Goal: Information Seeking & Learning: Compare options

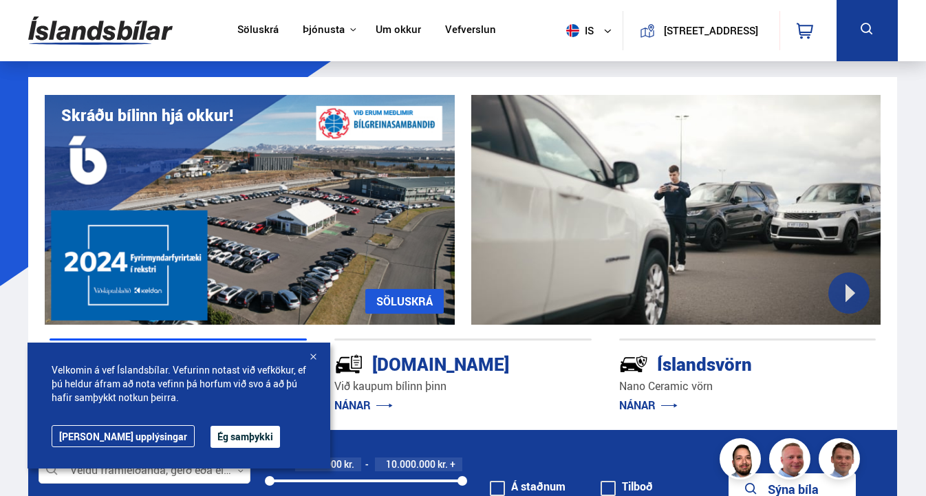
click at [314, 357] on div at bounding box center [313, 358] width 14 height 14
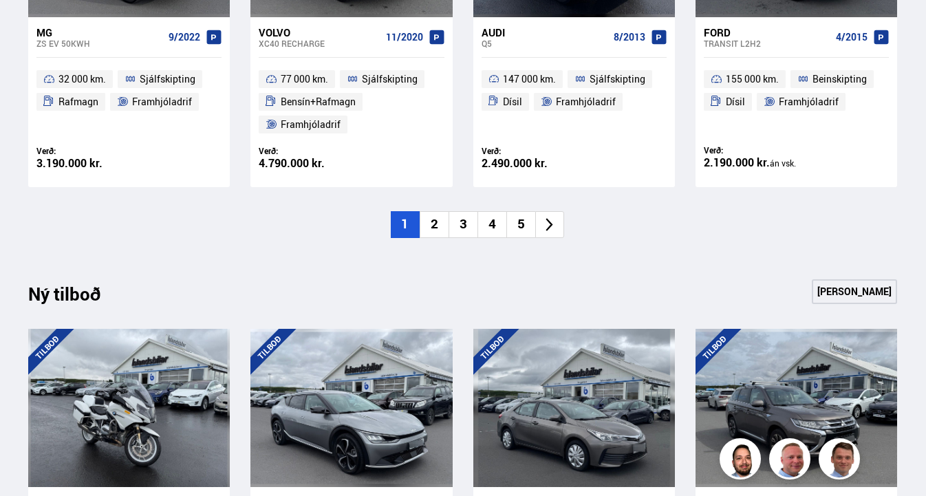
scroll to position [1157, 0]
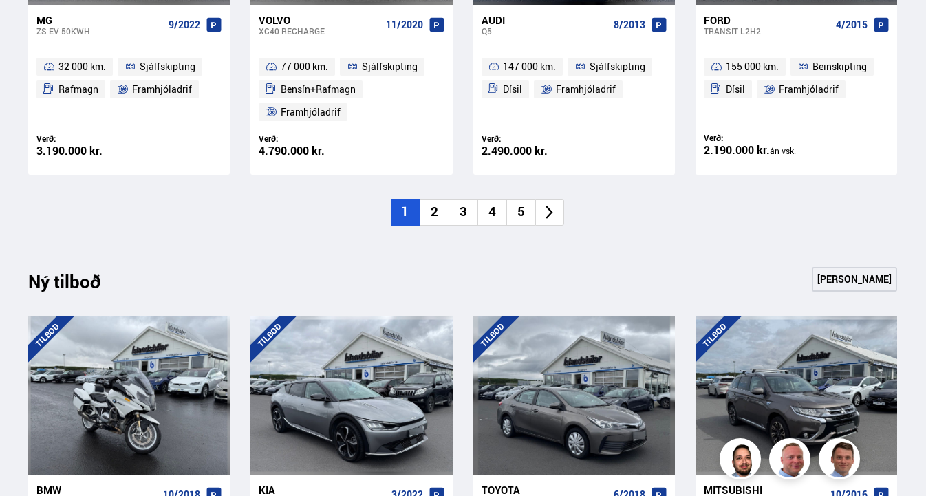
click at [440, 203] on li "2" at bounding box center [434, 212] width 29 height 27
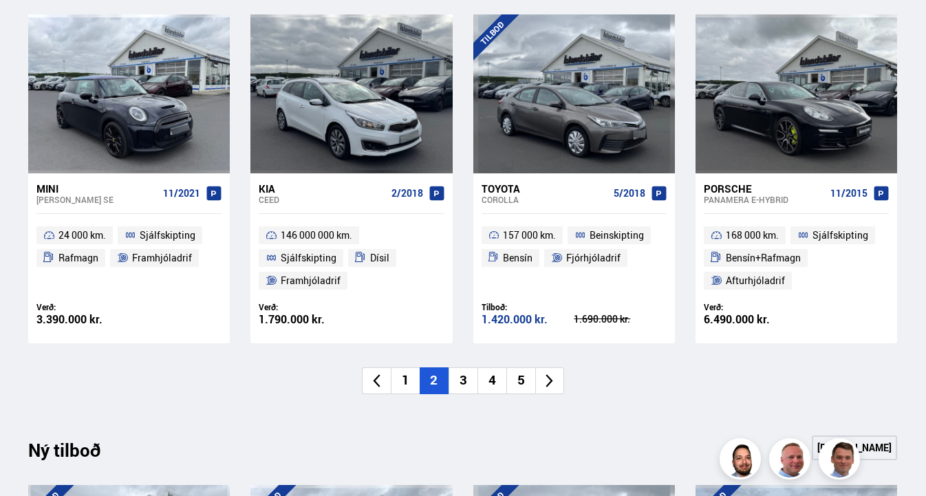
scroll to position [996, 0]
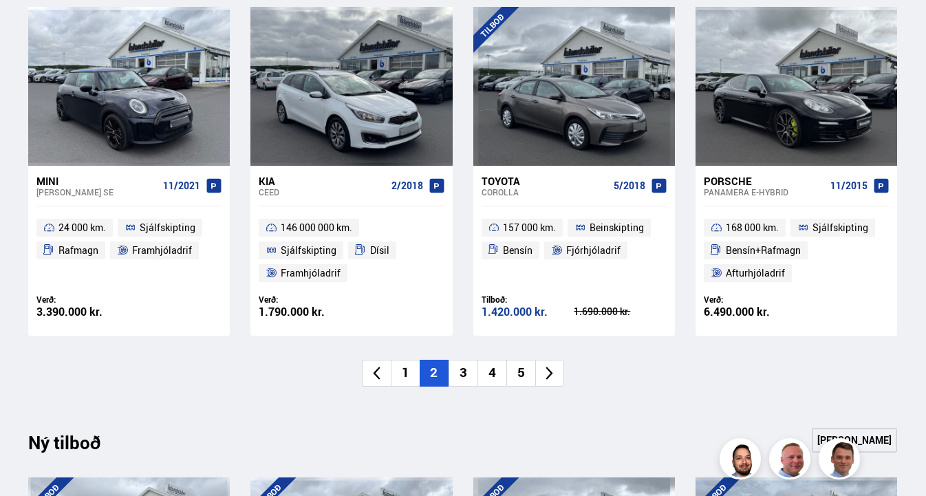
click at [464, 363] on li "3" at bounding box center [463, 373] width 29 height 27
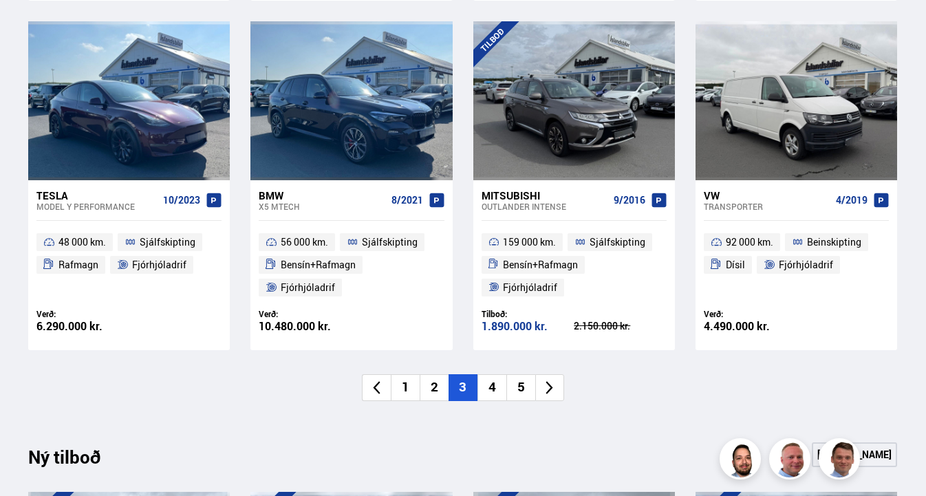
scroll to position [959, 0]
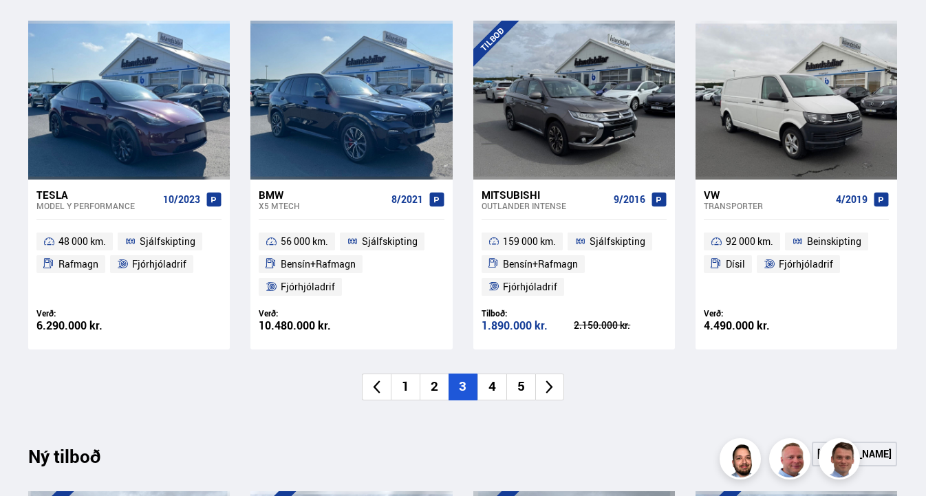
click at [494, 378] on li "4" at bounding box center [491, 387] width 29 height 27
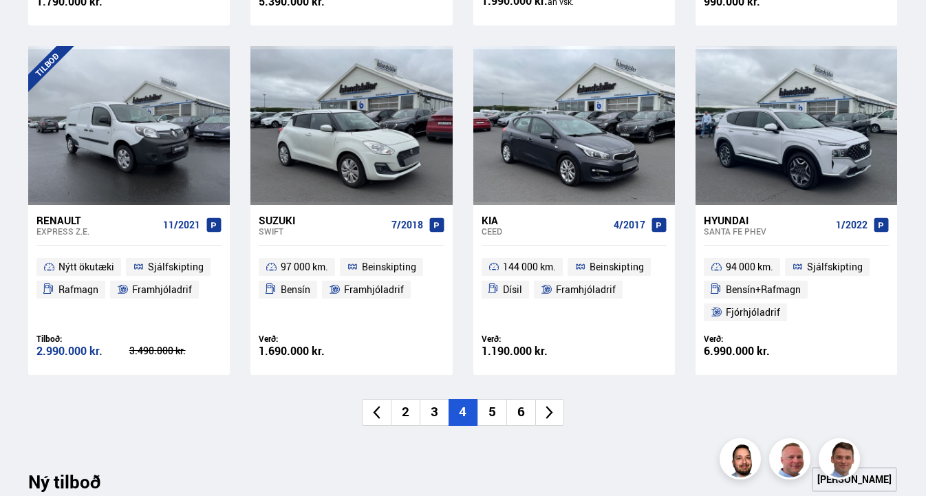
scroll to position [941, 0]
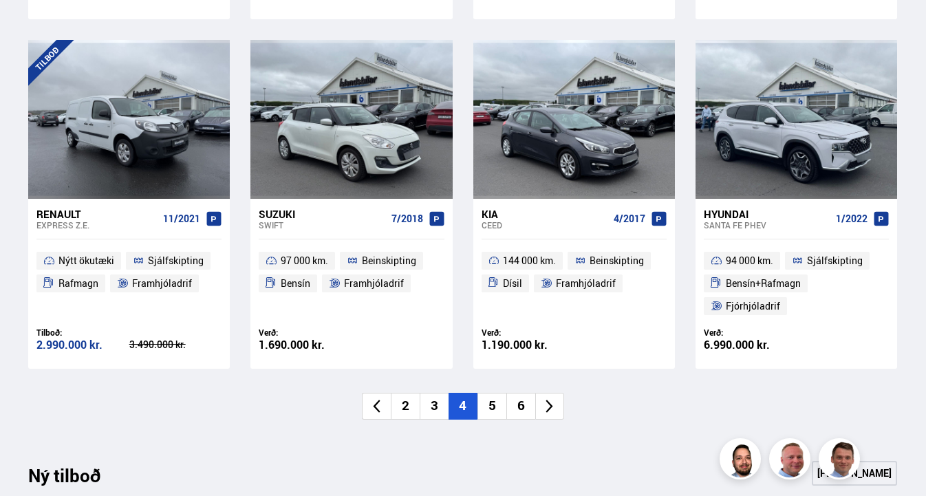
click at [491, 409] on li "5" at bounding box center [491, 406] width 29 height 27
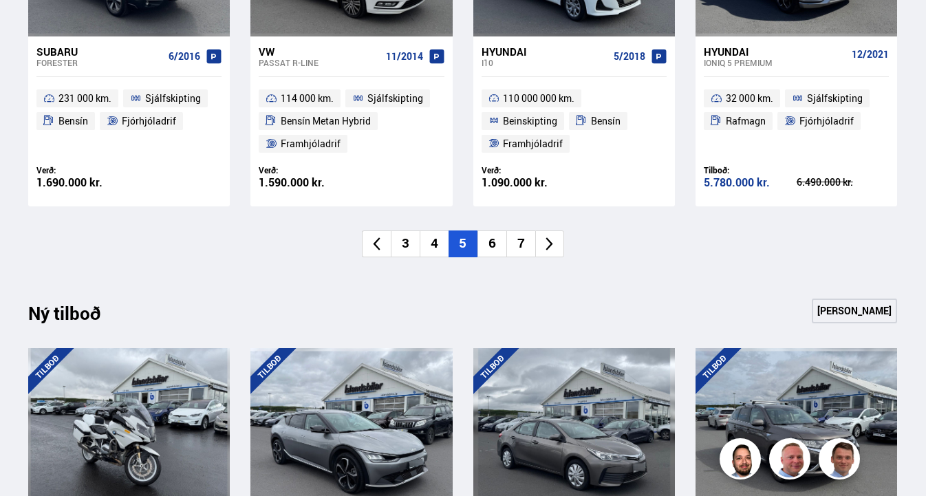
scroll to position [1126, 0]
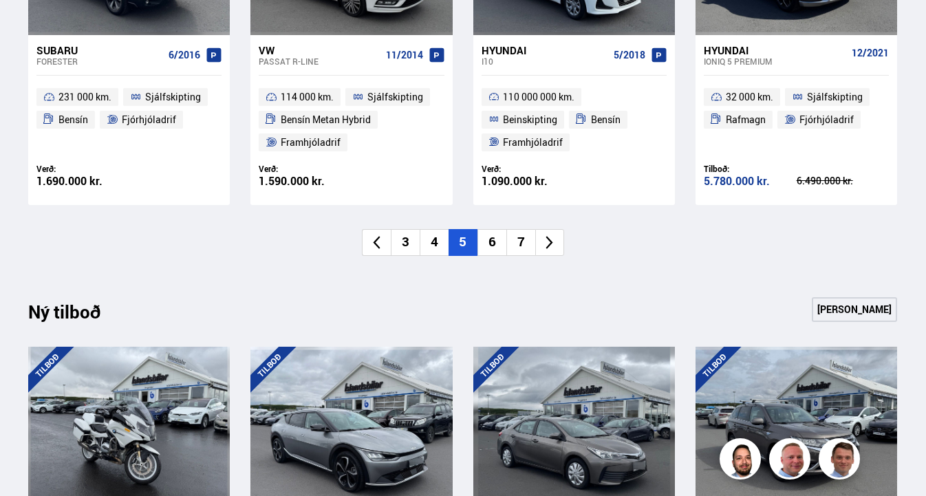
click at [493, 238] on li "6" at bounding box center [491, 242] width 29 height 27
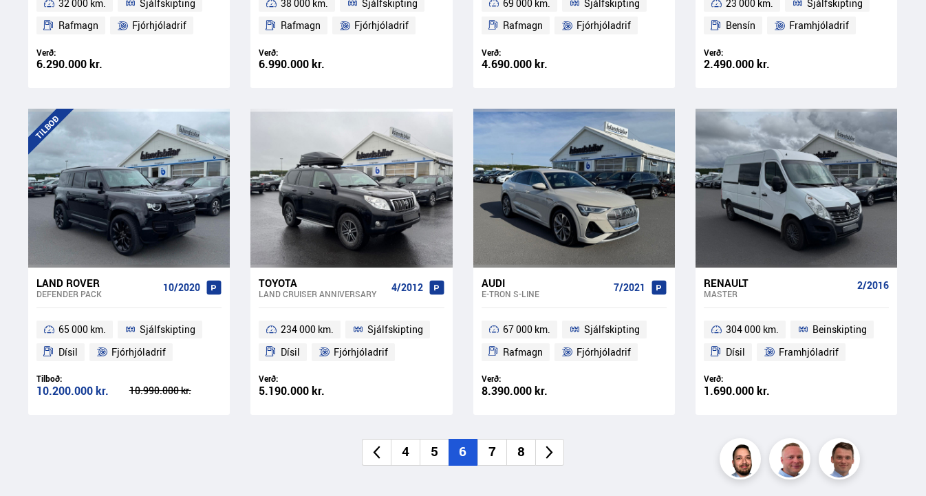
scroll to position [874, 0]
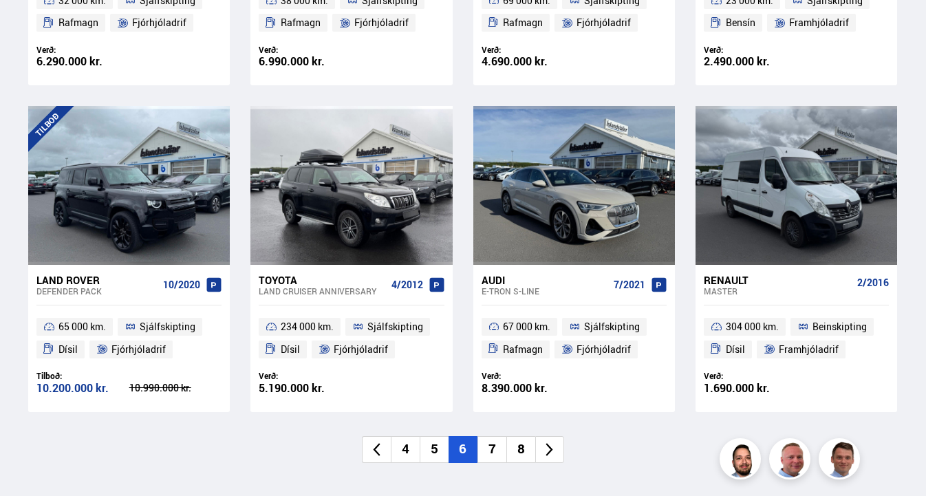
click at [485, 445] on li "7" at bounding box center [491, 449] width 29 height 27
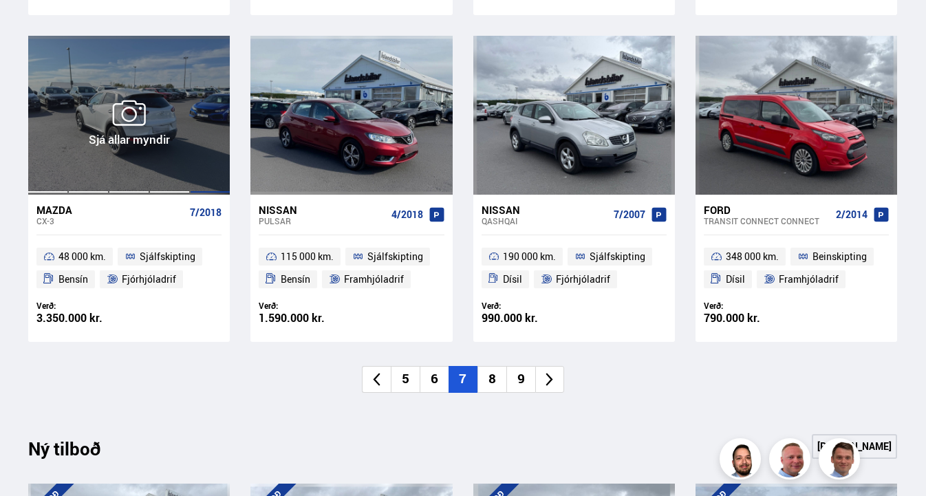
scroll to position [949, 0]
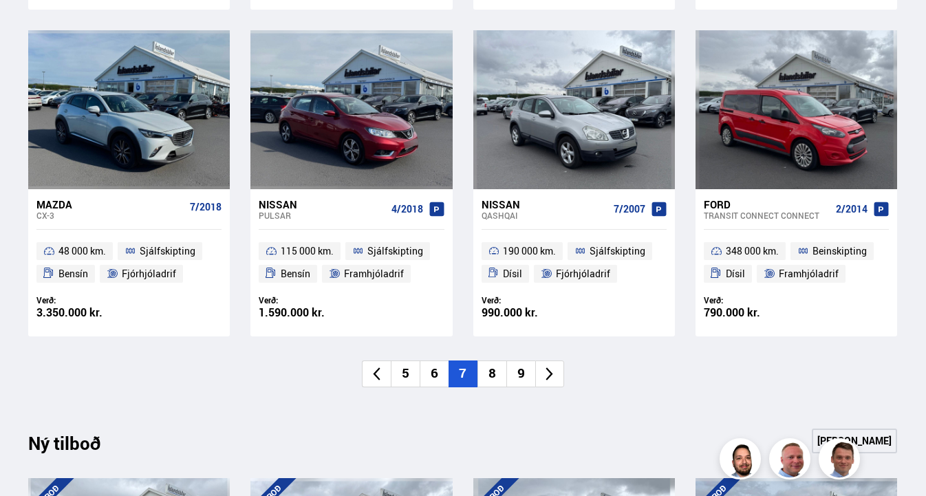
click at [493, 370] on li "8" at bounding box center [491, 374] width 29 height 27
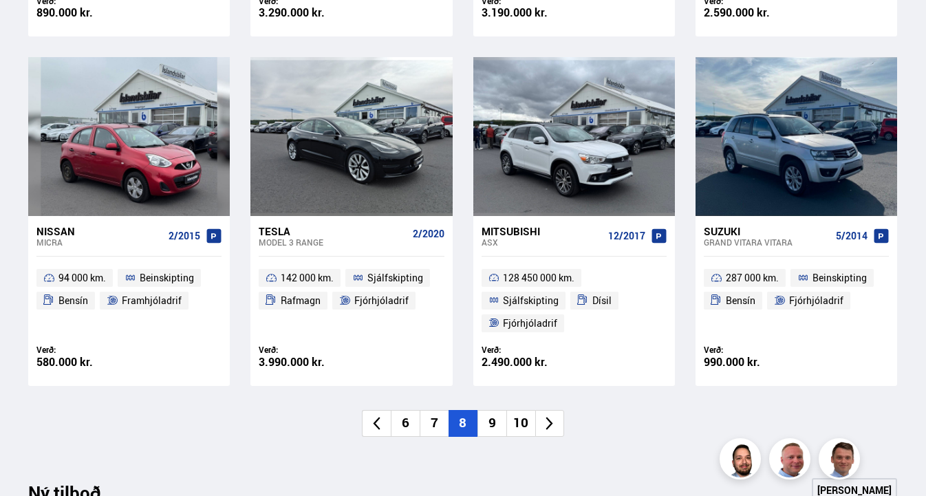
scroll to position [947, 0]
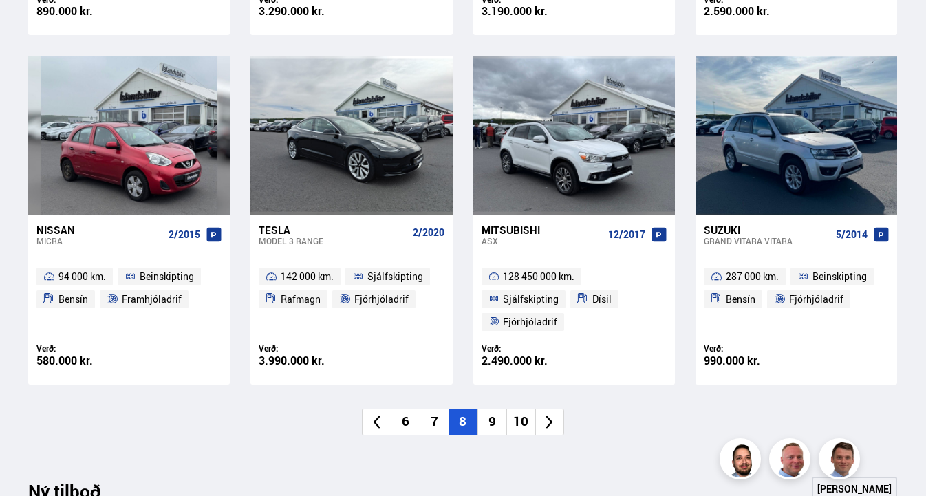
click at [492, 418] on li "9" at bounding box center [491, 422] width 29 height 27
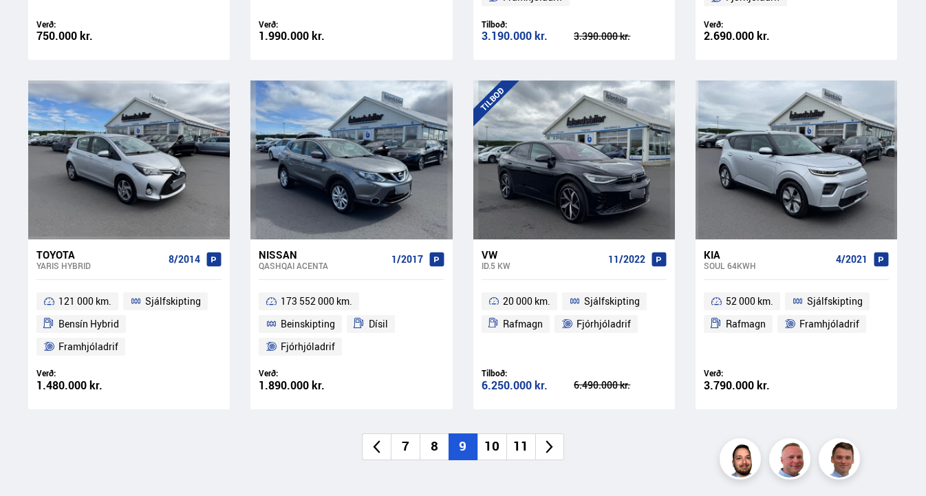
scroll to position [927, 0]
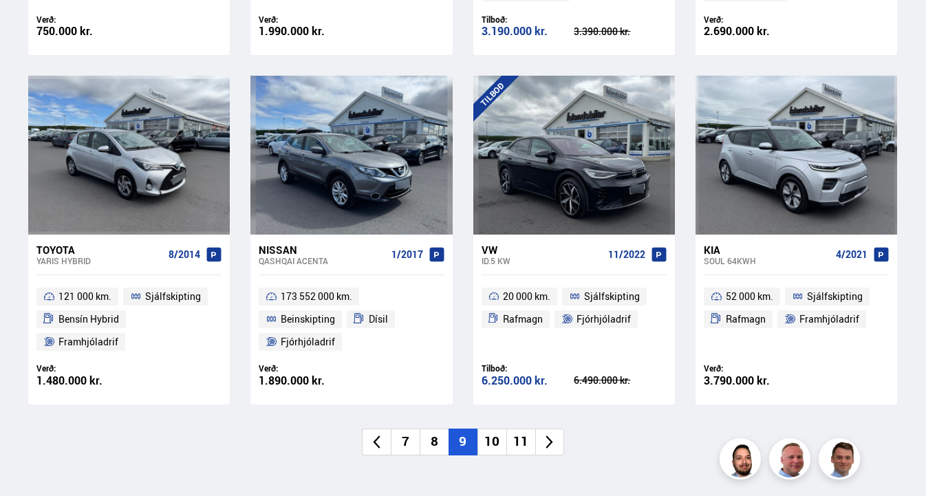
click at [487, 434] on li "10" at bounding box center [491, 442] width 29 height 27
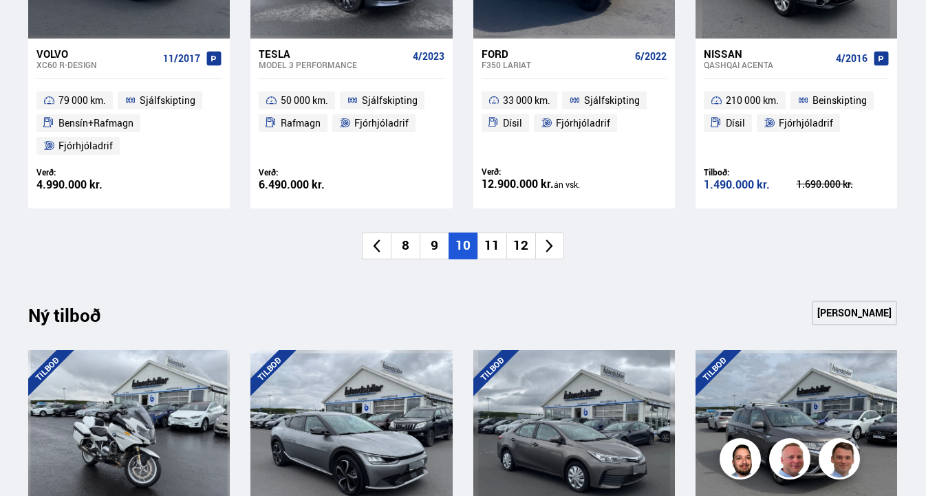
scroll to position [1128, 0]
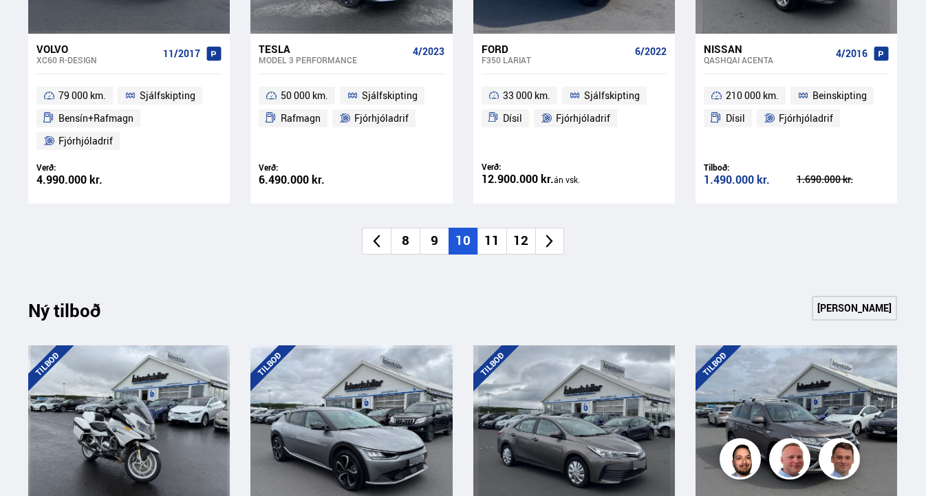
click at [486, 237] on li "11" at bounding box center [491, 241] width 29 height 27
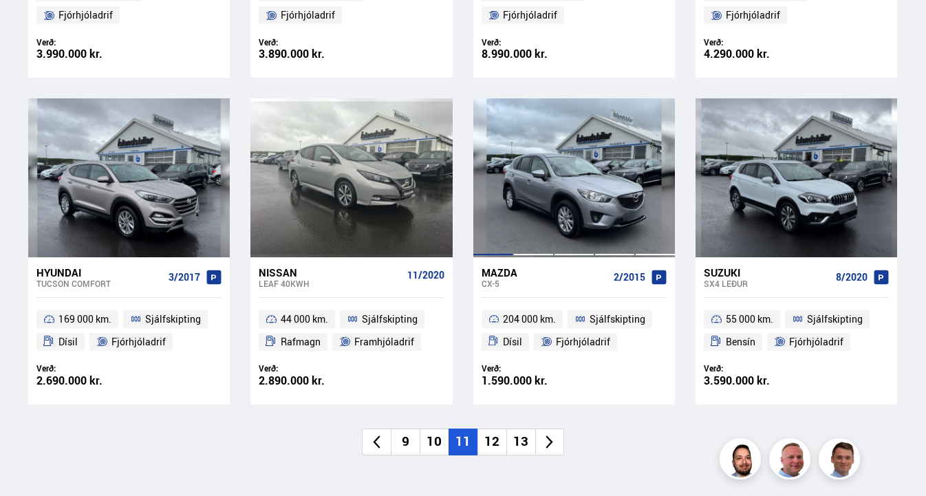
scroll to position [905, 0]
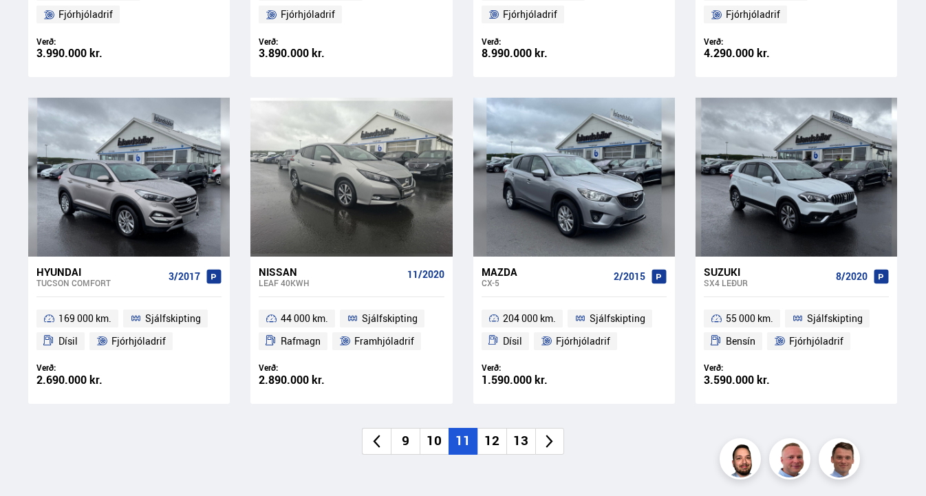
click at [488, 445] on li "12" at bounding box center [491, 441] width 29 height 27
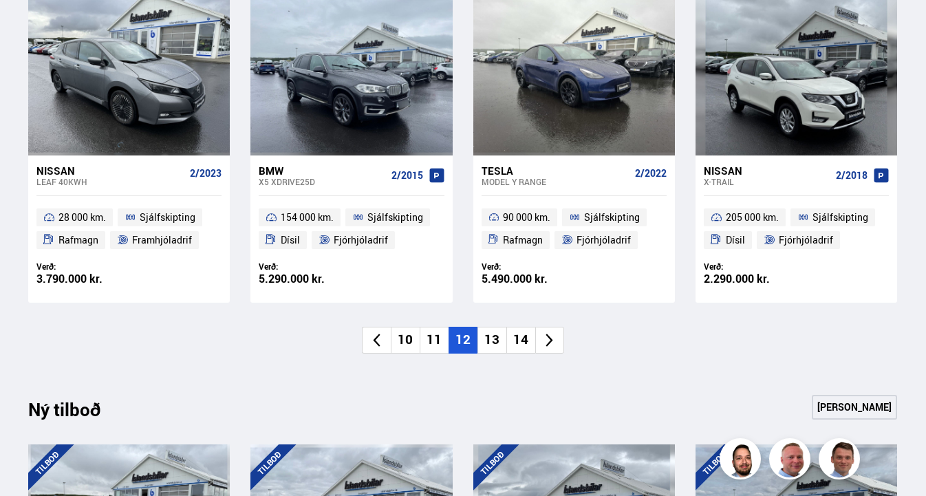
scroll to position [984, 0]
click at [489, 336] on li "13" at bounding box center [491, 339] width 29 height 27
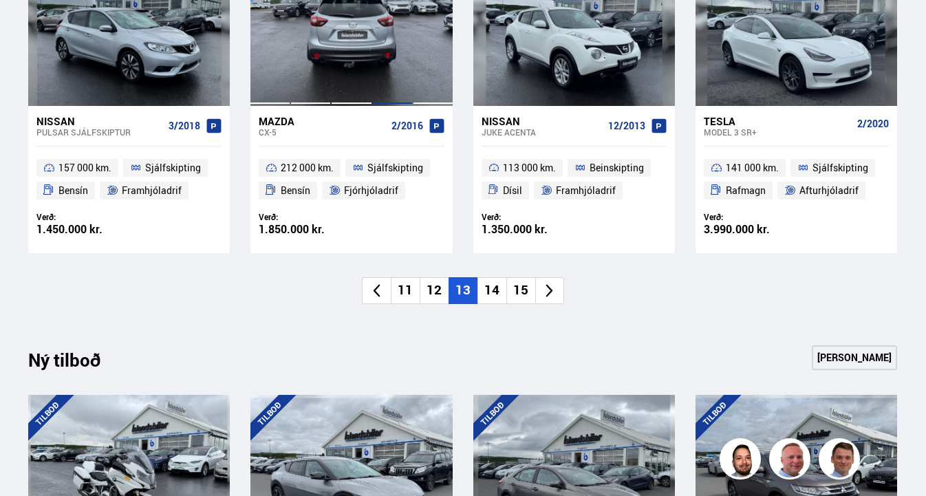
scroll to position [1038, 0]
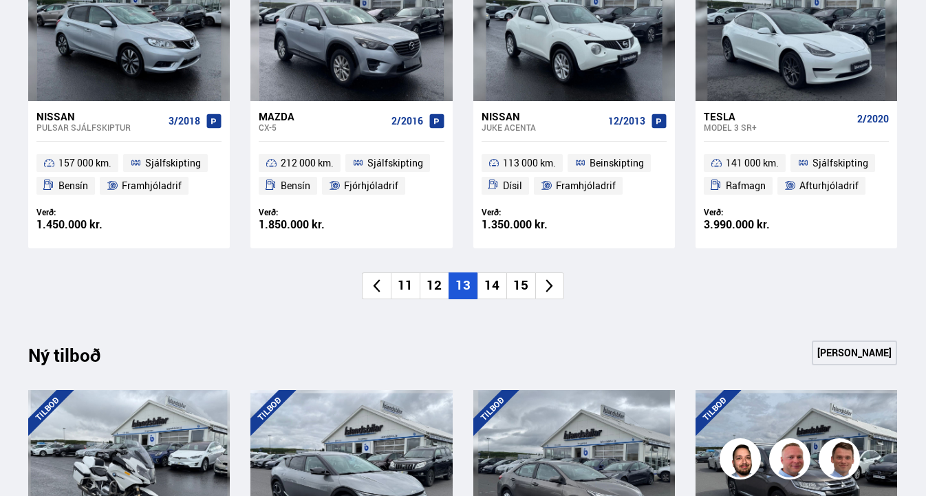
click at [486, 286] on li "14" at bounding box center [491, 285] width 29 height 27
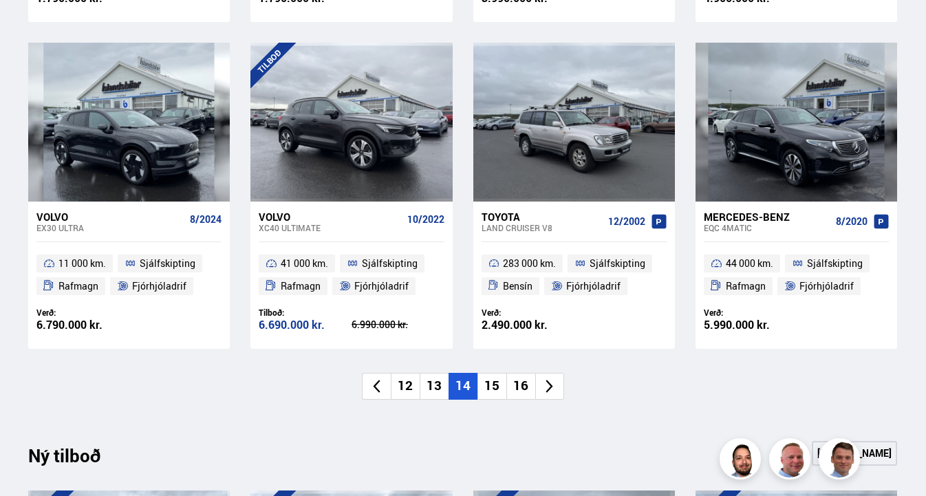
scroll to position [943, 0]
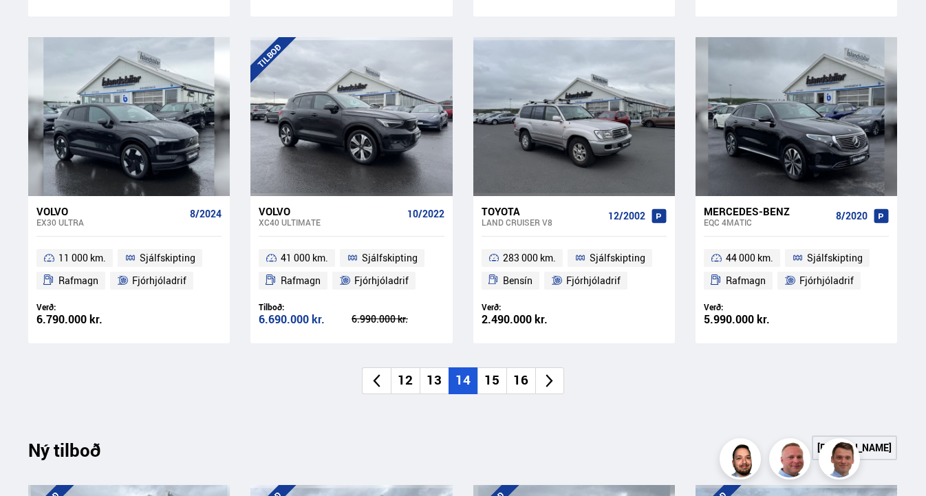
click at [487, 381] on li "15" at bounding box center [491, 380] width 29 height 27
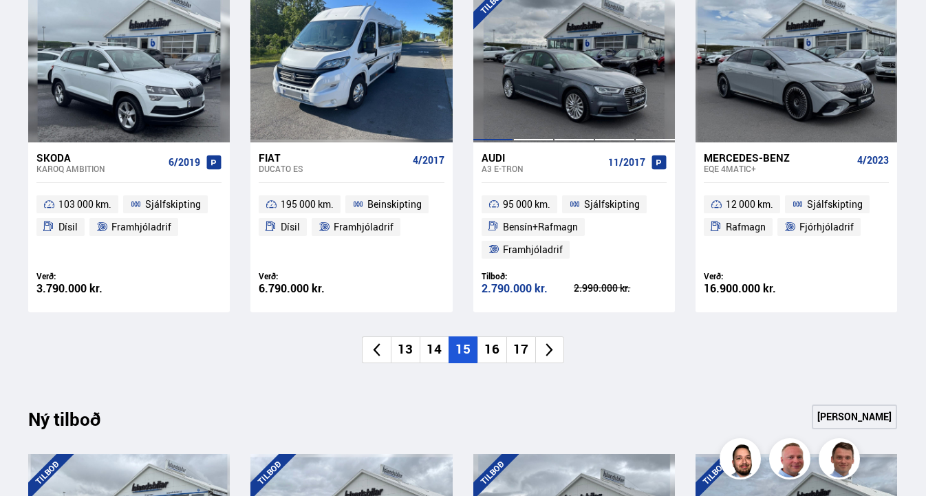
scroll to position [1026, 0]
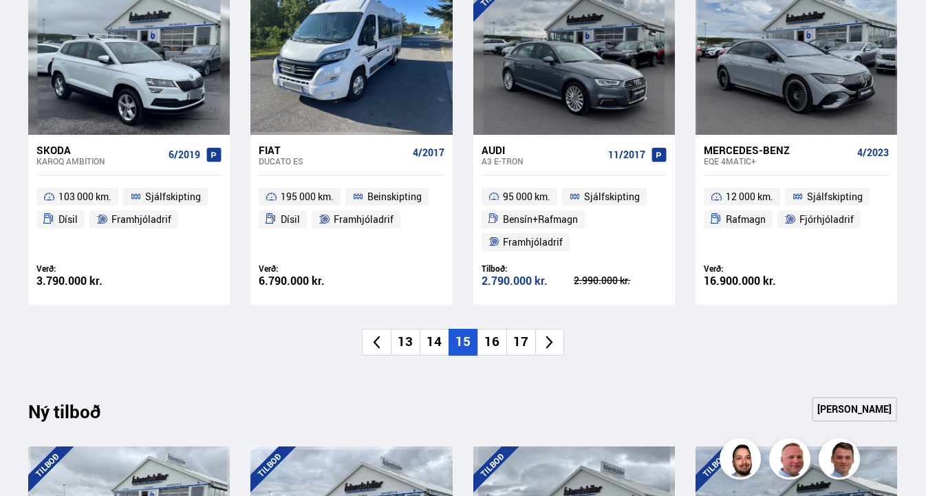
click at [495, 341] on li "16" at bounding box center [491, 342] width 29 height 27
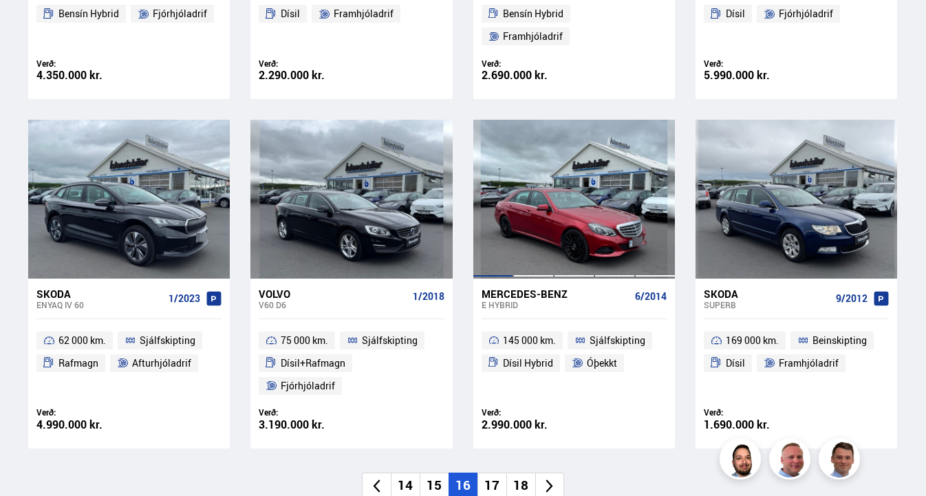
scroll to position [888, 0]
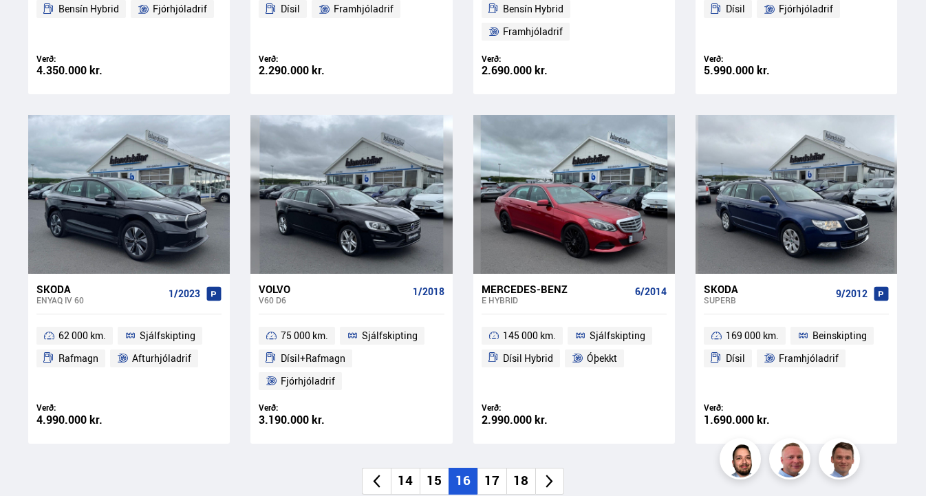
click at [493, 468] on li "17" at bounding box center [491, 481] width 29 height 27
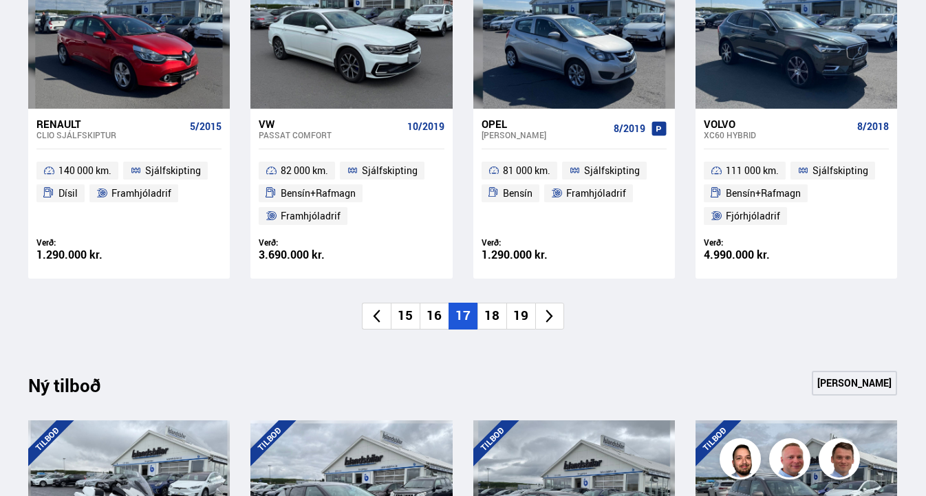
scroll to position [1051, 0]
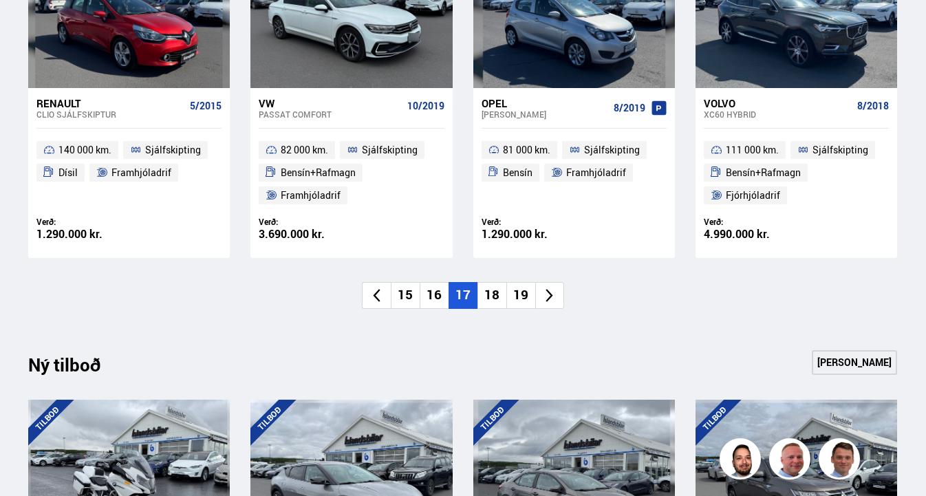
click at [497, 283] on li "18" at bounding box center [491, 295] width 29 height 27
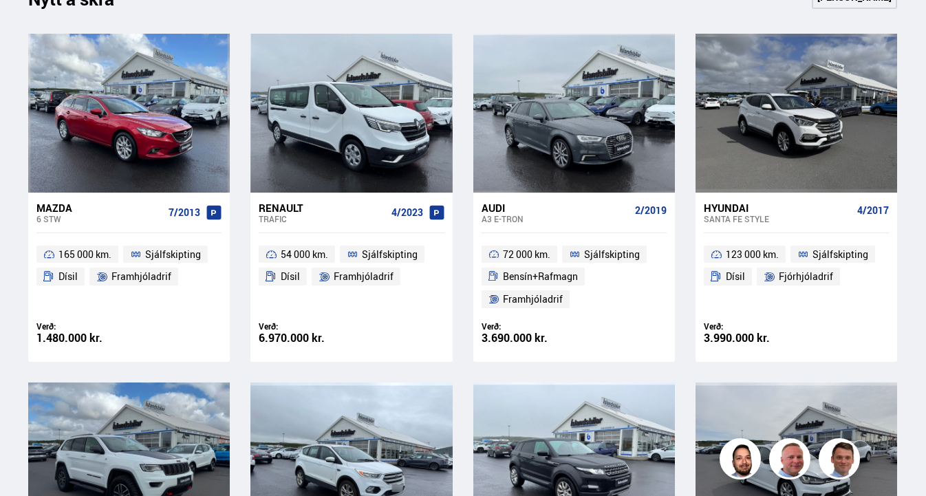
scroll to position [619, 0]
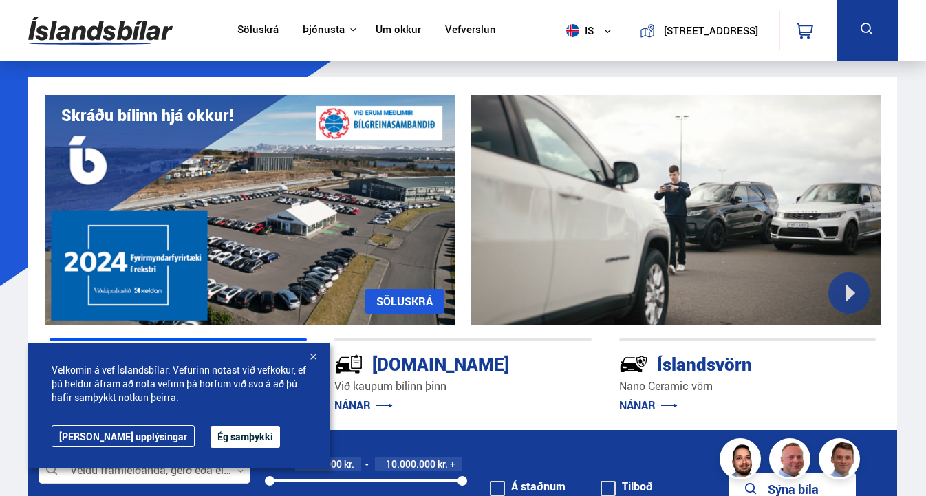
click at [313, 356] on div at bounding box center [313, 358] width 14 height 14
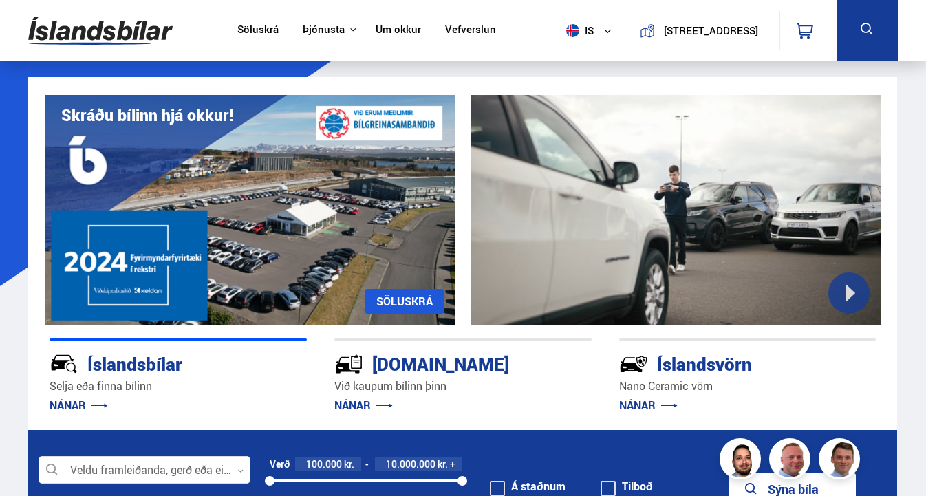
click at [877, 31] on button at bounding box center [867, 30] width 61 height 61
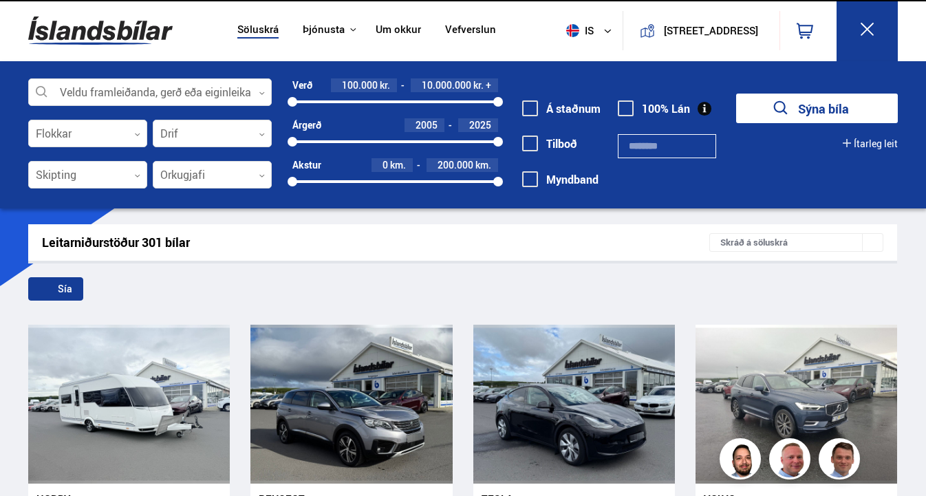
click at [859, 32] on icon at bounding box center [867, 29] width 17 height 17
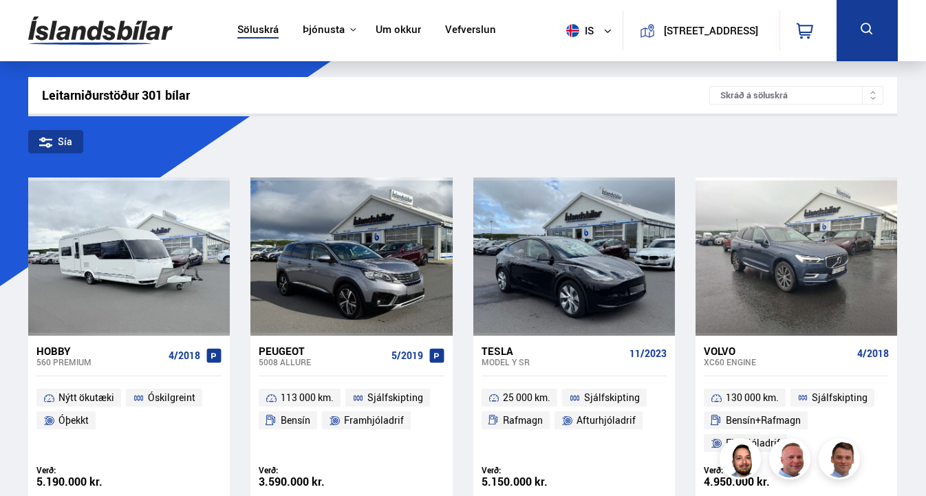
click at [859, 32] on icon at bounding box center [867, 29] width 17 height 17
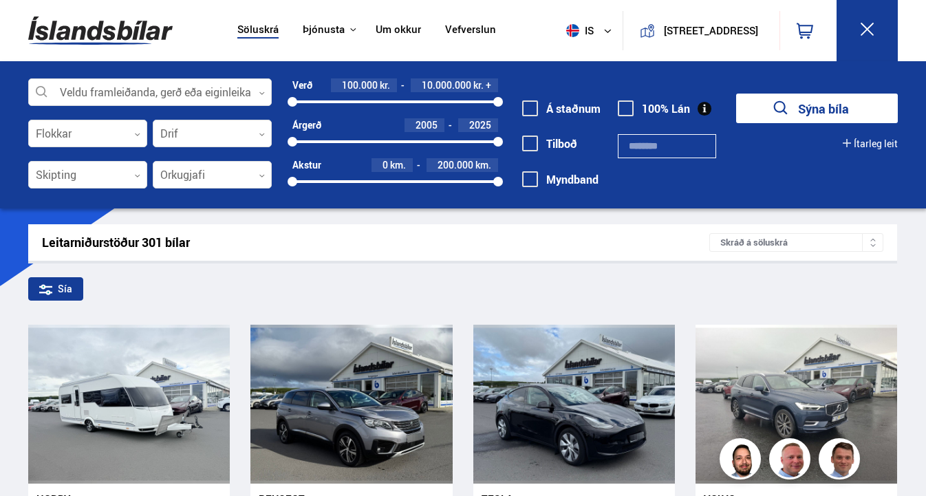
click at [826, 109] on button "Sýna bíla" at bounding box center [817, 109] width 162 height 30
click at [846, 106] on button "Sýna bíla" at bounding box center [817, 109] width 162 height 30
click at [251, 89] on div at bounding box center [150, 93] width 244 height 28
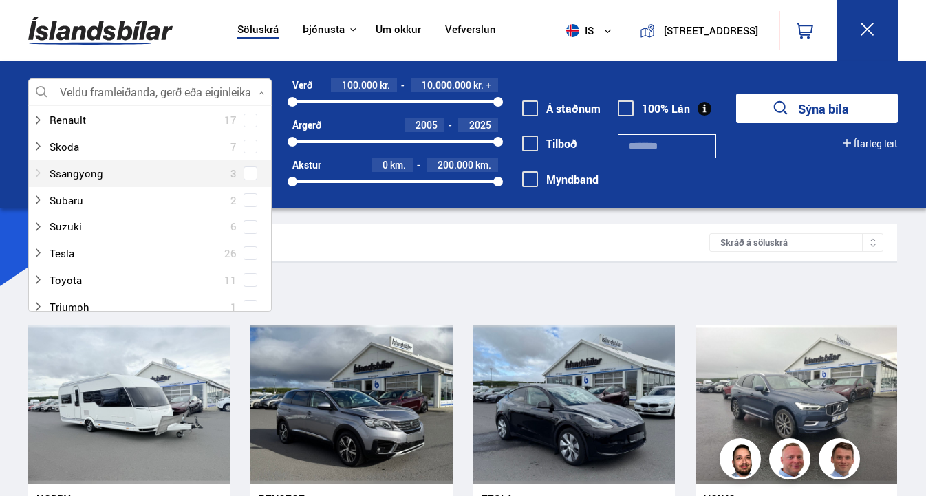
scroll to position [830, 0]
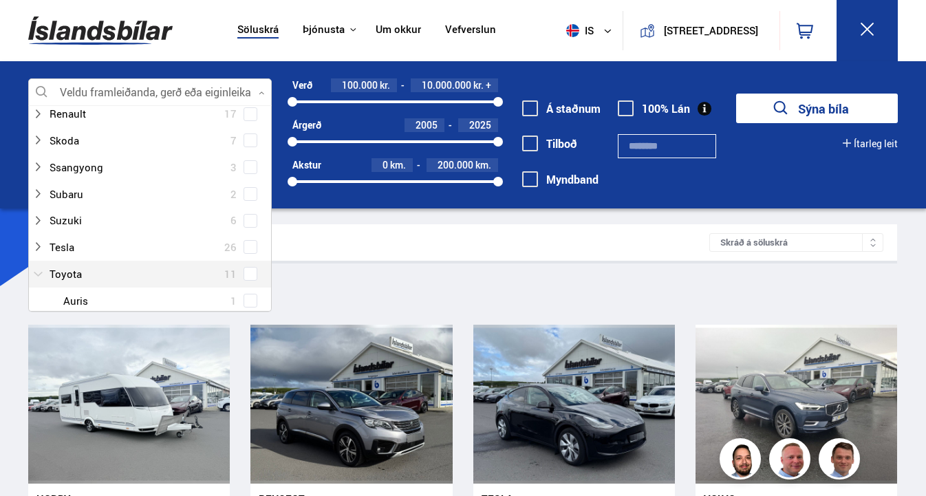
click at [147, 264] on div at bounding box center [136, 274] width 208 height 20
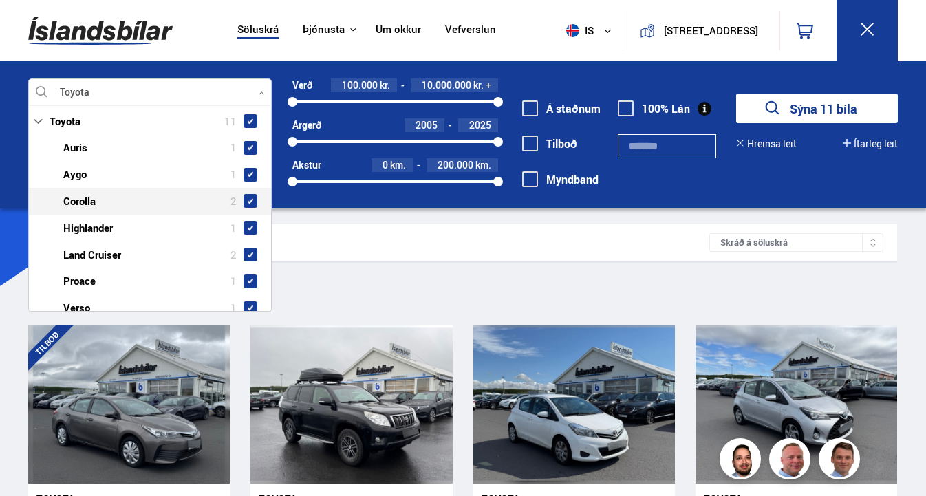
scroll to position [1019, 0]
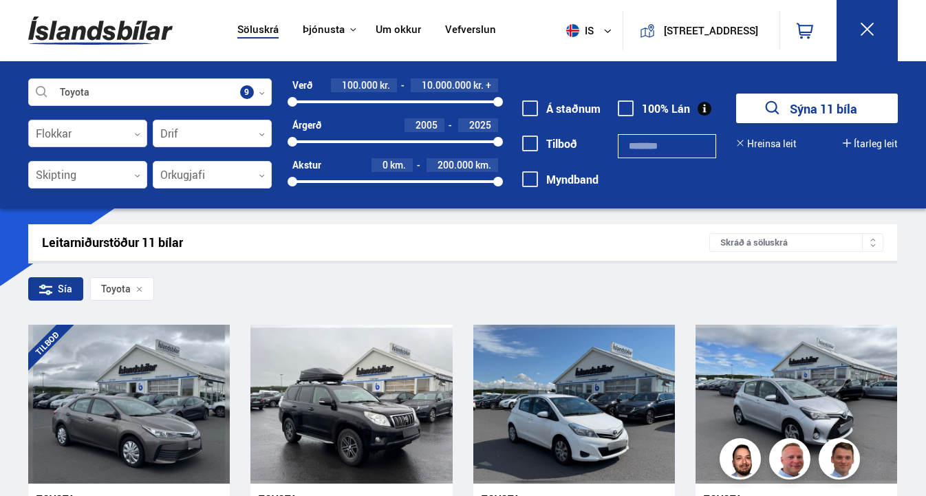
click at [139, 138] on div at bounding box center [87, 134] width 119 height 28
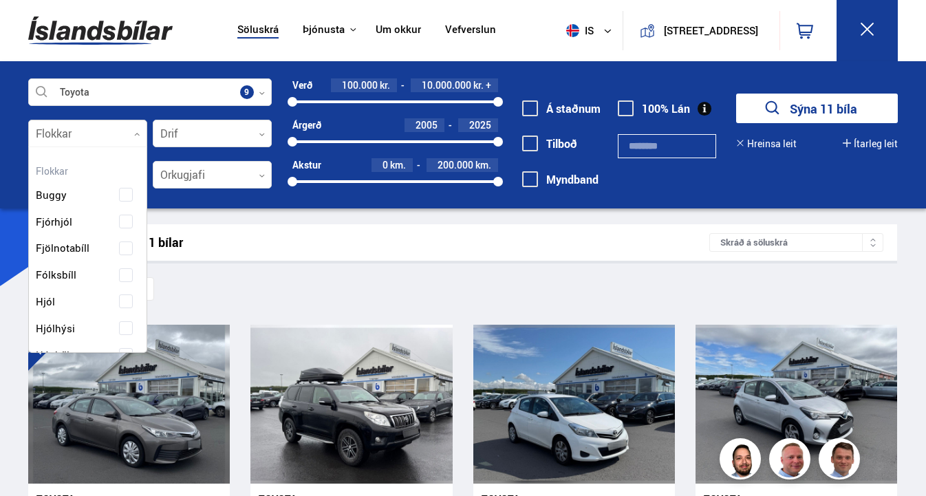
scroll to position [0, 0]
click at [251, 136] on div at bounding box center [212, 134] width 119 height 28
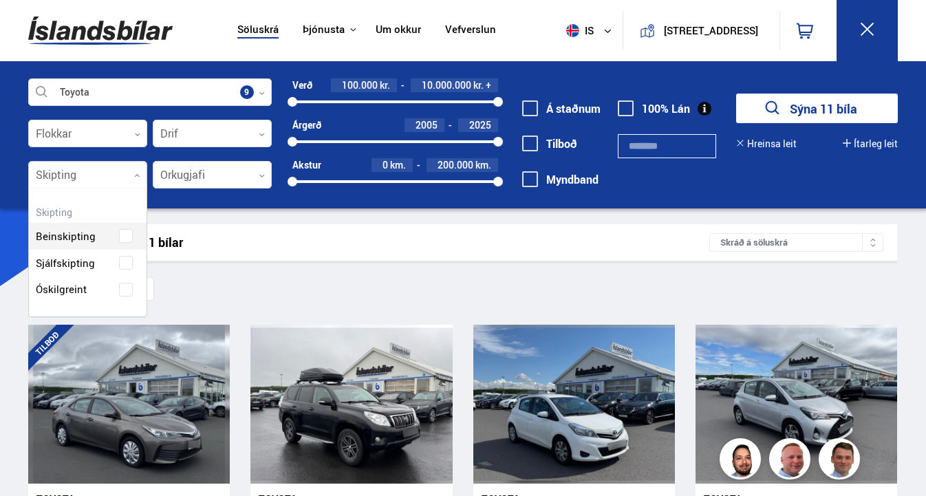
click at [114, 173] on div at bounding box center [87, 176] width 119 height 28
click at [226, 175] on div at bounding box center [212, 176] width 119 height 28
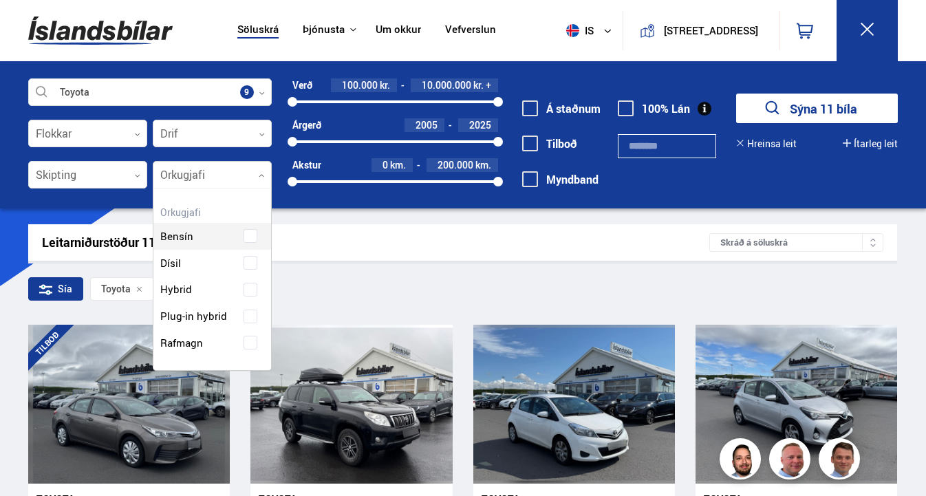
scroll to position [178, 118]
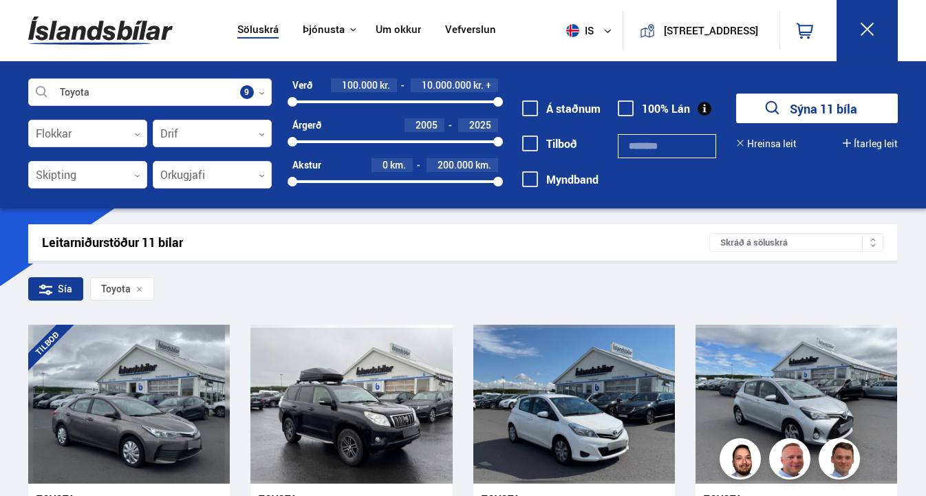
scroll to position [0, 0]
click at [193, 98] on div at bounding box center [150, 93] width 244 height 28
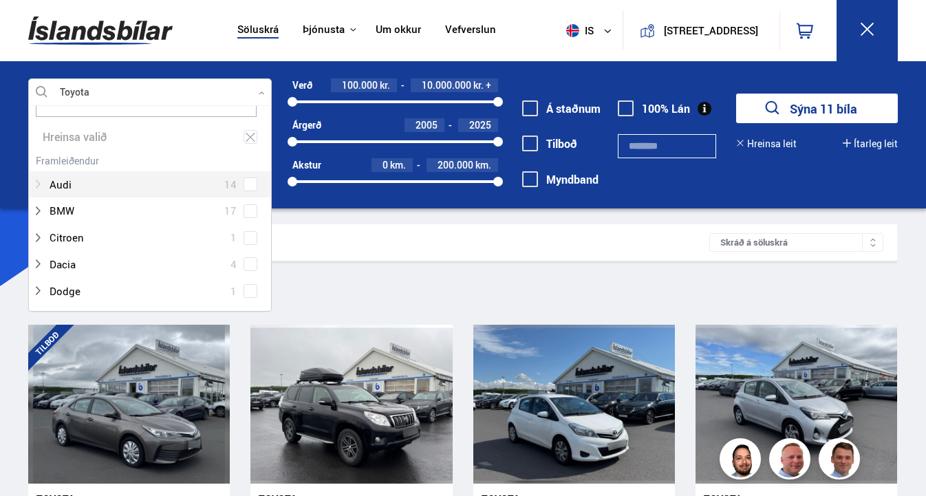
scroll to position [33, 0]
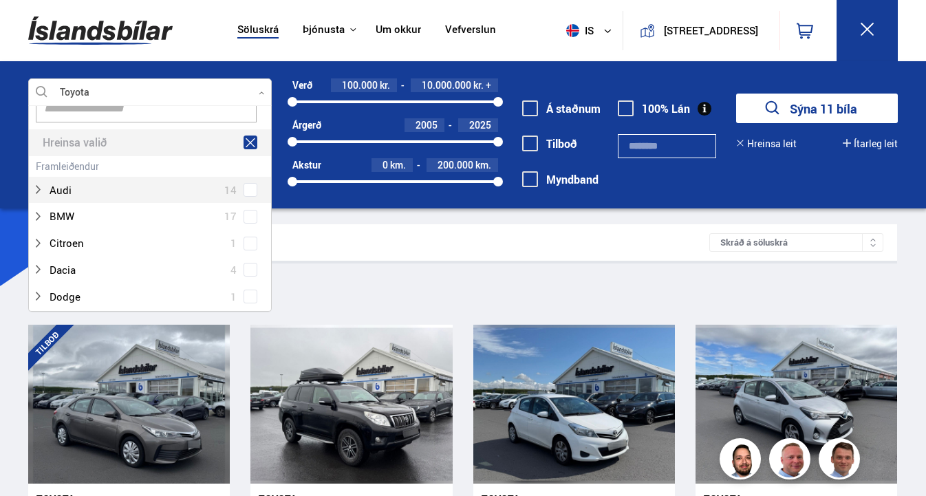
click at [249, 146] on icon at bounding box center [250, 142] width 12 height 13
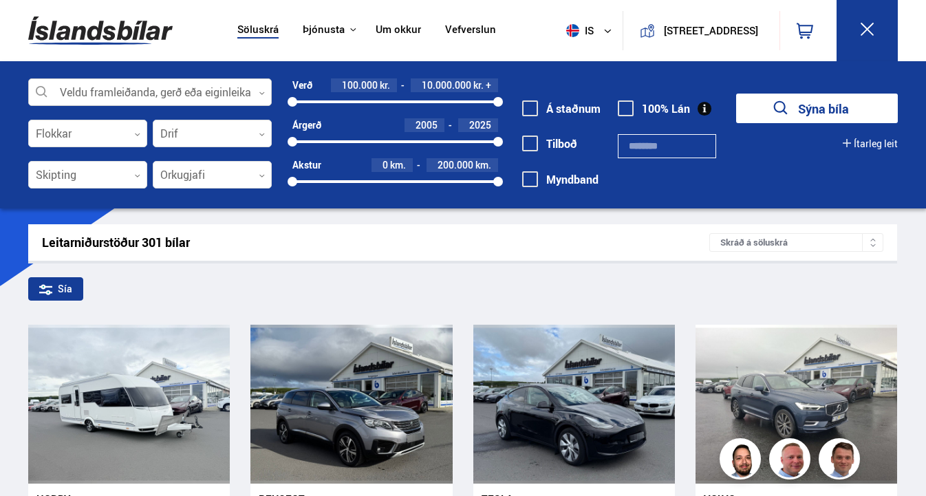
click at [191, 89] on div at bounding box center [150, 93] width 244 height 28
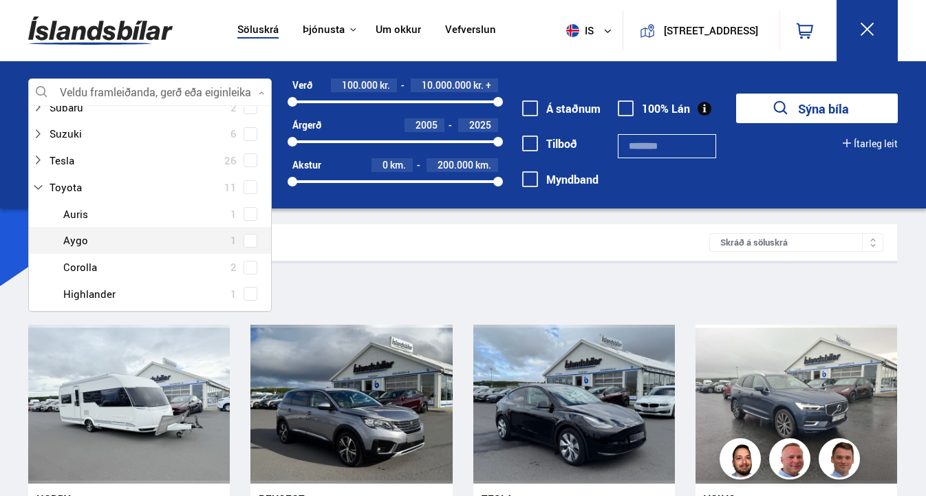
scroll to position [921, 0]
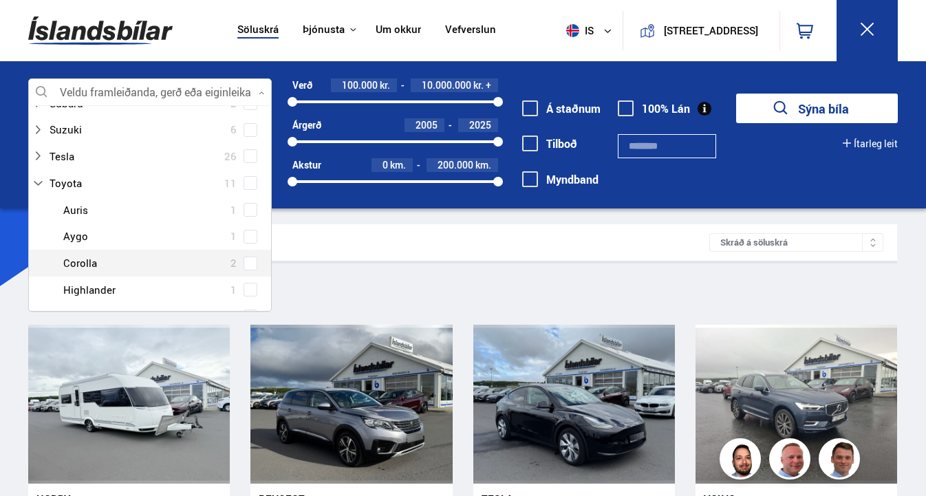
click at [244, 244] on div "Toyota Auris 1 Toyota Aygo 1 Toyota Corolla 2 Toyota Highlander 1 Toyota Land C…" at bounding box center [150, 303] width 242 height 213
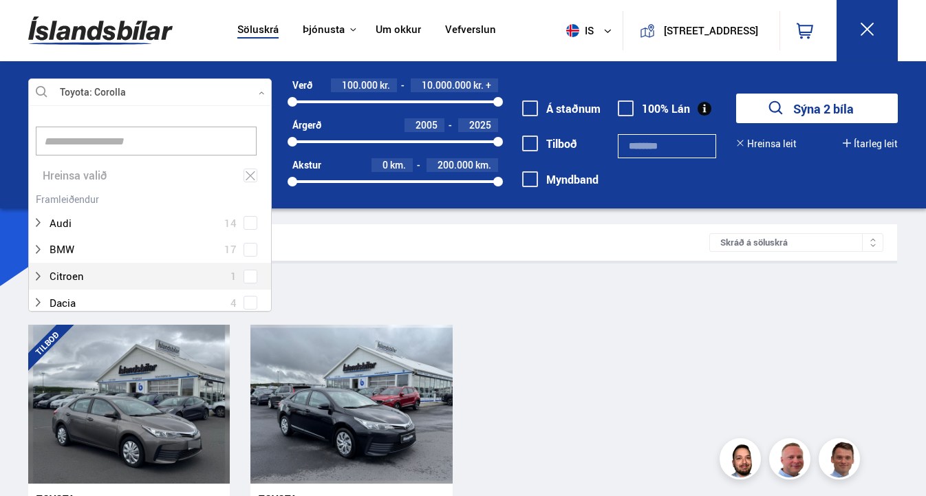
click at [204, 84] on div at bounding box center [150, 93] width 244 height 28
click at [249, 172] on icon at bounding box center [251, 175] width 10 height 9
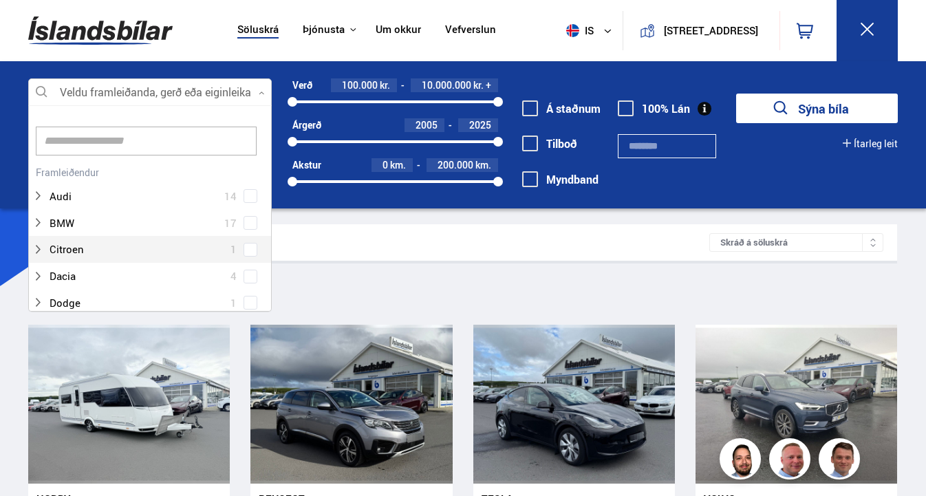
click at [236, 95] on div at bounding box center [150, 93] width 244 height 28
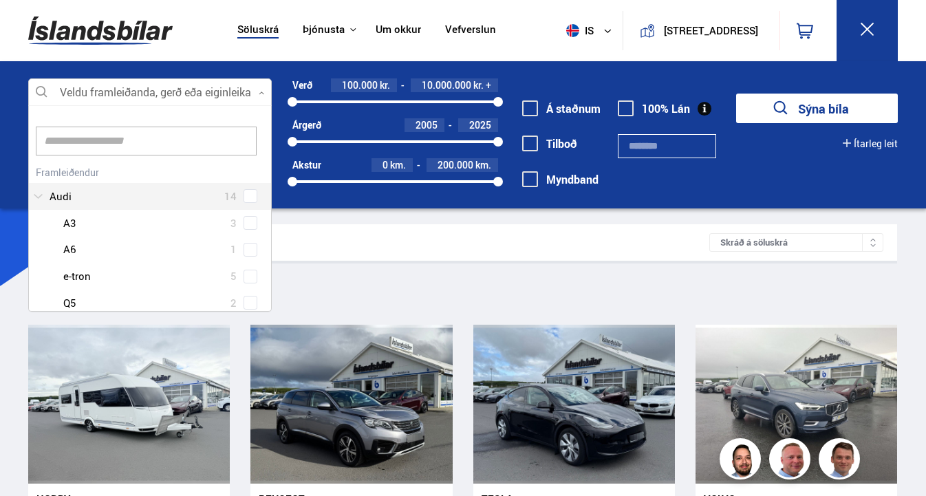
click at [201, 194] on div at bounding box center [136, 196] width 208 height 20
click at [248, 197] on div "Audi 14 Audi A3 3 Audi A6 1 Audi e-tron 5 Audi Q5 2 Audi Q7 2 Audi Q8 1" at bounding box center [150, 265] width 242 height 207
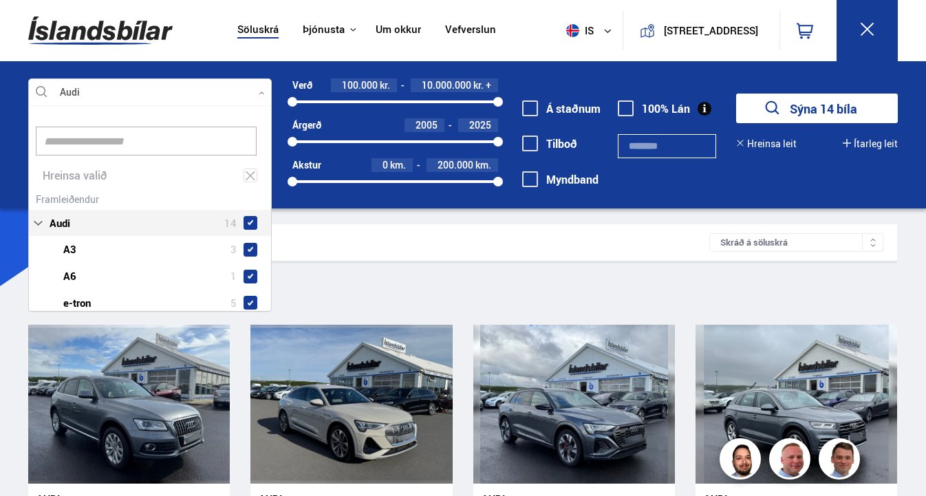
click at [892, 287] on div "Sía Audi" at bounding box center [462, 291] width 869 height 29
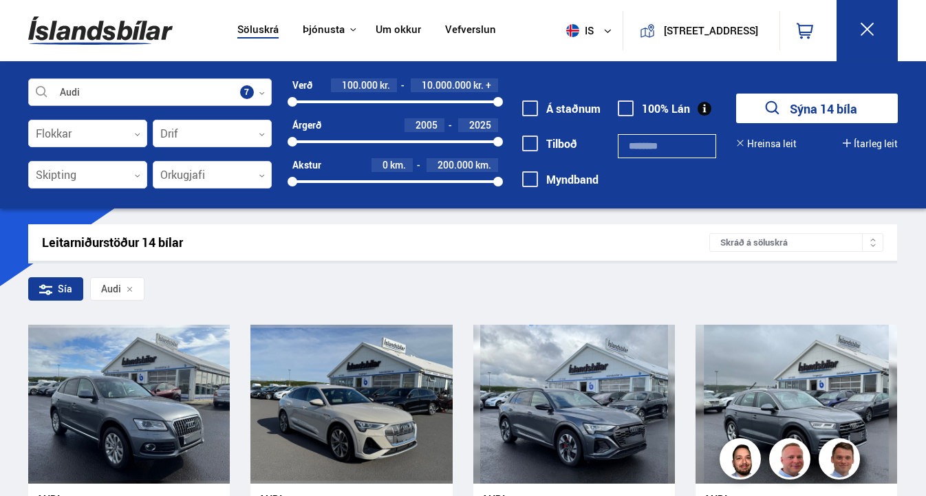
click at [255, 96] on div at bounding box center [150, 93] width 244 height 28
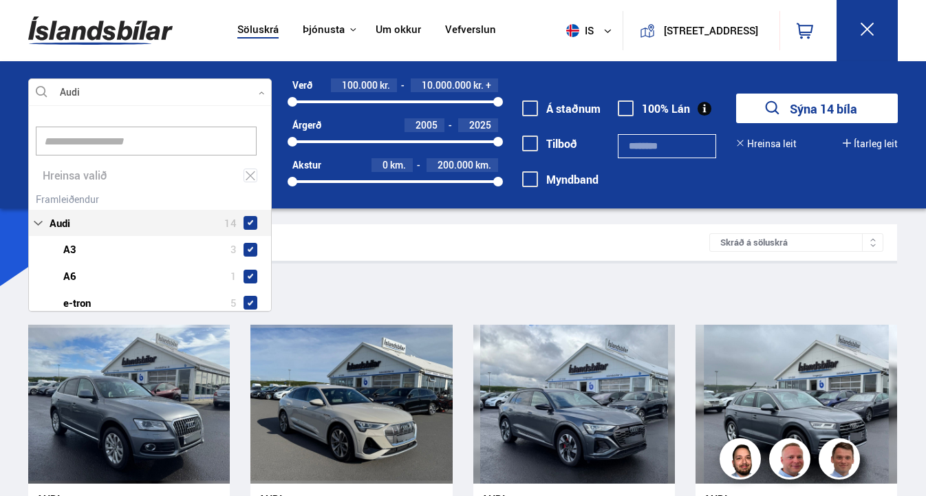
scroll to position [205, 239]
click at [247, 180] on icon at bounding box center [250, 175] width 12 height 13
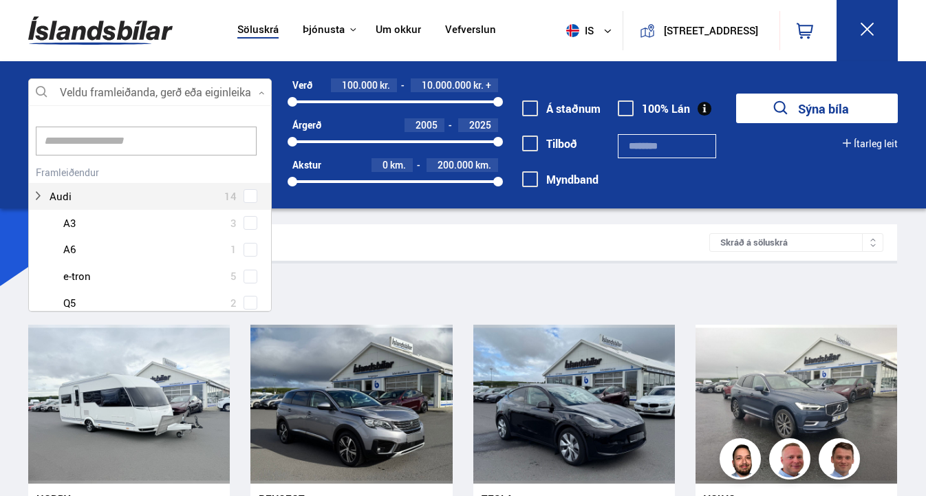
click at [251, 94] on div at bounding box center [150, 93] width 244 height 28
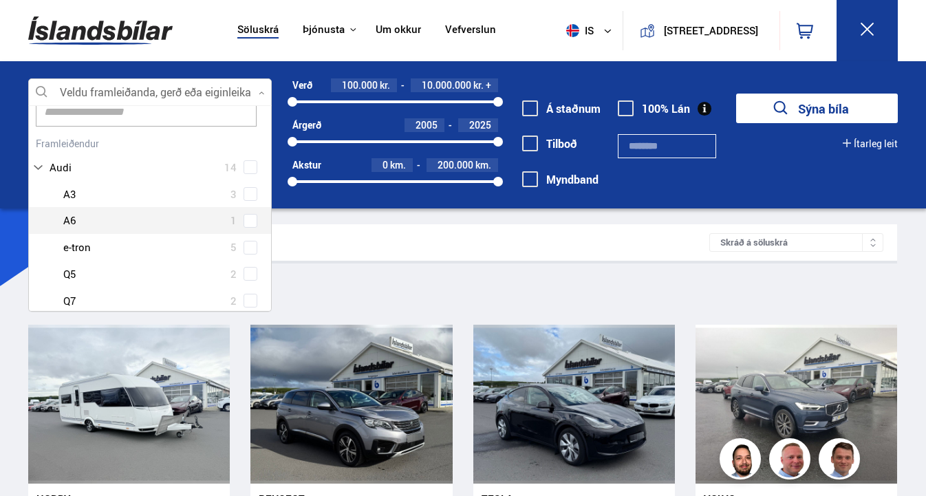
scroll to position [32, 0]
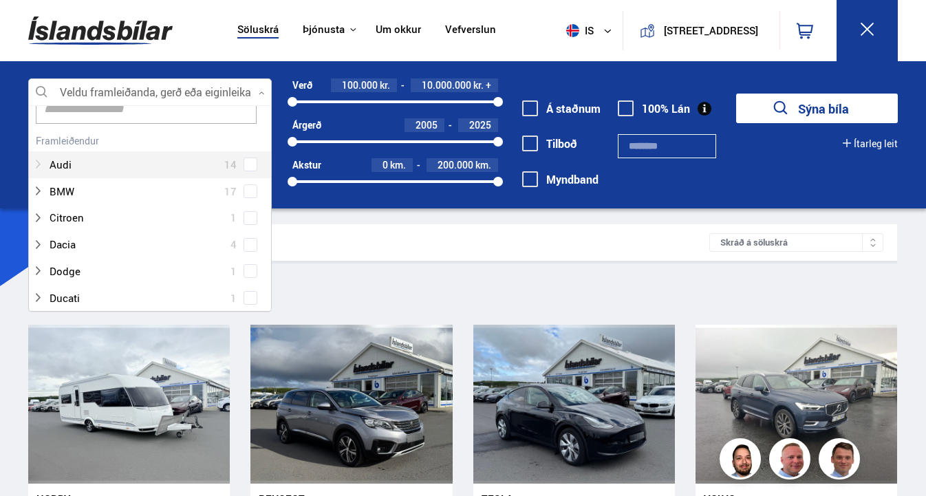
click at [37, 163] on icon at bounding box center [37, 164] width 11 height 11
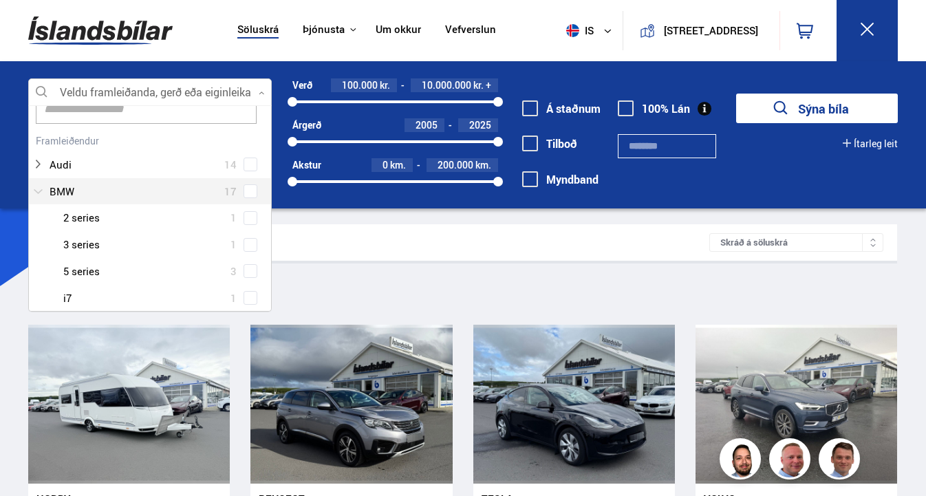
click at [85, 191] on div at bounding box center [136, 192] width 208 height 20
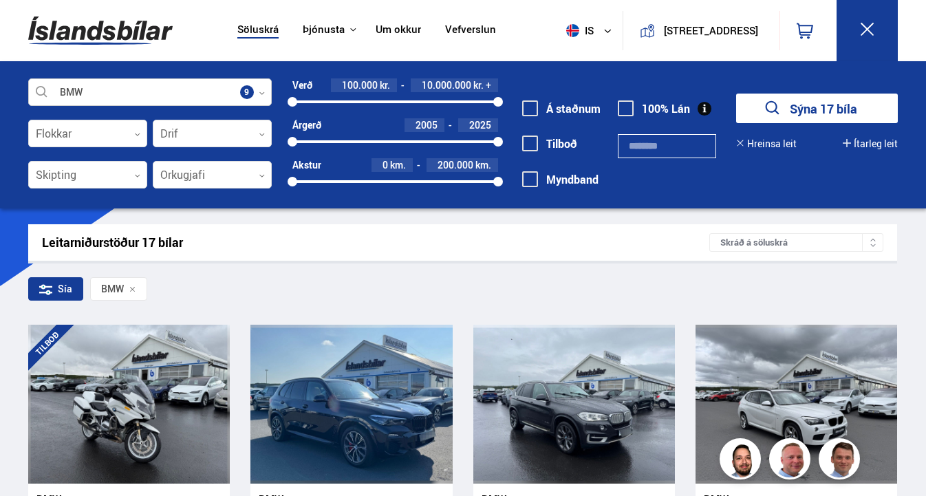
click at [252, 92] on div at bounding box center [150, 93] width 244 height 28
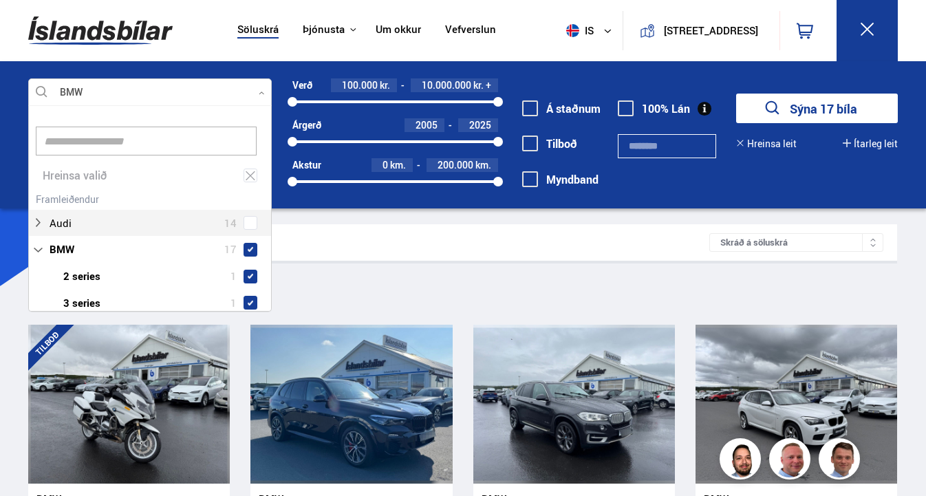
scroll to position [205, 239]
click at [248, 175] on icon at bounding box center [251, 175] width 10 height 9
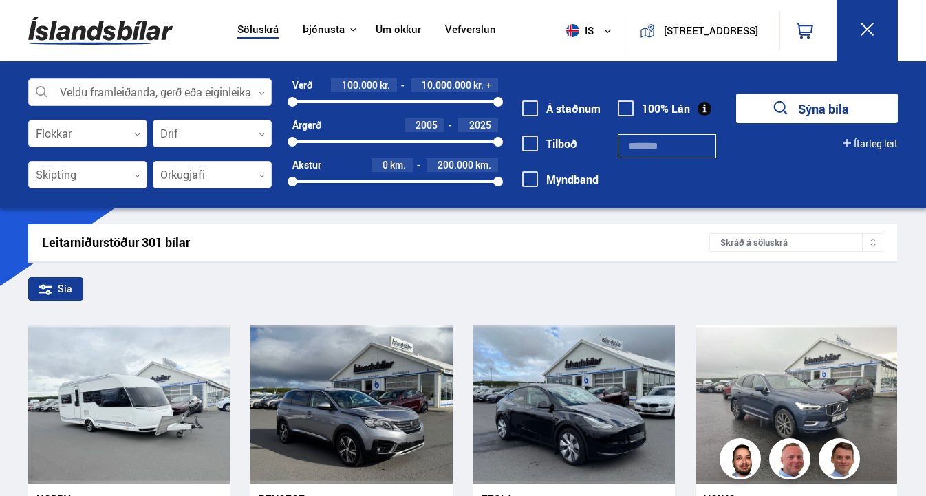
click at [242, 87] on div at bounding box center [150, 93] width 244 height 28
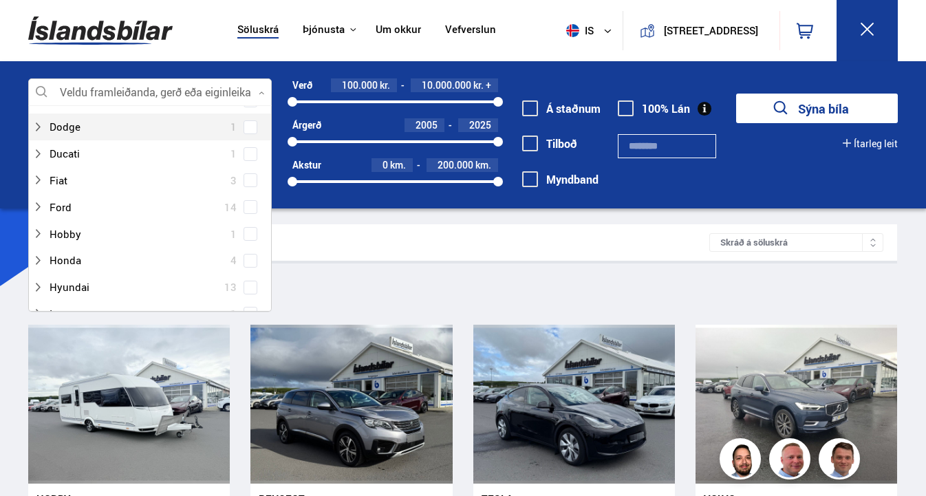
scroll to position [399, 0]
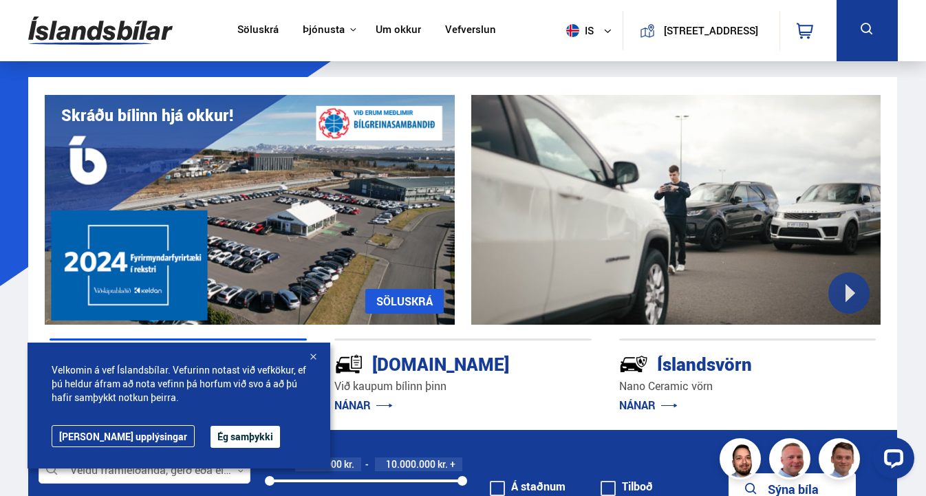
click at [315, 356] on div at bounding box center [313, 358] width 14 height 14
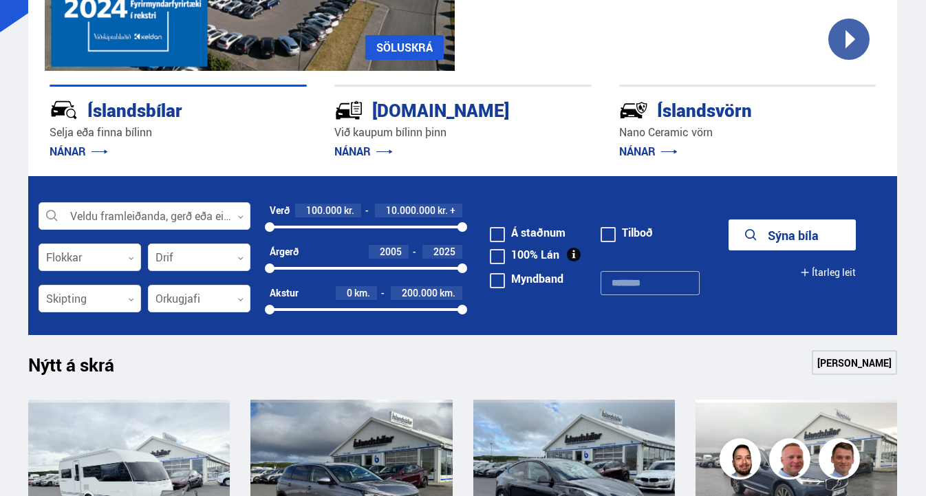
scroll to position [261, 0]
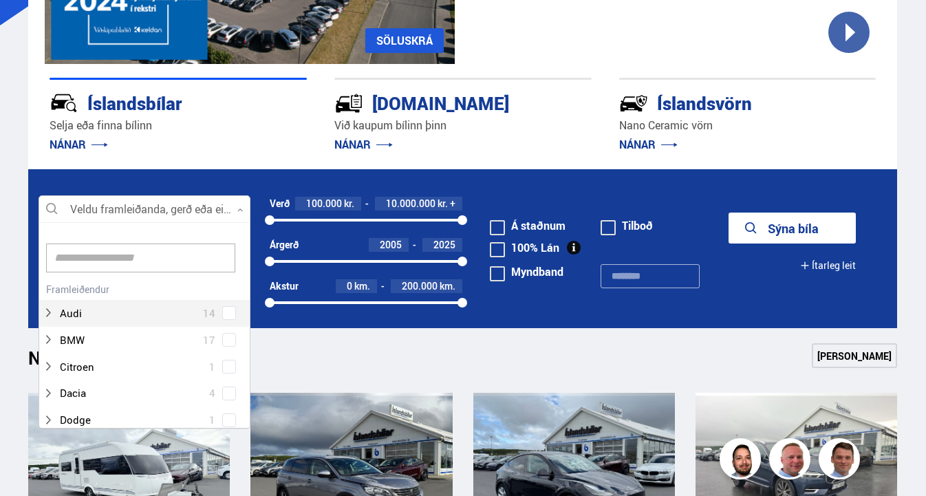
click at [239, 210] on icon at bounding box center [240, 210] width 6 height 6
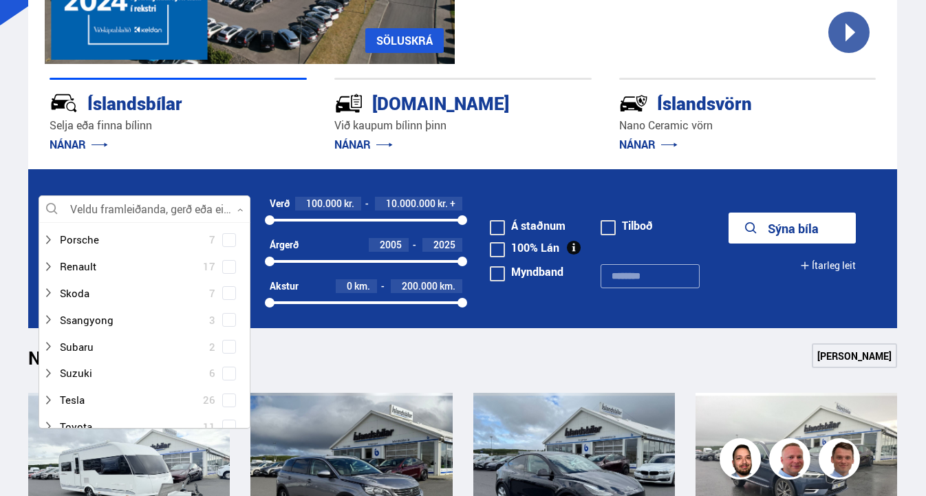
scroll to position [795, 0]
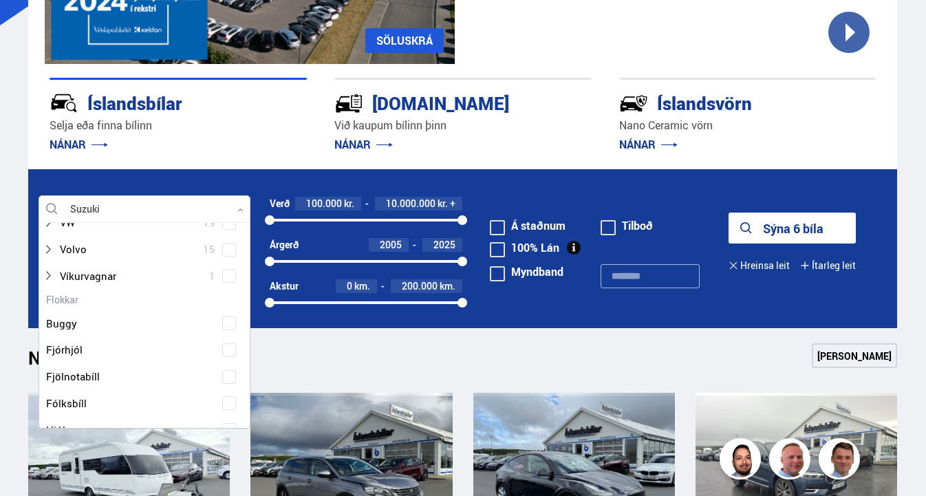
scroll to position [1106, 0]
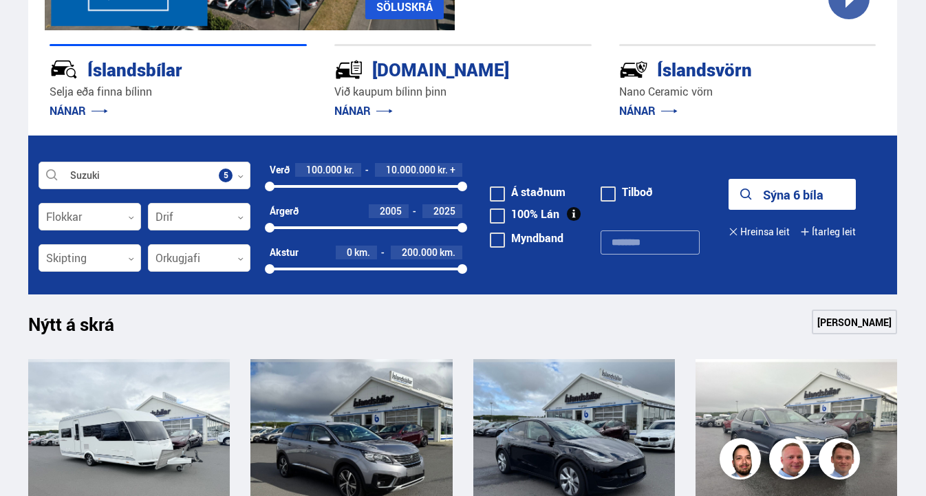
scroll to position [291, 0]
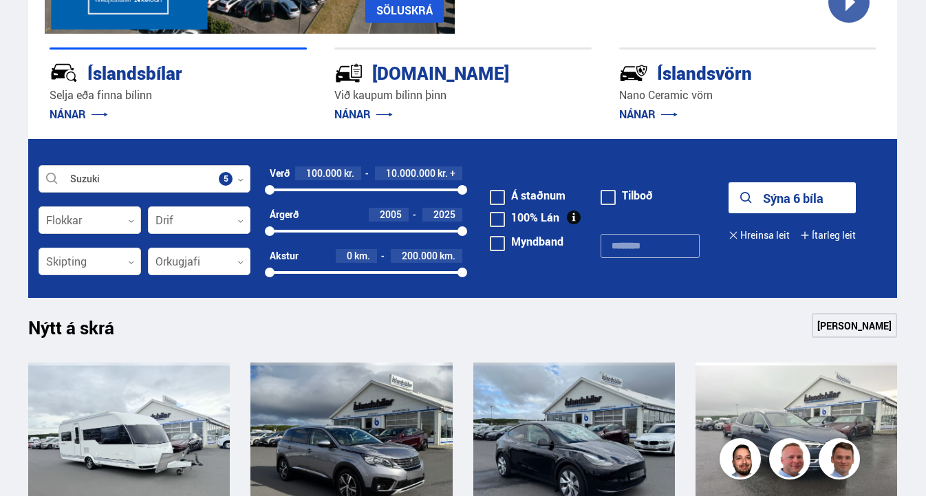
click at [233, 178] on div at bounding box center [145, 180] width 212 height 28
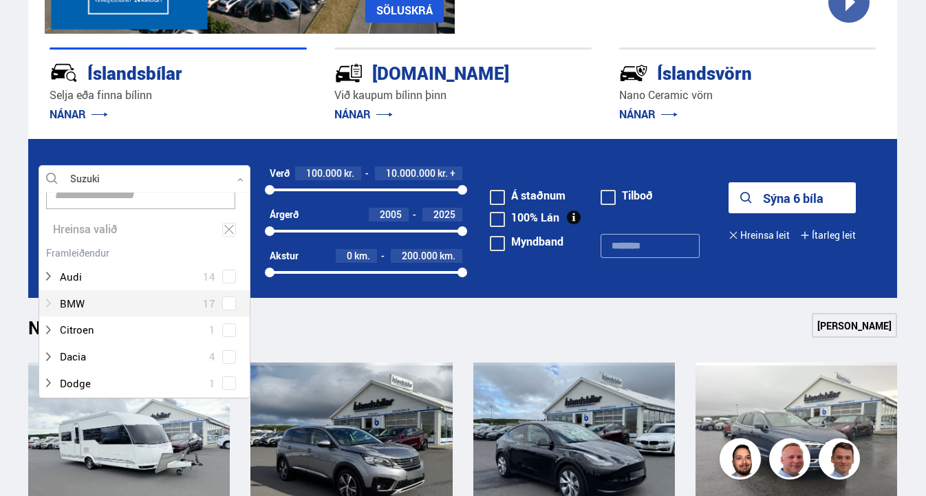
scroll to position [15, 0]
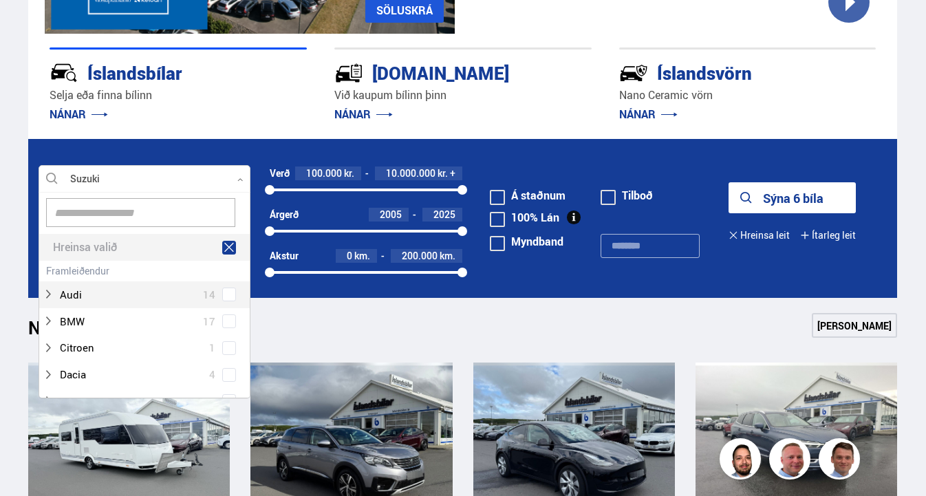
click at [223, 245] on icon at bounding box center [229, 247] width 12 height 13
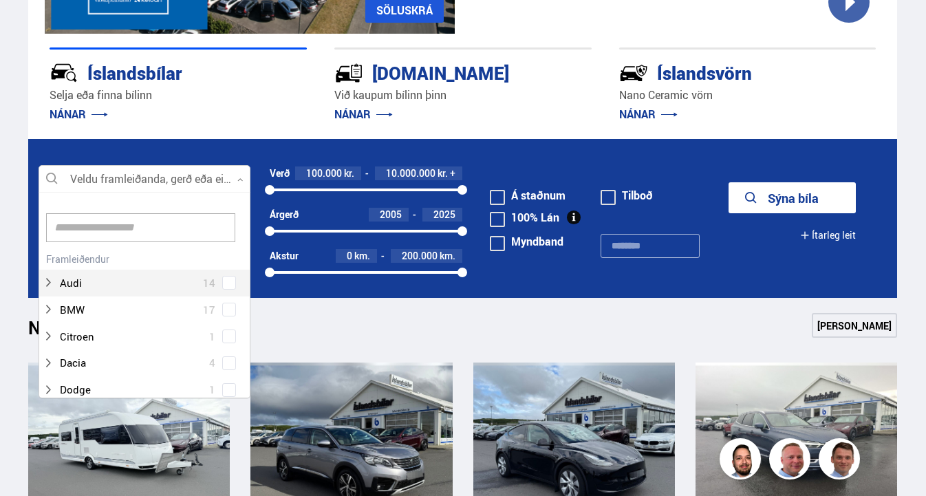
click at [242, 176] on div at bounding box center [145, 180] width 212 height 28
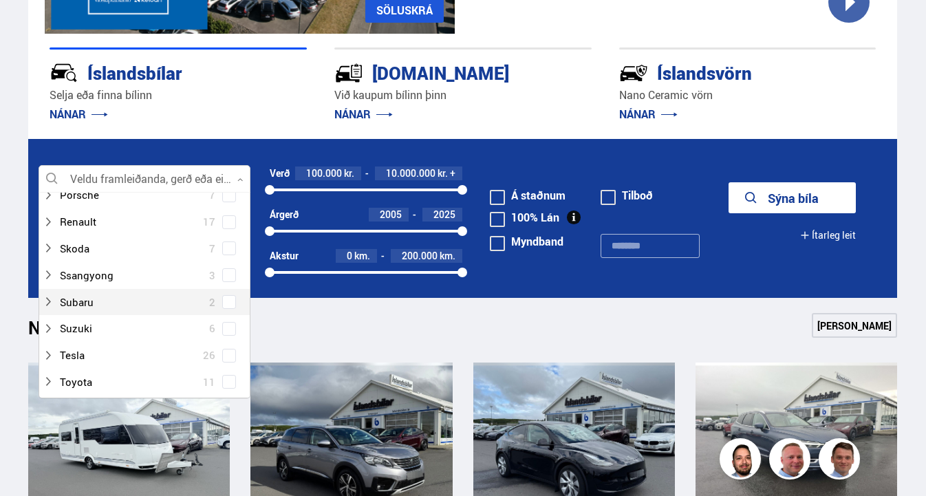
scroll to position [815, 0]
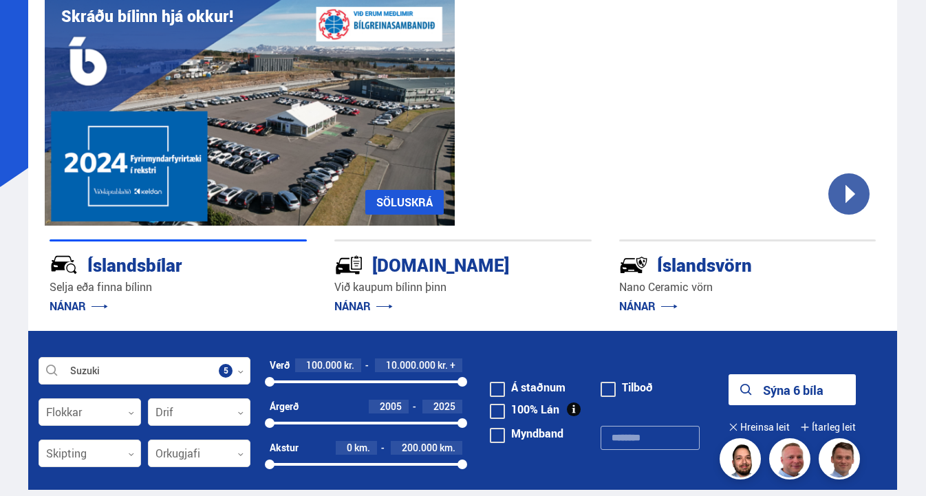
scroll to position [87, 0]
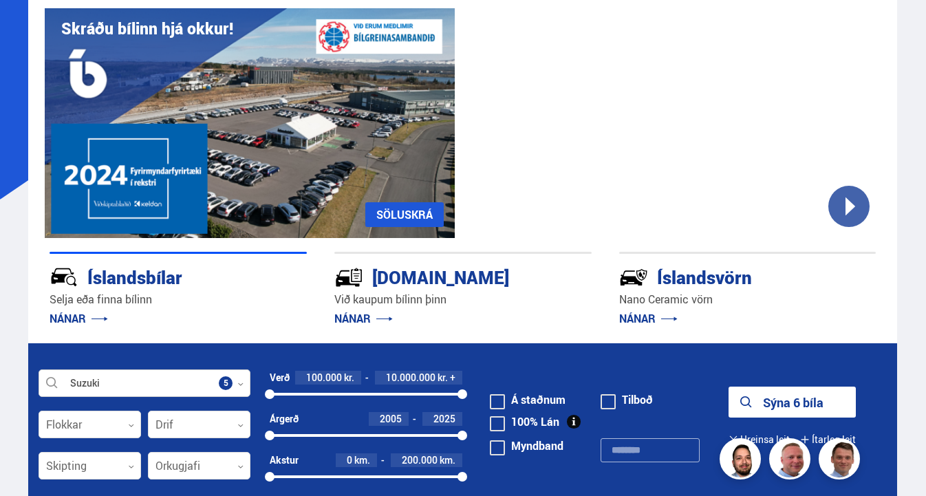
click at [230, 381] on div at bounding box center [145, 384] width 212 height 28
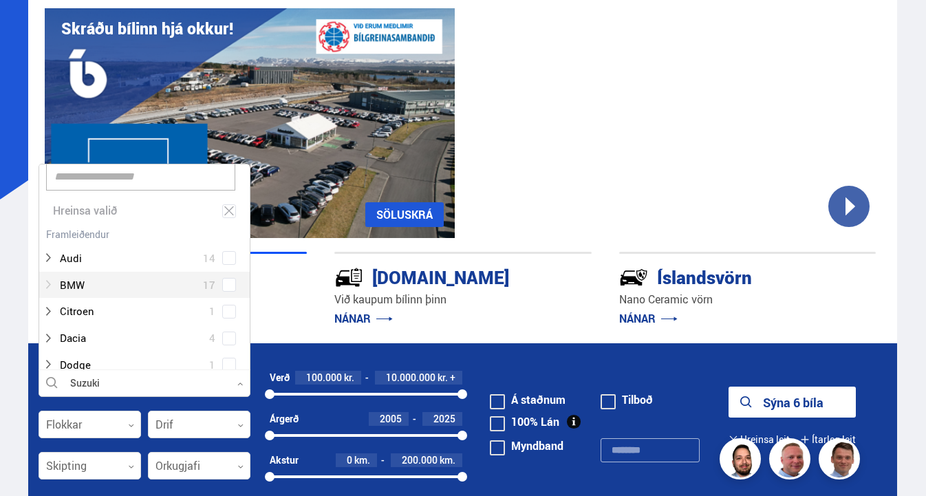
scroll to position [32, 0]
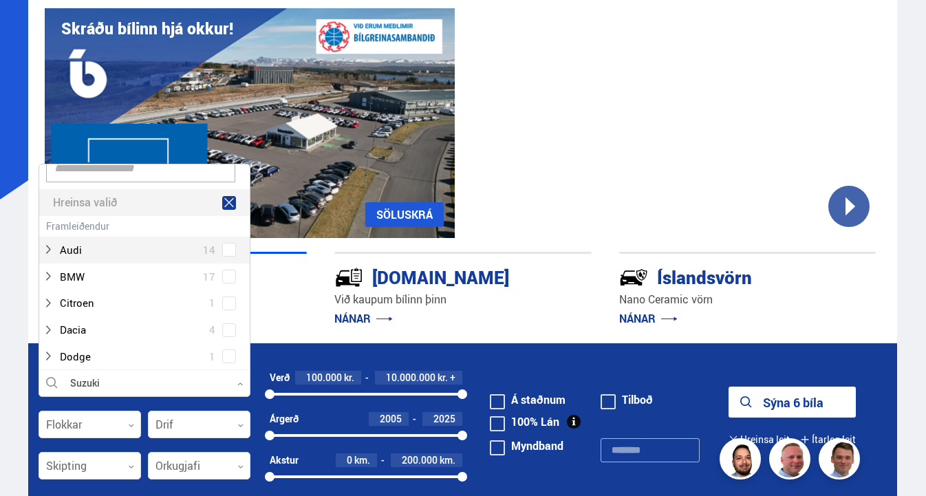
click at [228, 202] on icon at bounding box center [229, 202] width 12 height 13
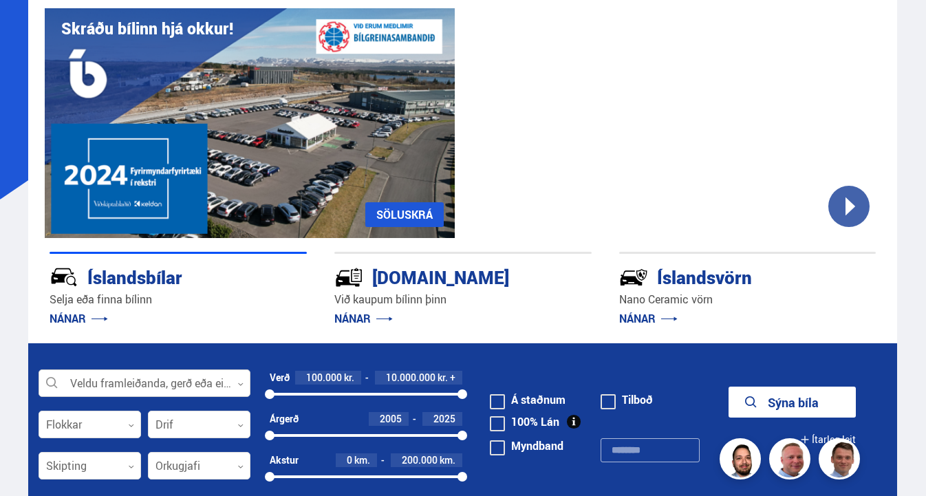
click at [212, 391] on div at bounding box center [145, 384] width 212 height 28
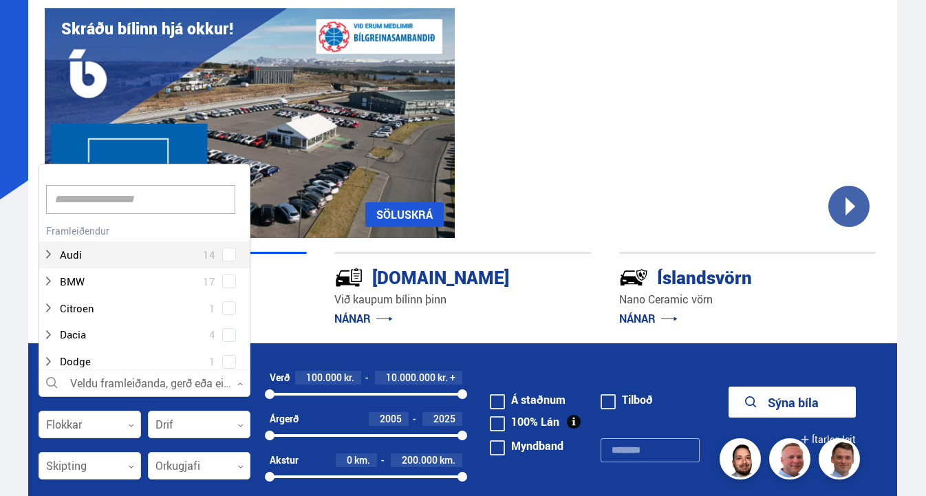
scroll to position [205, 208]
click at [224, 224] on div "Audi 14" at bounding box center [144, 243] width 211 height 47
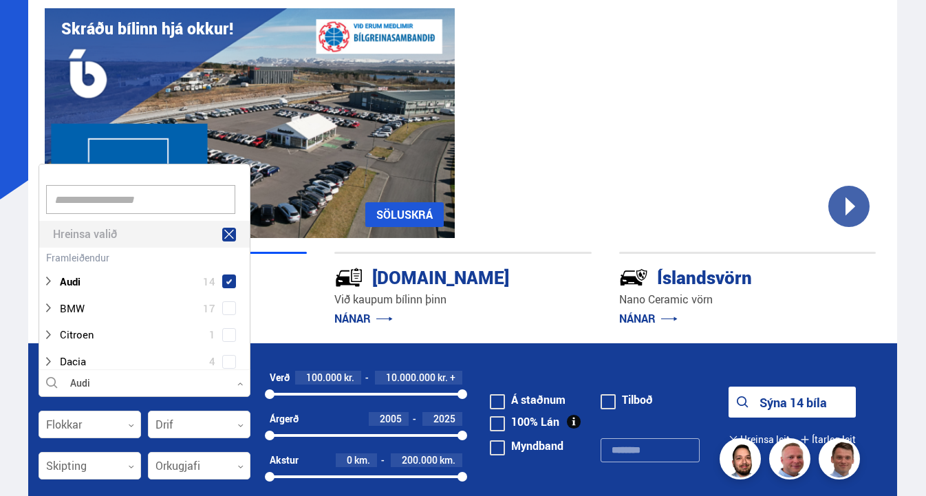
scroll to position [0, 0]
click at [227, 237] on icon at bounding box center [229, 234] width 12 height 13
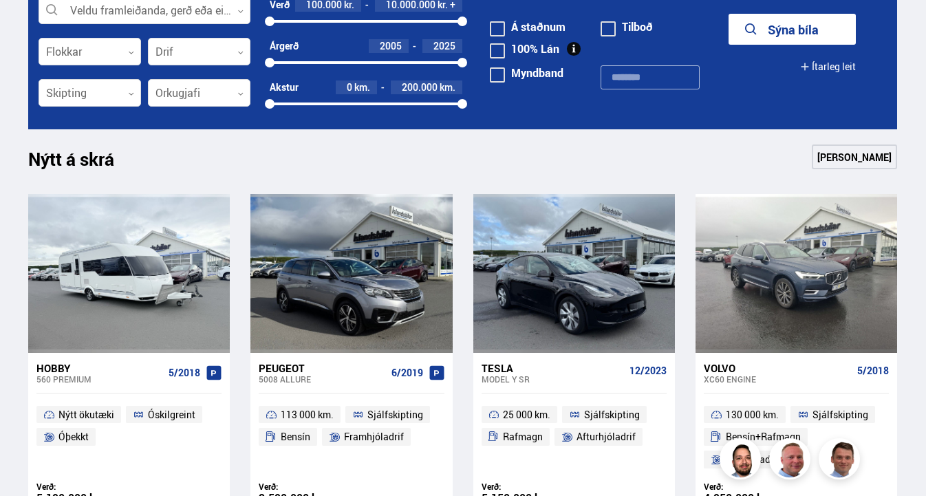
scroll to position [447, 0]
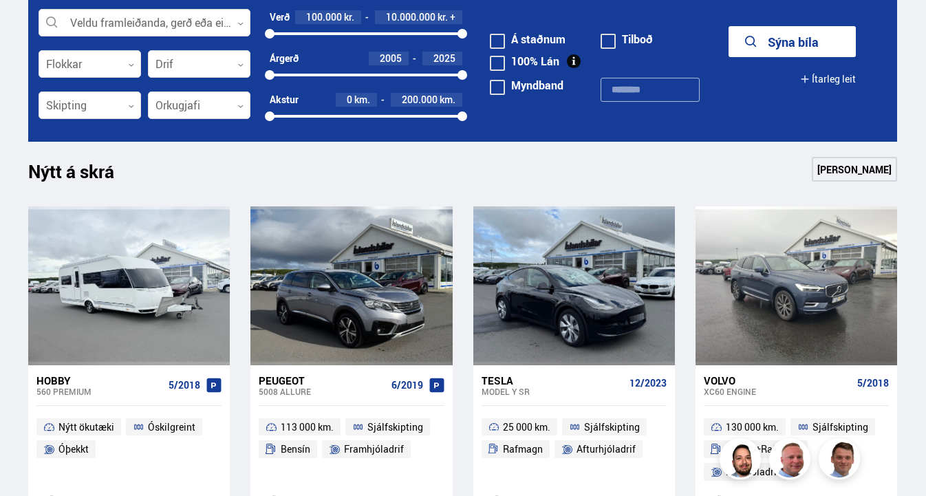
click at [817, 36] on button "Sýna bíla" at bounding box center [792, 41] width 127 height 31
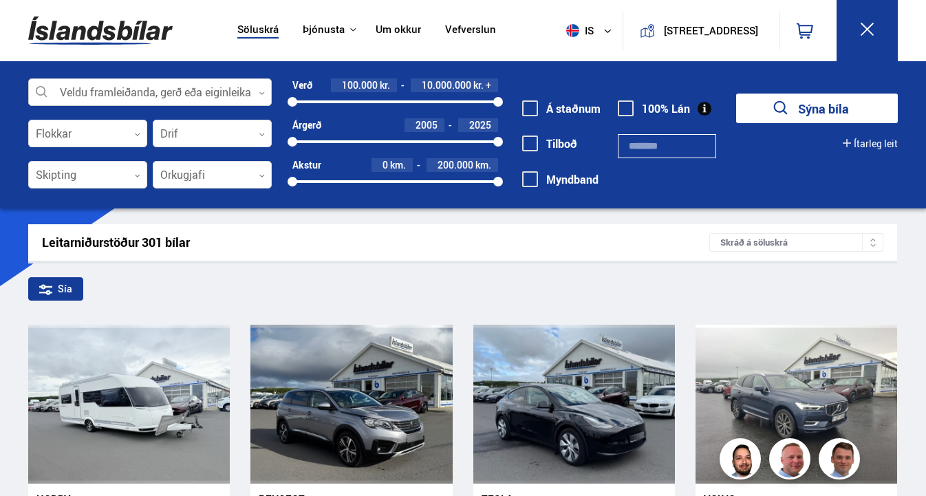
click at [262, 94] on icon at bounding box center [262, 93] width 6 height 6
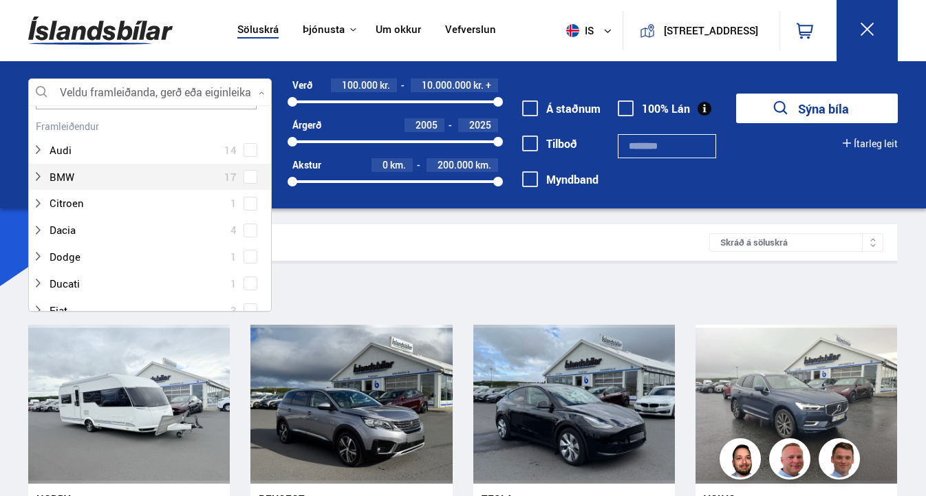
scroll to position [51, 0]
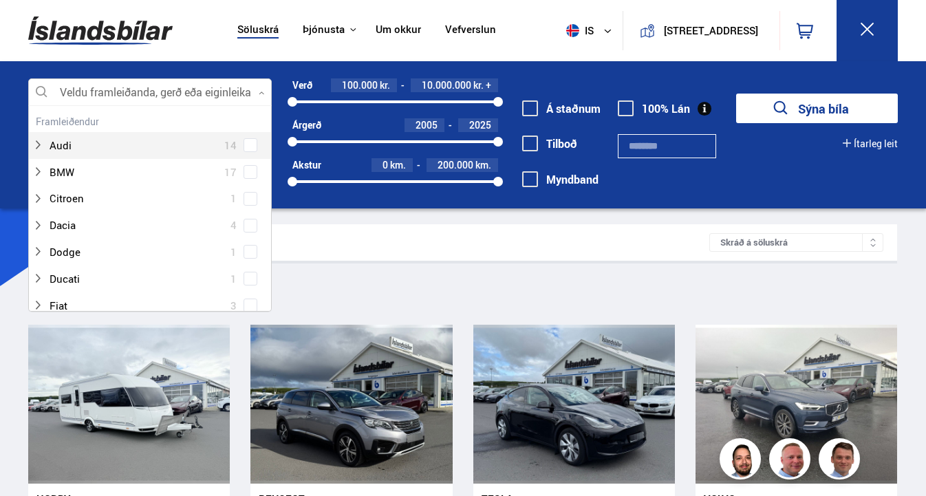
click at [241, 144] on div "Audi 14" at bounding box center [150, 134] width 242 height 47
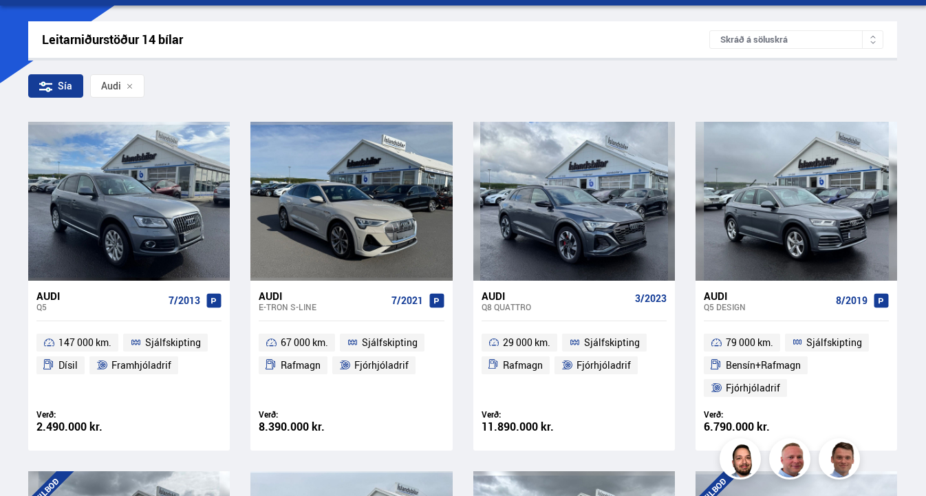
scroll to position [205, 0]
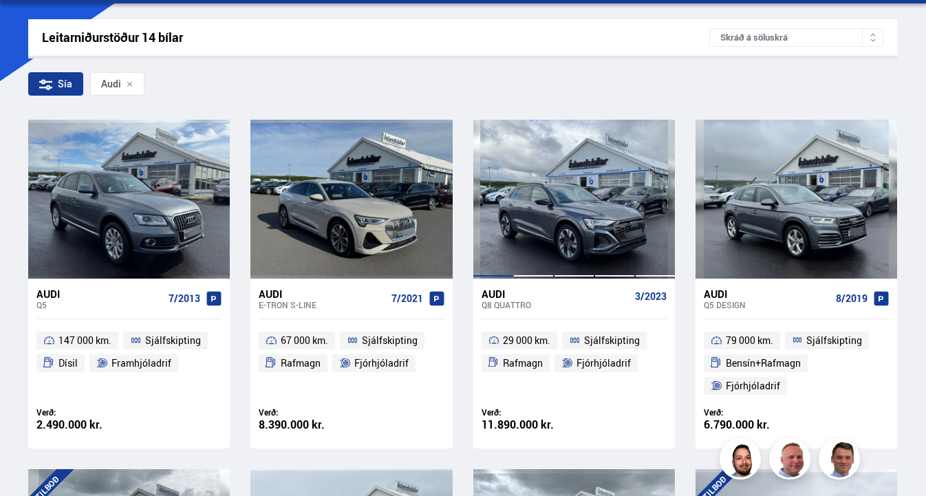
click at [497, 220] on div at bounding box center [493, 199] width 41 height 158
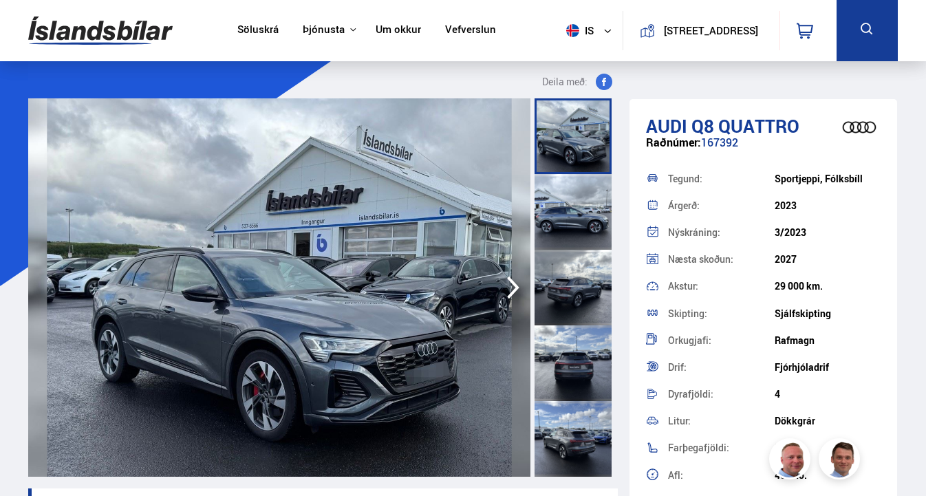
click at [566, 216] on div at bounding box center [573, 212] width 77 height 76
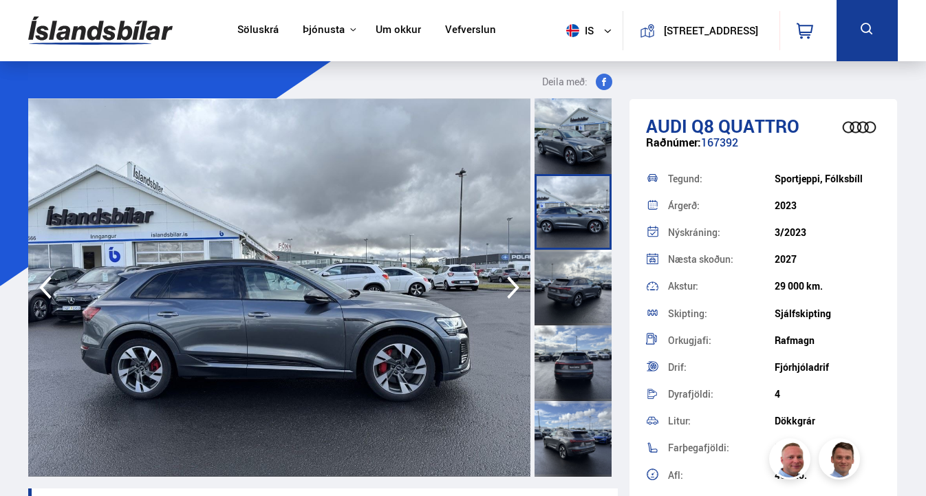
click at [565, 264] on div at bounding box center [573, 288] width 77 height 76
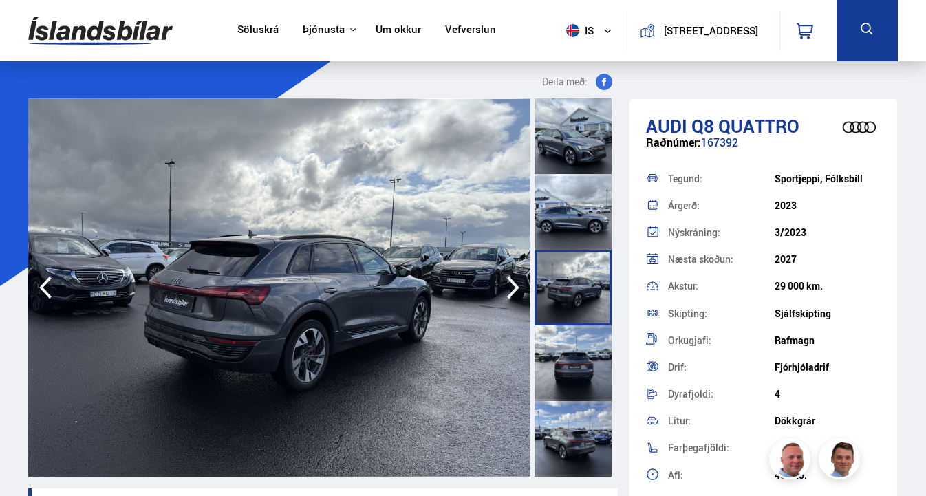
click at [576, 357] on div at bounding box center [573, 363] width 77 height 76
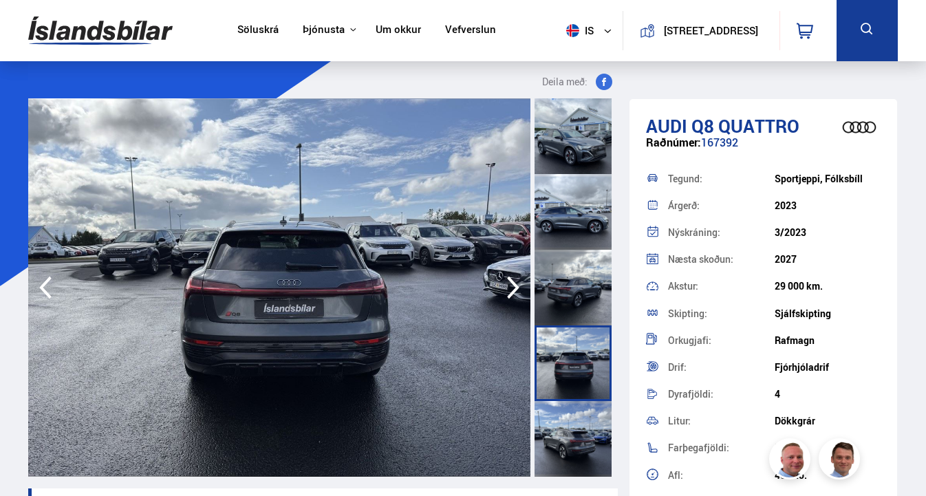
click at [576, 425] on div at bounding box center [573, 439] width 77 height 76
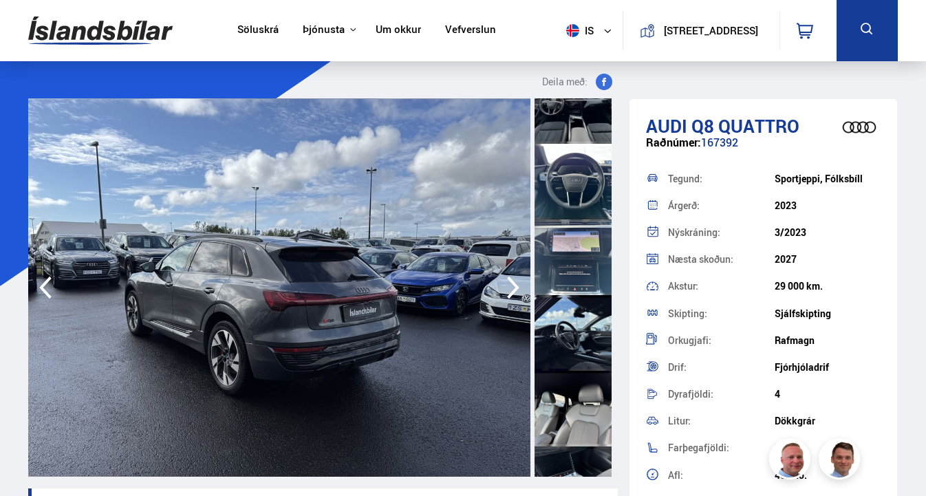
scroll to position [636, 0]
click at [574, 268] on div at bounding box center [573, 257] width 77 height 76
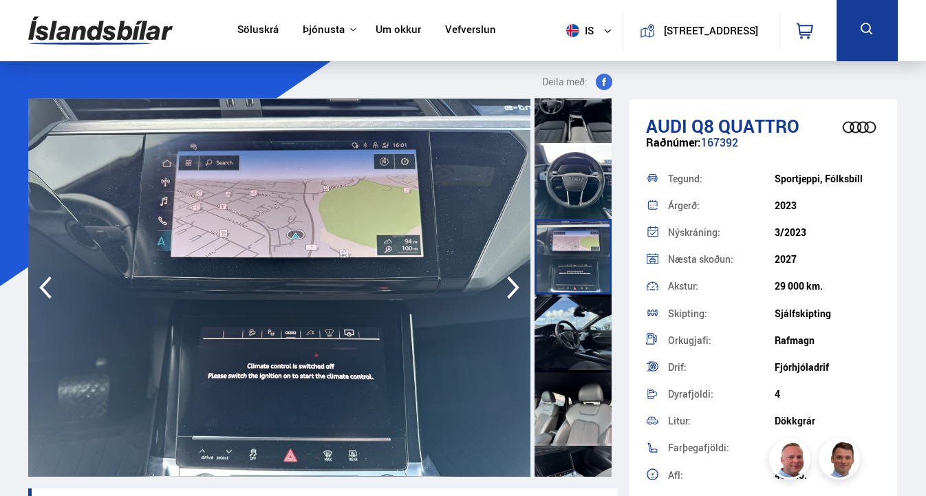
click at [583, 315] on div at bounding box center [573, 332] width 77 height 76
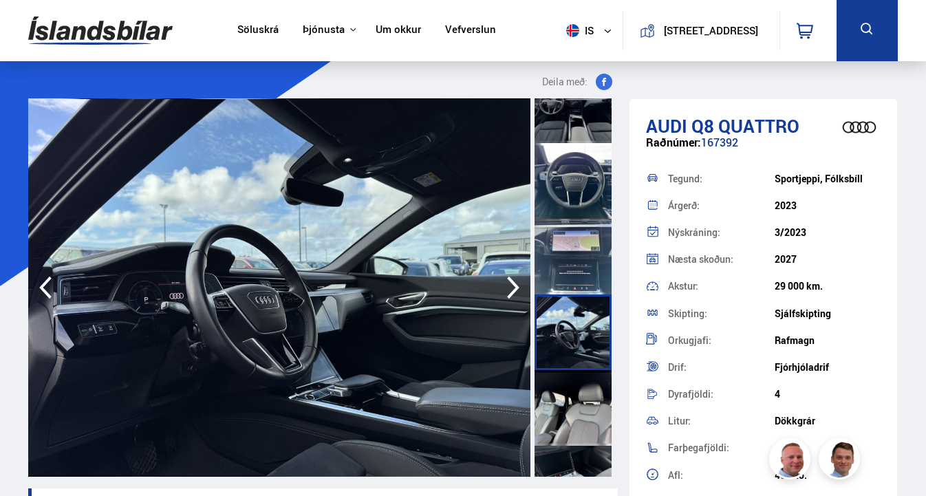
click at [579, 371] on div at bounding box center [573, 408] width 77 height 76
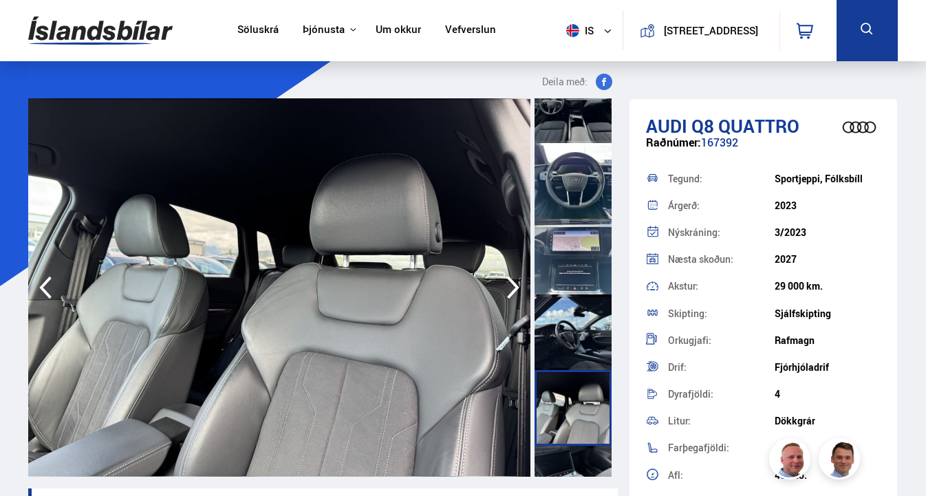
scroll to position [0, 0]
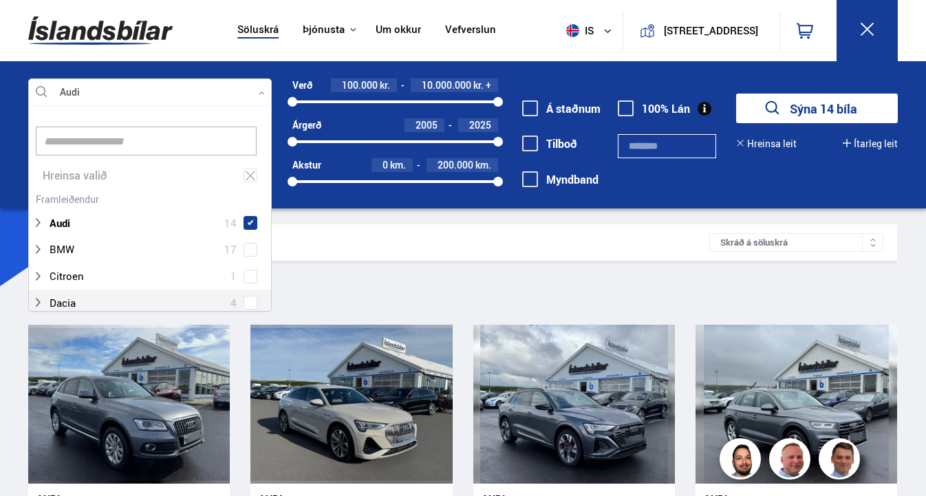
click at [257, 89] on div at bounding box center [150, 93] width 244 height 28
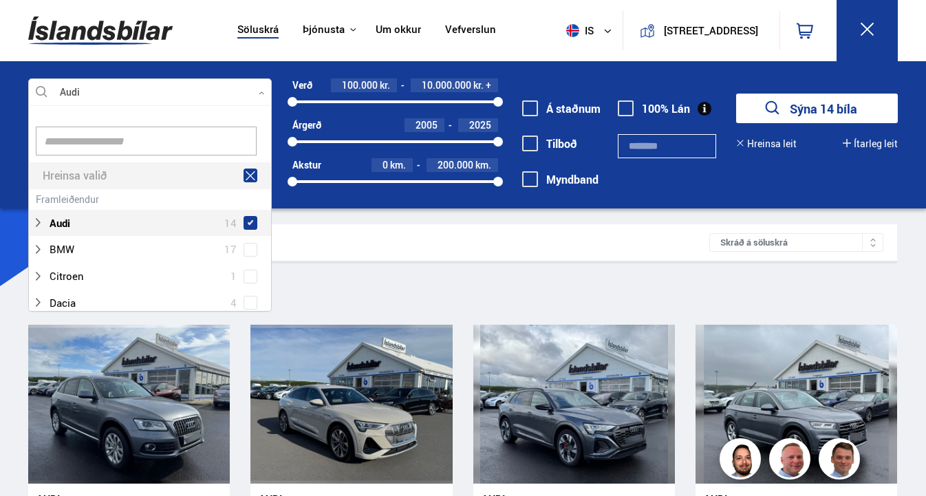
click at [248, 176] on icon at bounding box center [251, 175] width 10 height 9
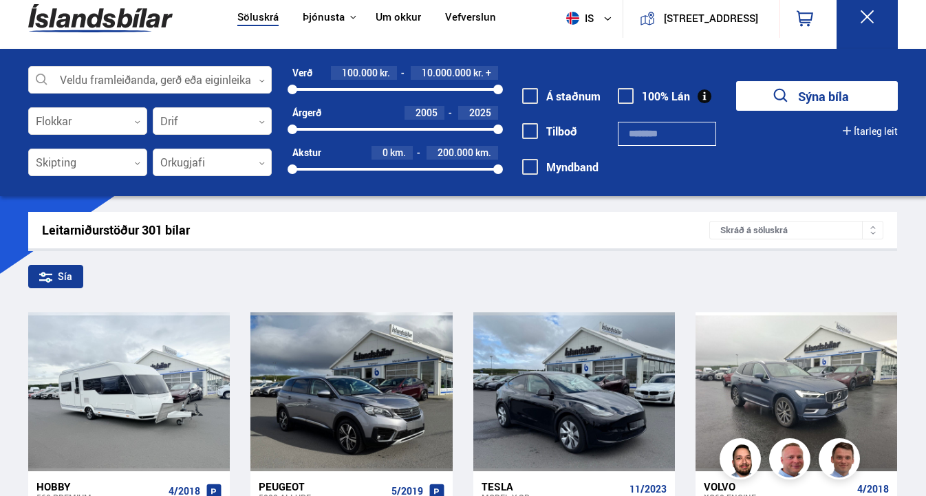
scroll to position [12, 0]
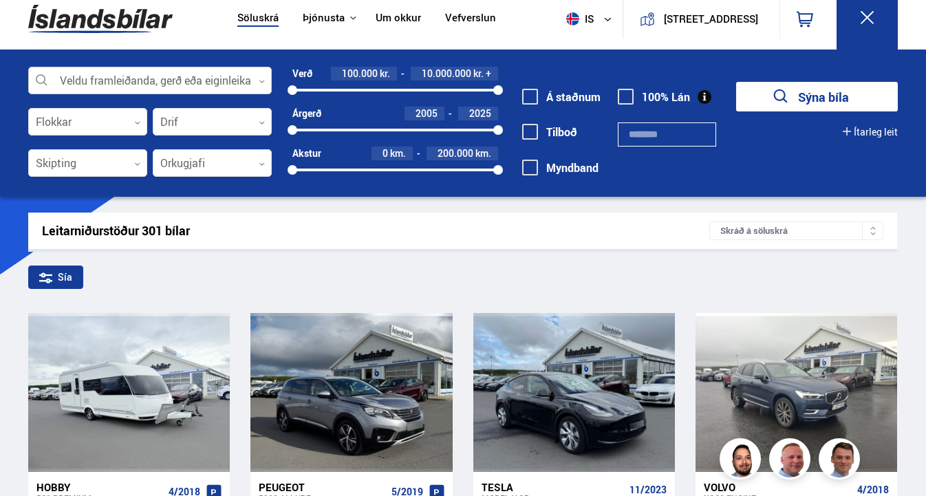
click at [264, 81] on icon at bounding box center [262, 81] width 6 height 6
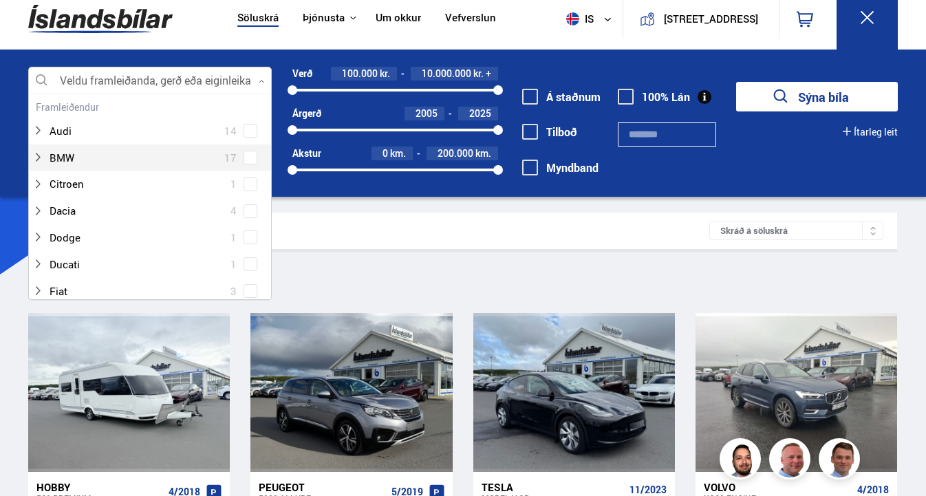
scroll to position [60, 0]
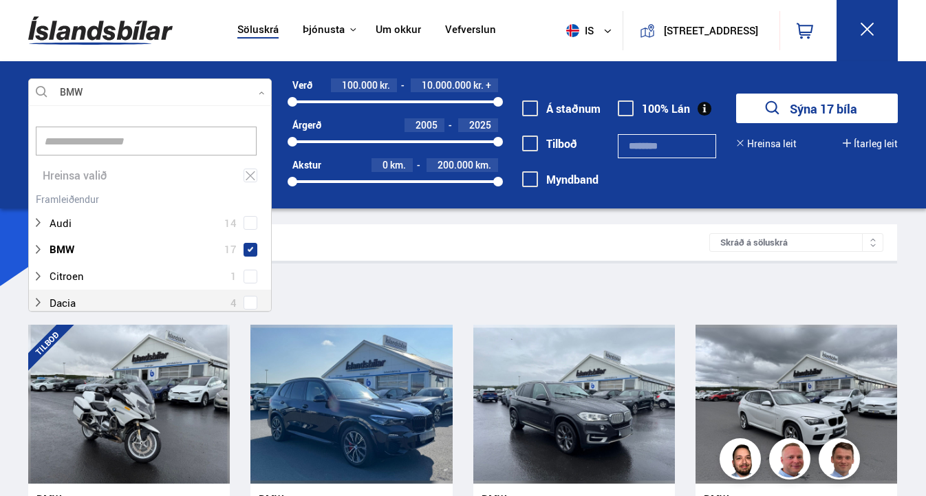
click at [260, 94] on icon at bounding box center [262, 93] width 6 height 6
click at [250, 171] on icon at bounding box center [251, 175] width 10 height 9
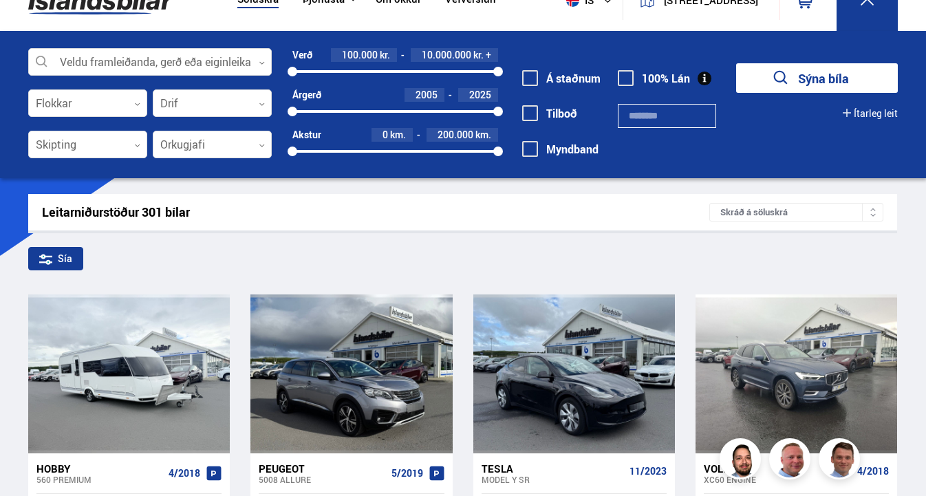
scroll to position [9, 0]
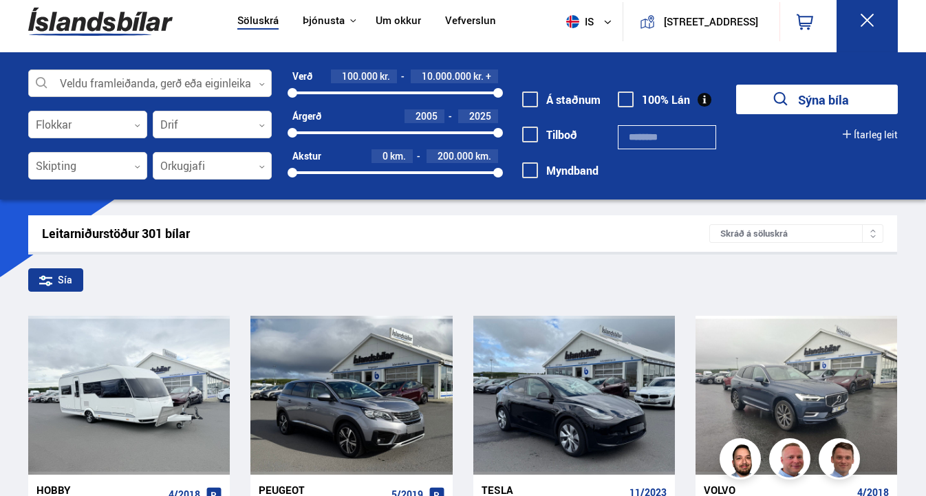
click at [261, 78] on div at bounding box center [150, 84] width 244 height 28
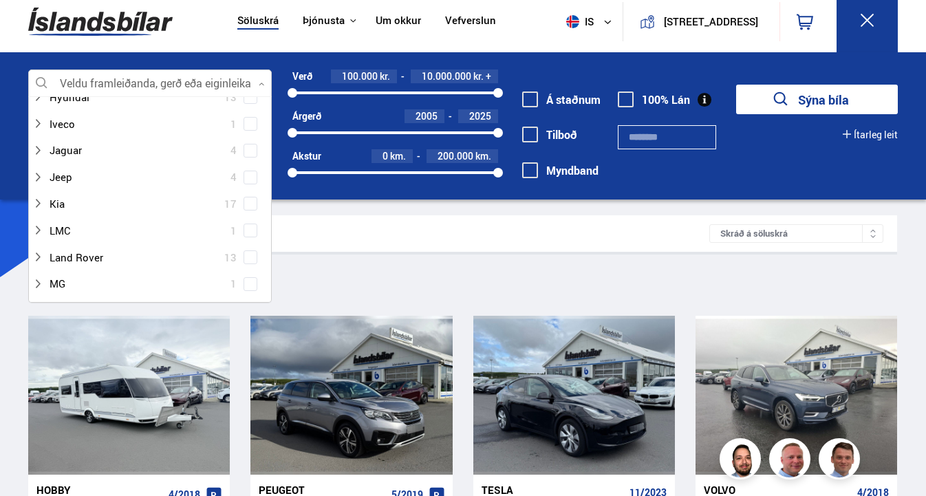
scroll to position [363, 0]
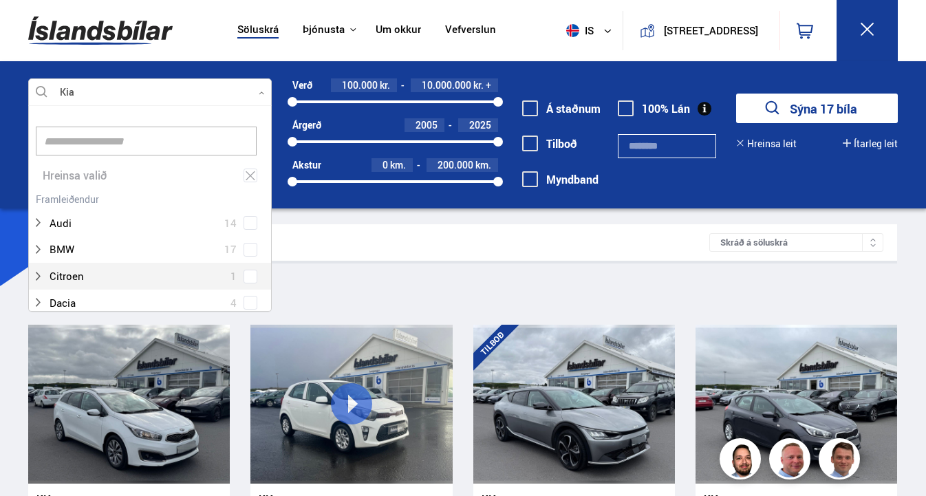
click at [246, 87] on div at bounding box center [150, 93] width 244 height 28
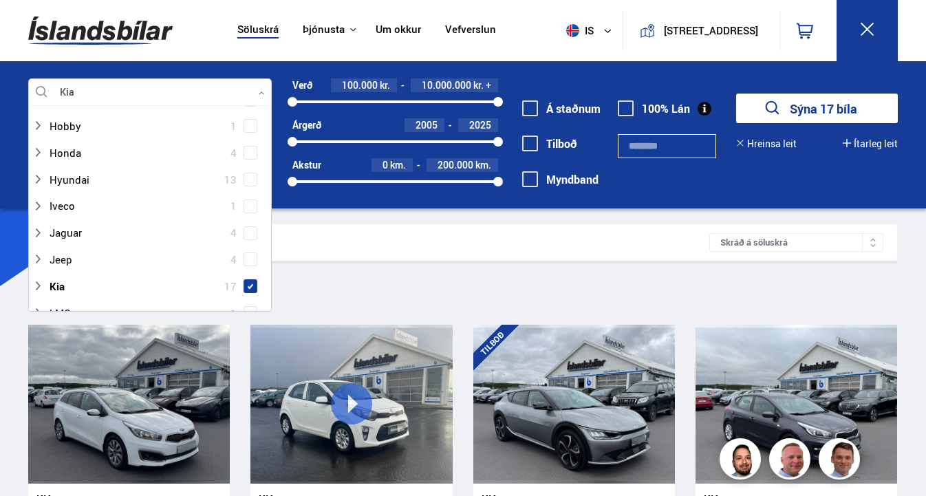
scroll to position [323, 0]
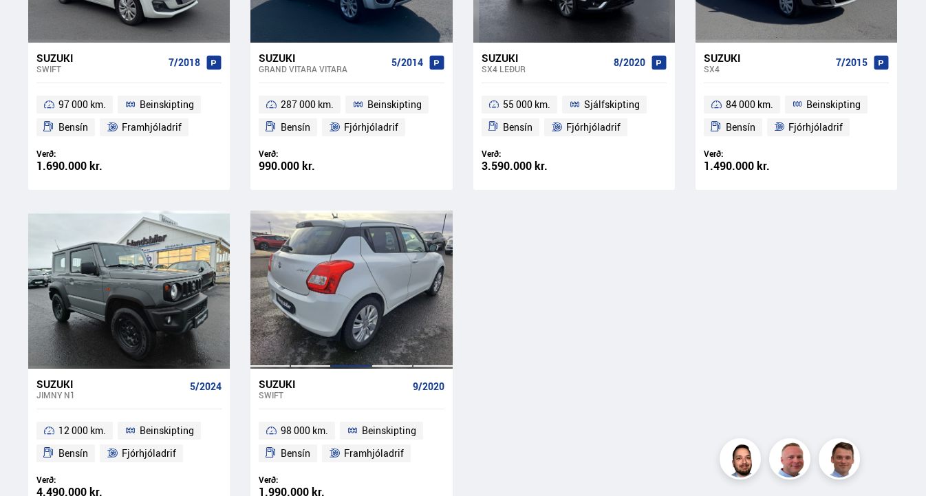
scroll to position [441, 0]
click at [337, 275] on div at bounding box center [351, 290] width 41 height 158
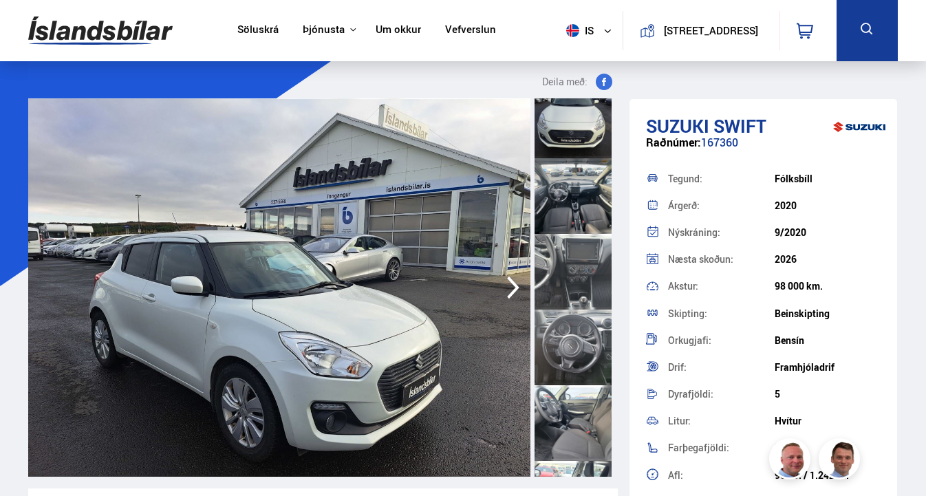
scroll to position [542, 0]
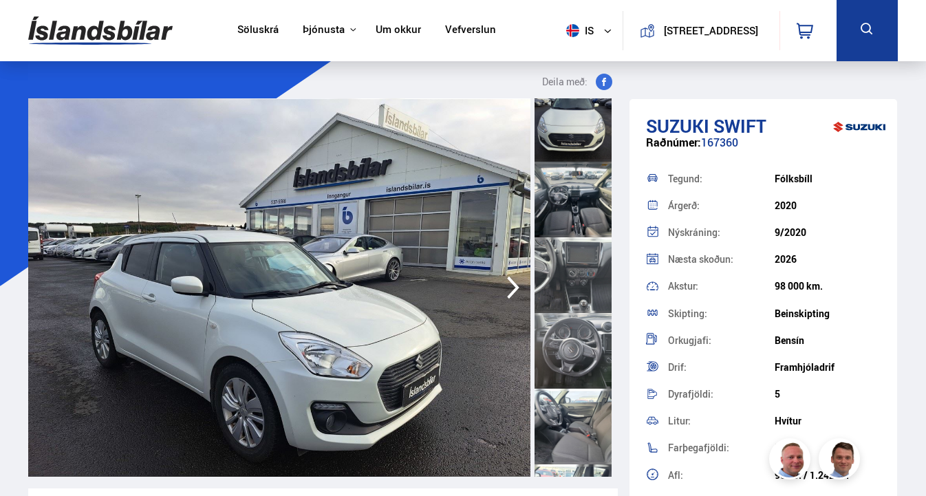
click at [577, 219] on div at bounding box center [573, 200] width 77 height 76
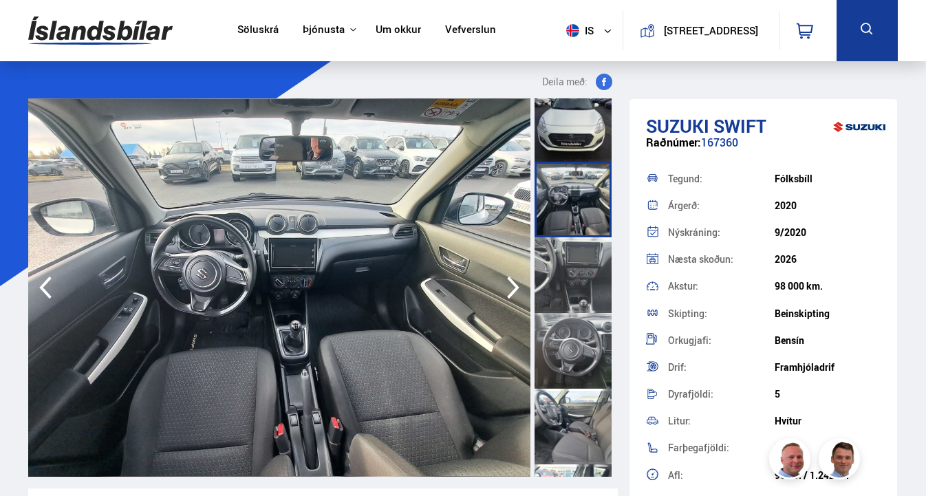
click at [577, 263] on div at bounding box center [573, 275] width 77 height 76
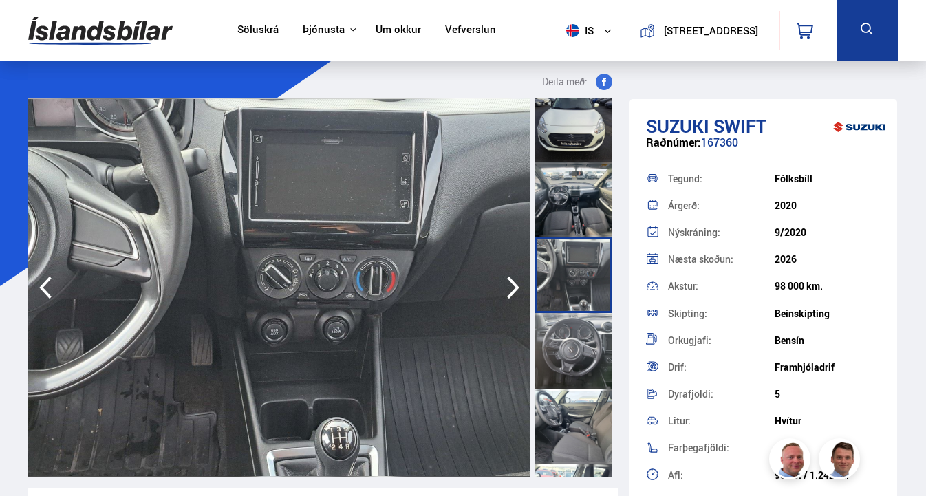
click at [568, 329] on div at bounding box center [573, 351] width 77 height 76
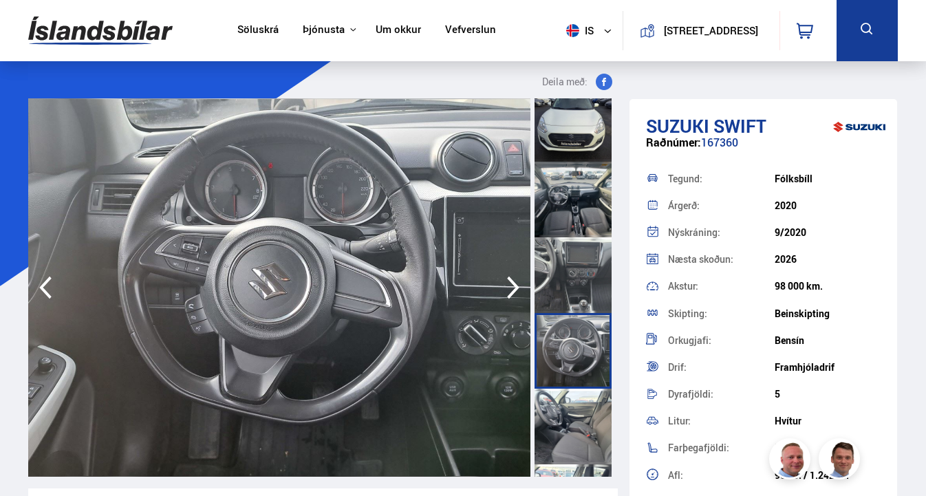
click at [574, 403] on div at bounding box center [573, 427] width 77 height 76
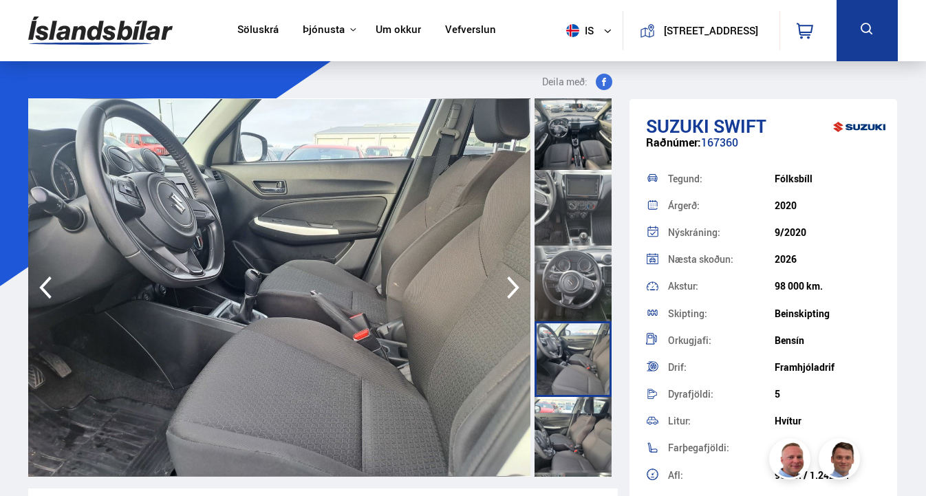
scroll to position [625, 0]
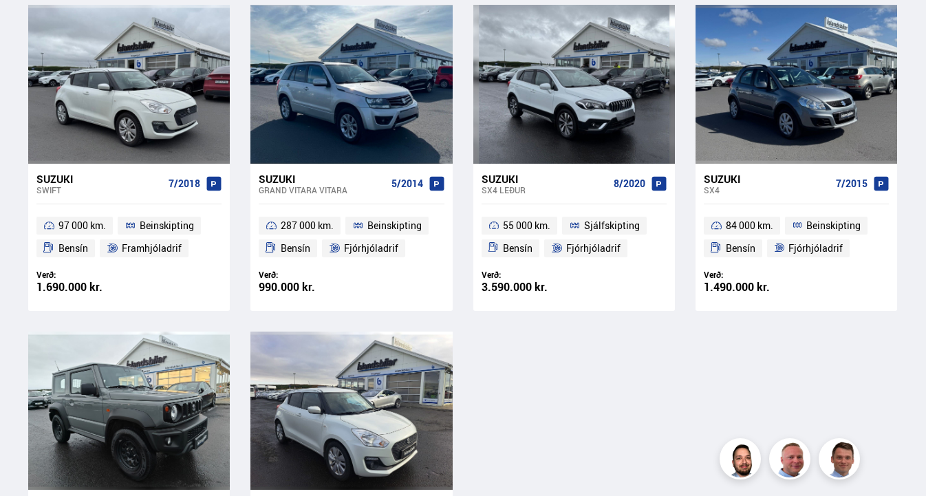
scroll to position [314, 0]
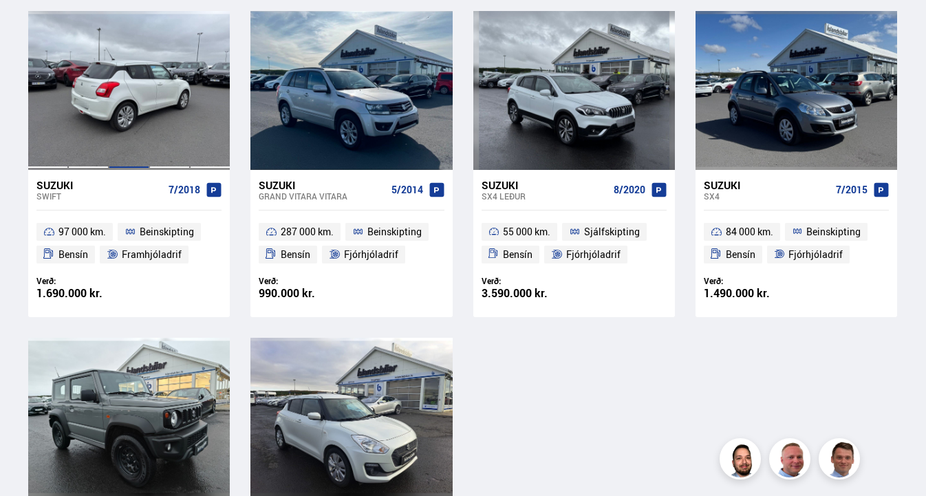
click at [122, 104] on div at bounding box center [129, 90] width 41 height 158
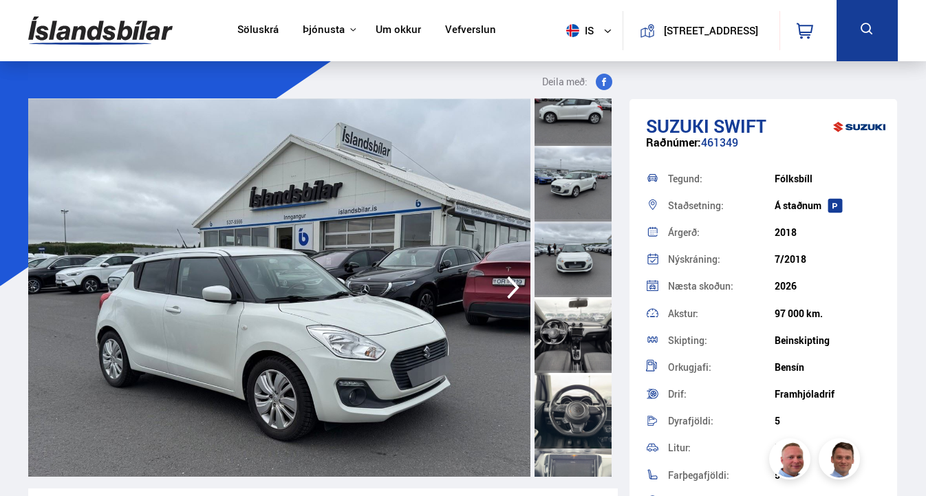
scroll to position [478, 0]
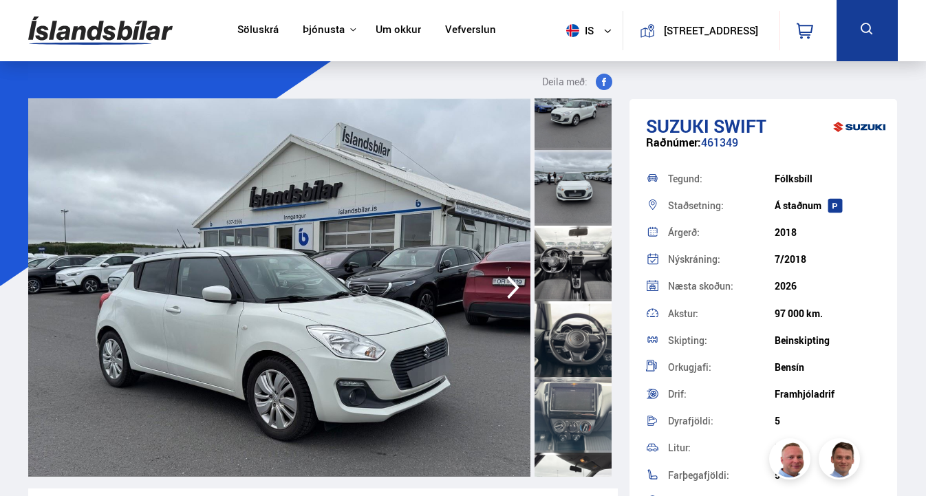
click at [571, 265] on div at bounding box center [573, 264] width 77 height 76
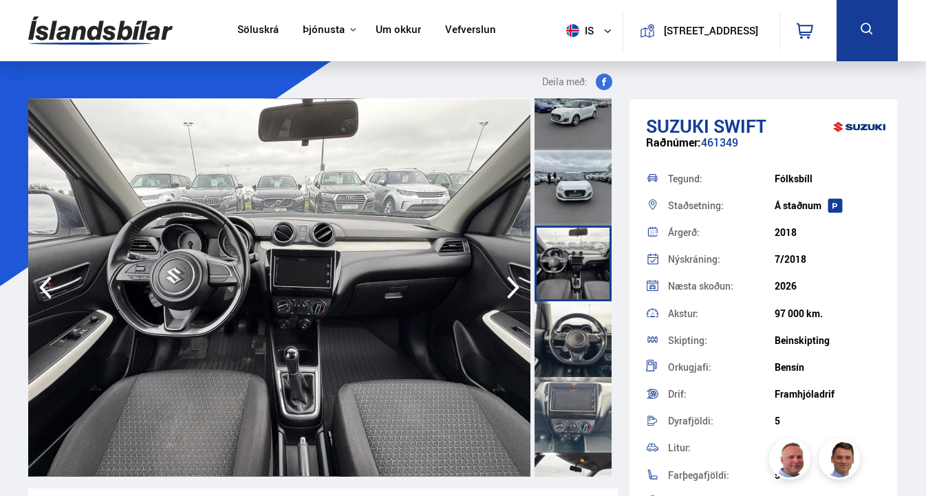
click at [585, 343] on div at bounding box center [573, 339] width 77 height 76
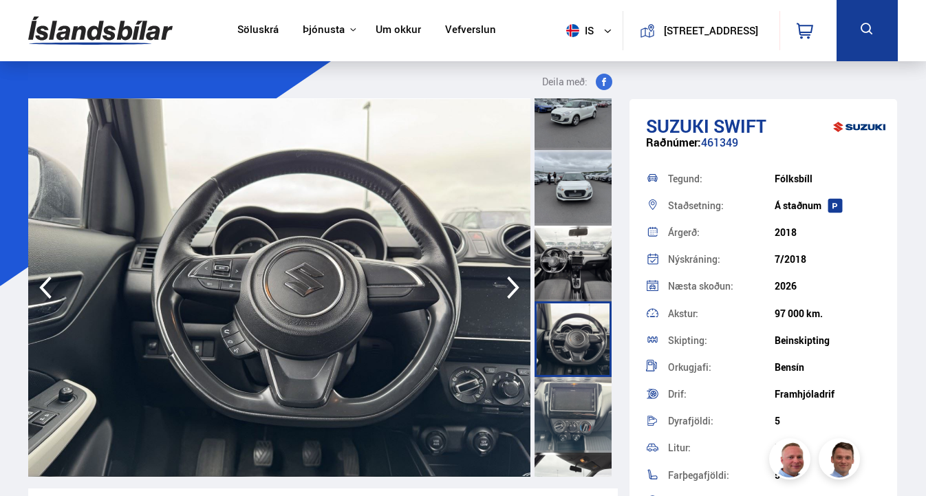
click at [584, 411] on div at bounding box center [573, 415] width 77 height 76
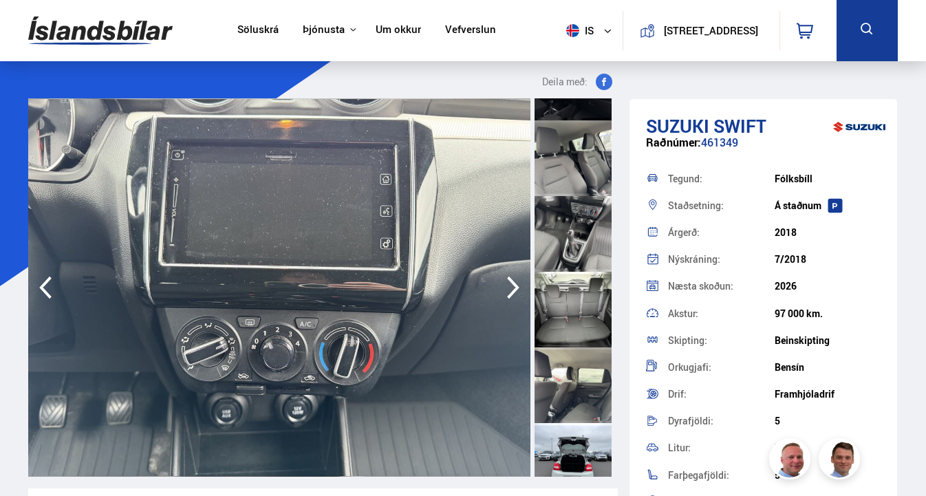
scroll to position [1115, 0]
click at [582, 290] on div at bounding box center [573, 308] width 77 height 76
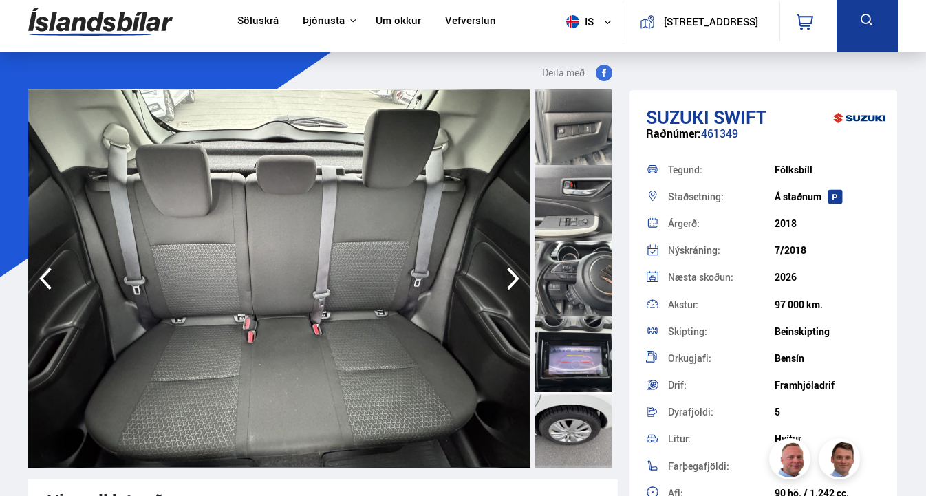
scroll to position [14, 0]
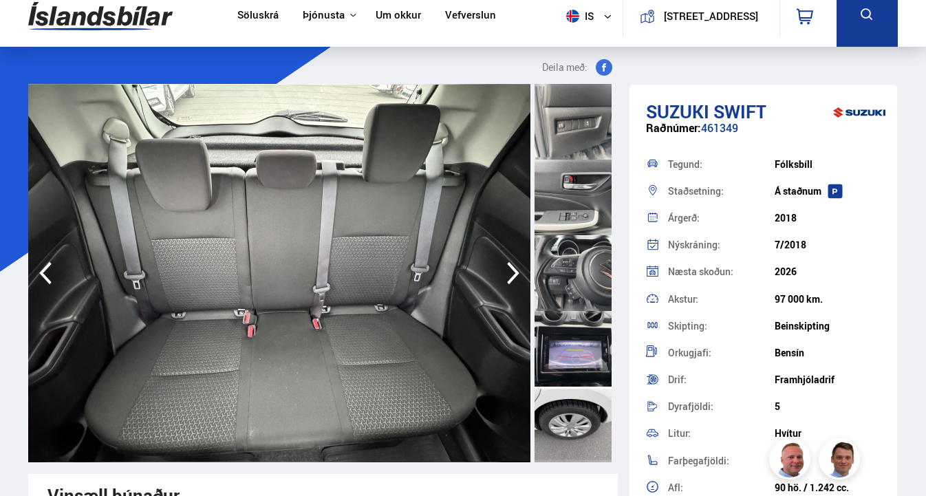
click at [572, 261] on div at bounding box center [573, 273] width 77 height 76
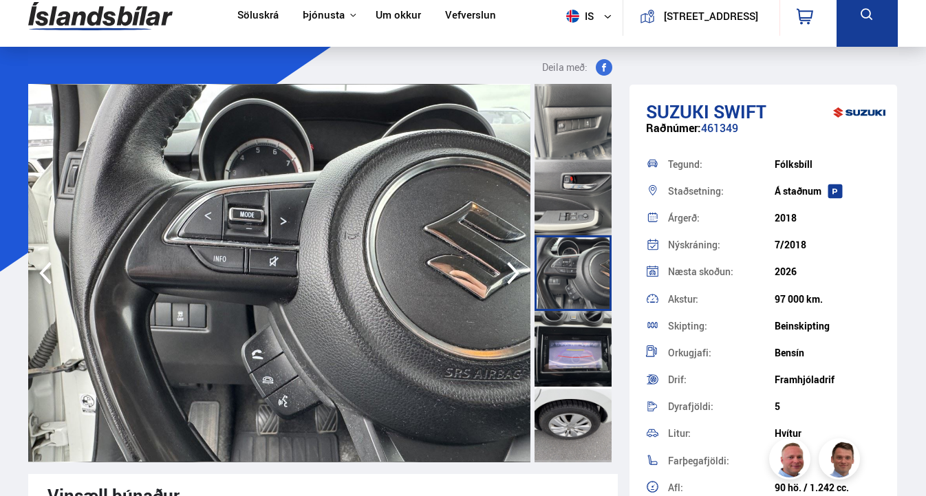
click at [566, 346] on div at bounding box center [573, 349] width 77 height 76
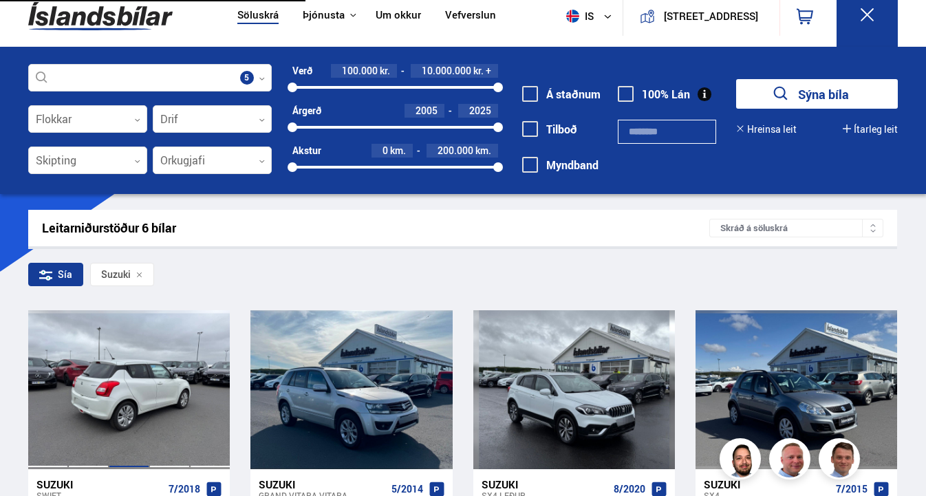
scroll to position [314, 0]
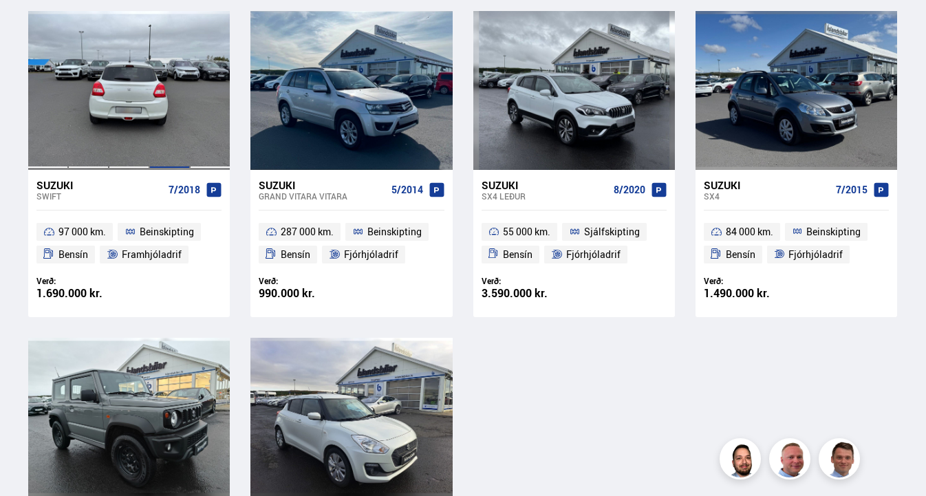
click at [156, 97] on div at bounding box center [169, 90] width 41 height 158
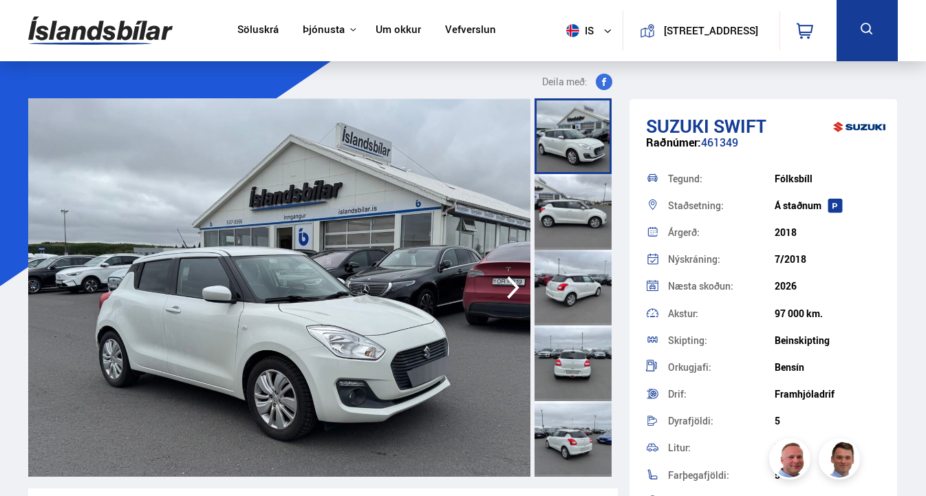
click at [255, 208] on img at bounding box center [279, 287] width 502 height 378
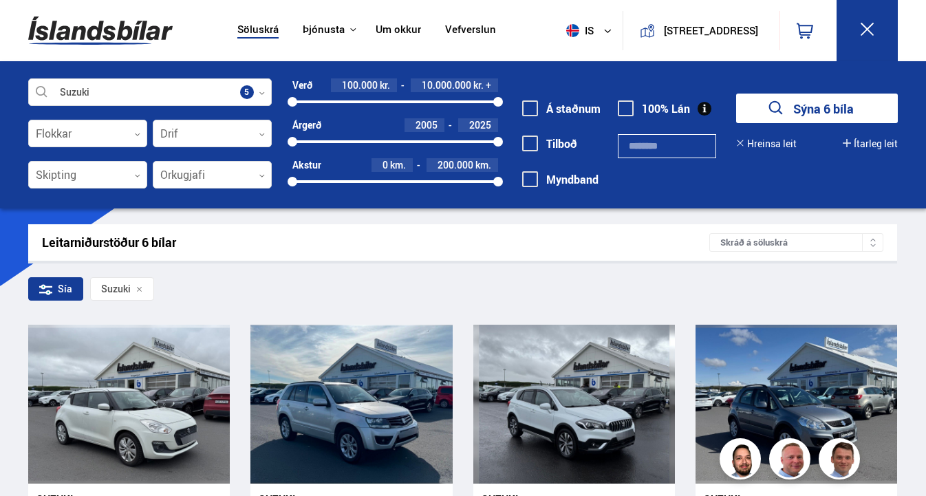
click at [603, 33] on icon at bounding box center [607, 31] width 8 height 8
click at [582, 53] on link "en" at bounding box center [582, 57] width 73 height 19
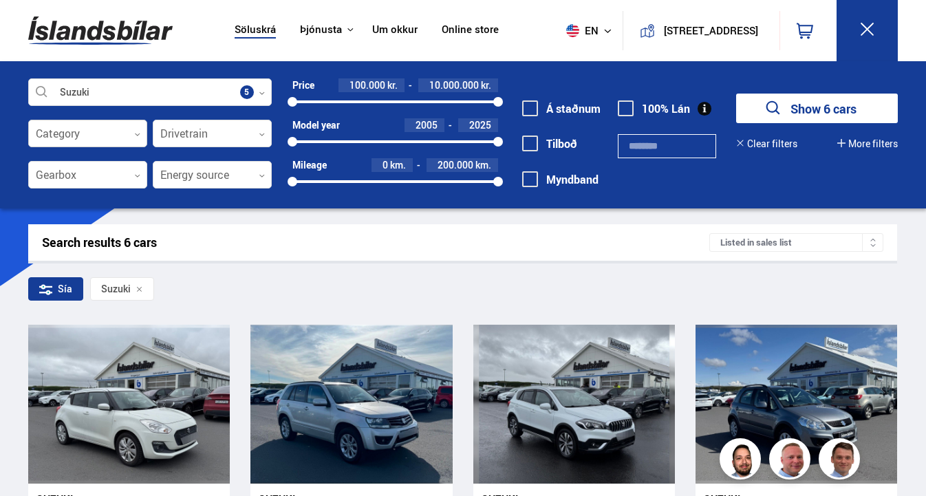
click at [136, 131] on icon at bounding box center [137, 134] width 6 height 6
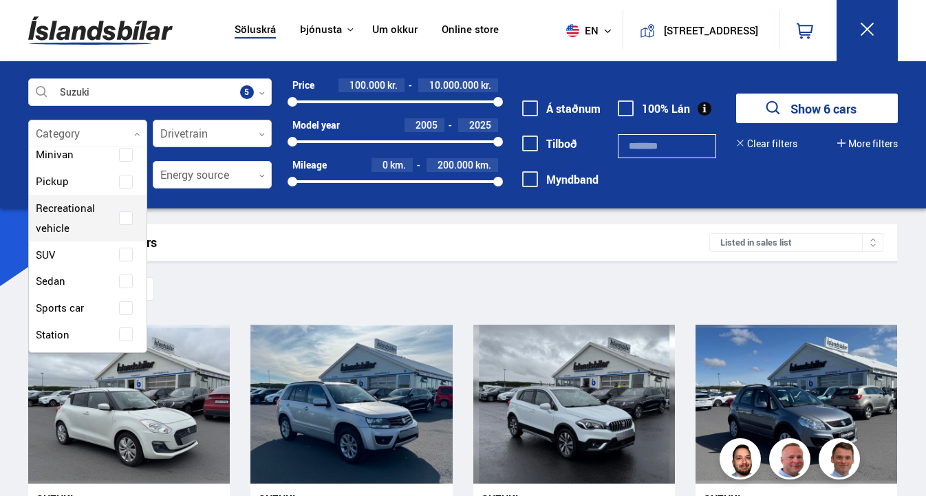
click at [250, 133] on div at bounding box center [212, 134] width 119 height 28
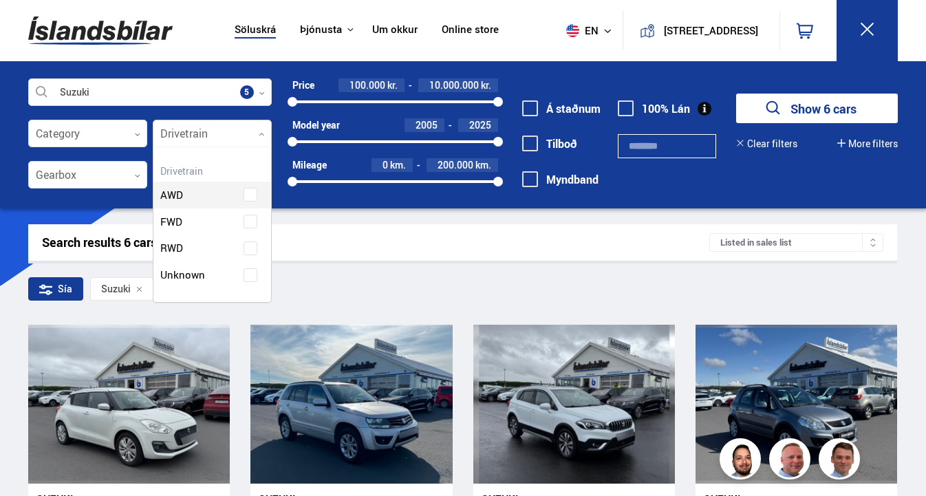
scroll to position [152, 118]
click at [75, 174] on div at bounding box center [87, 176] width 119 height 28
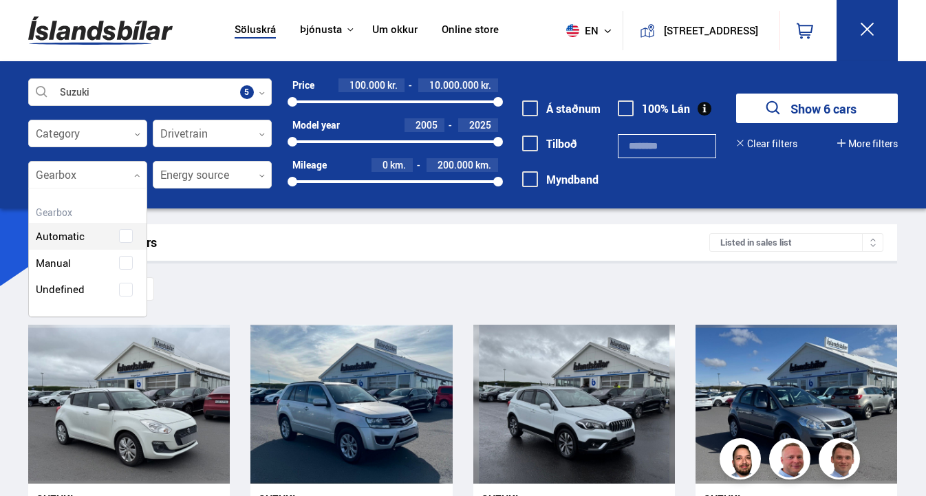
scroll to position [126, 118]
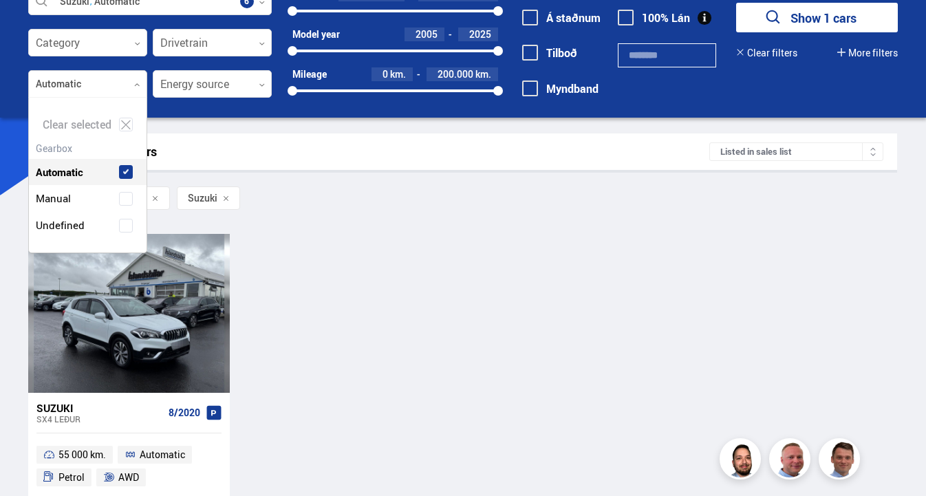
scroll to position [103, 0]
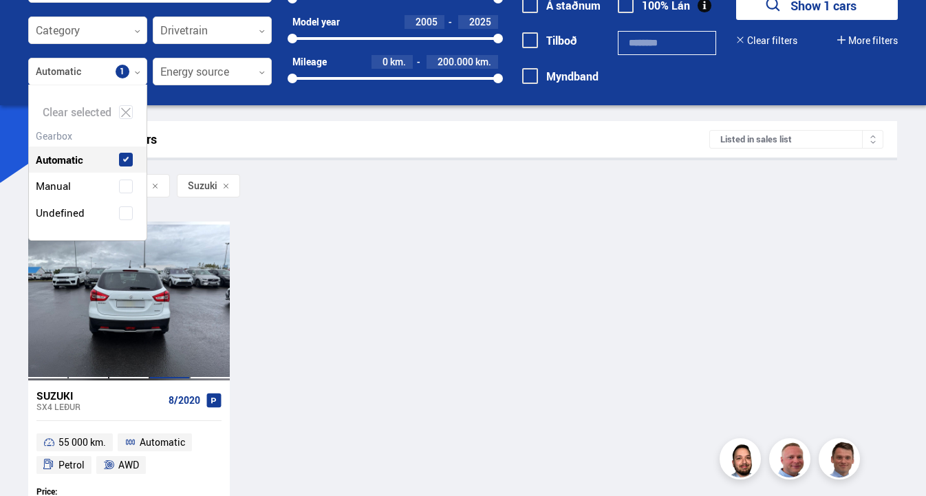
click at [178, 289] on div at bounding box center [169, 301] width 41 height 158
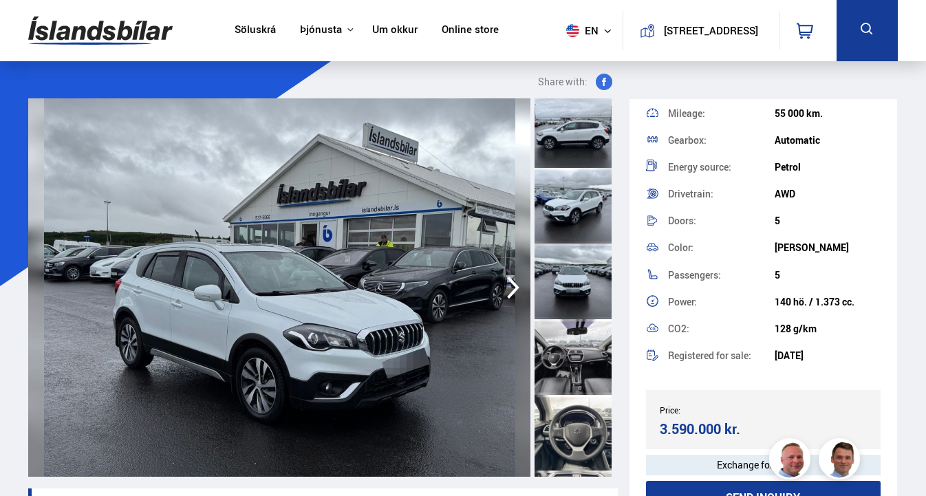
scroll to position [383, 0]
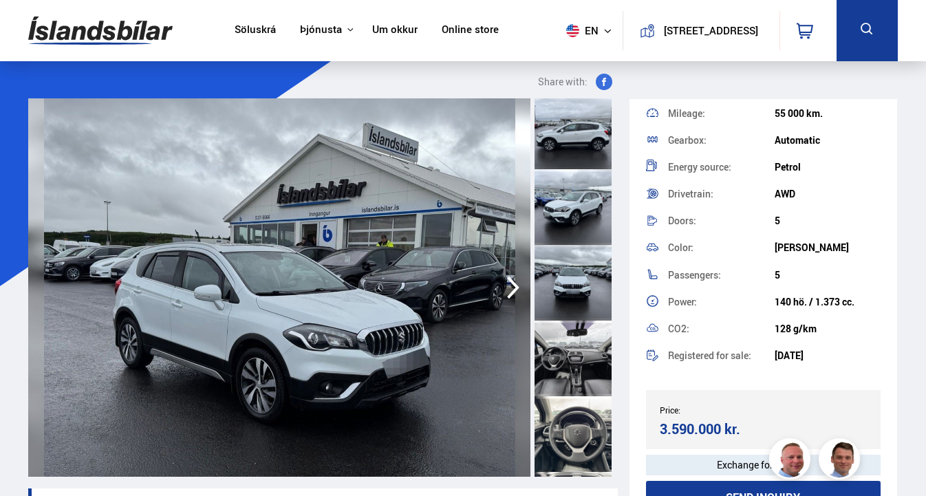
click at [561, 354] on div at bounding box center [573, 359] width 77 height 76
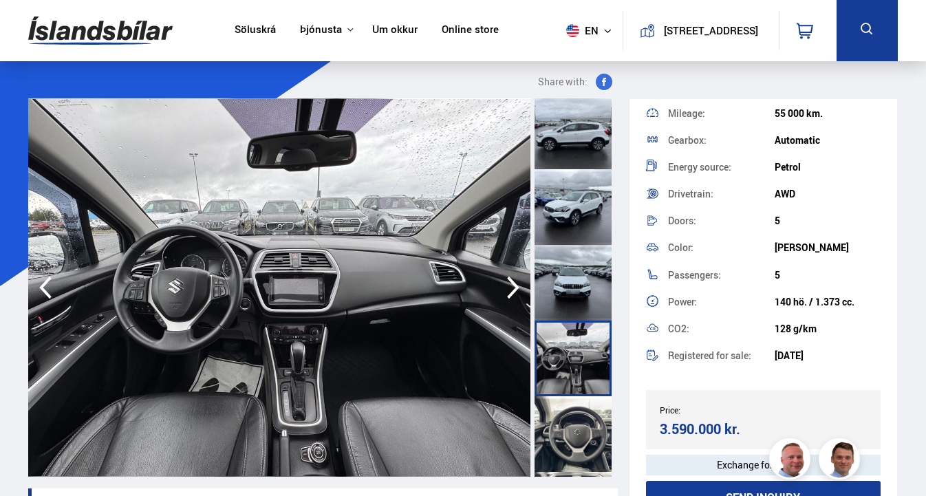
click at [567, 133] on div at bounding box center [573, 132] width 77 height 76
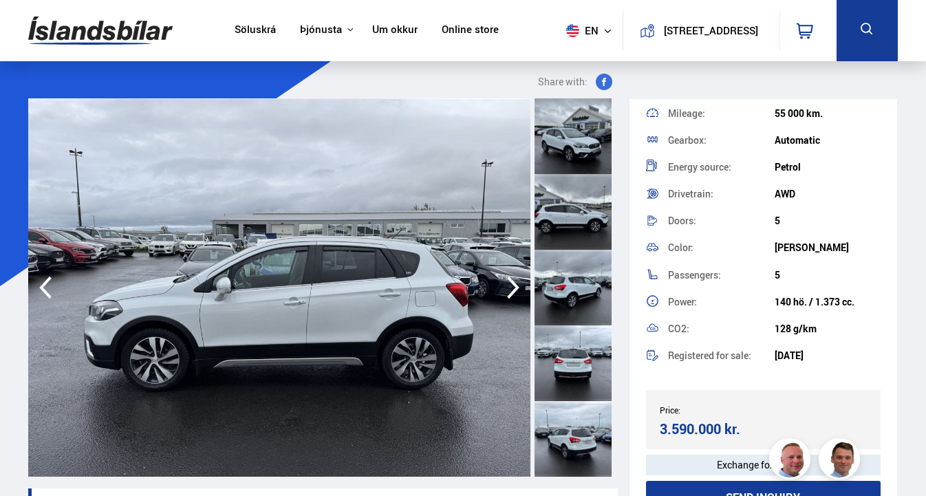
scroll to position [0, 0]
click at [573, 136] on div at bounding box center [573, 136] width 77 height 76
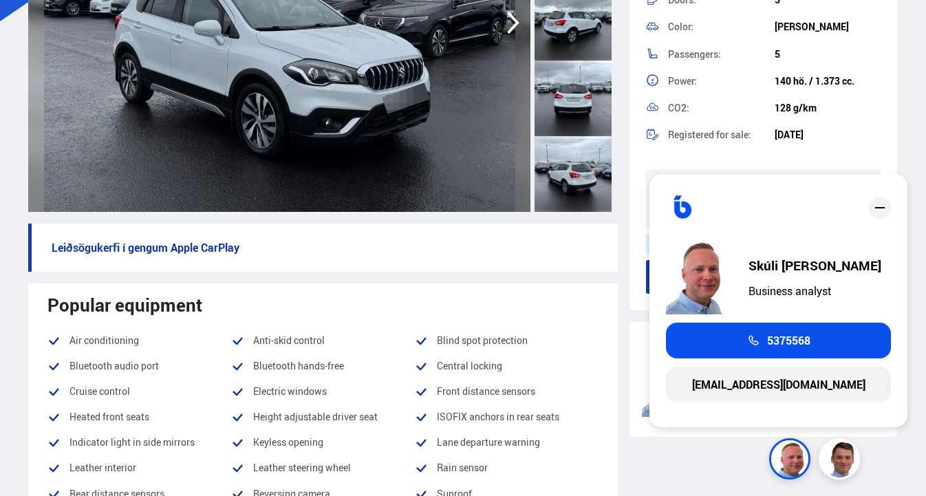
scroll to position [264, 0]
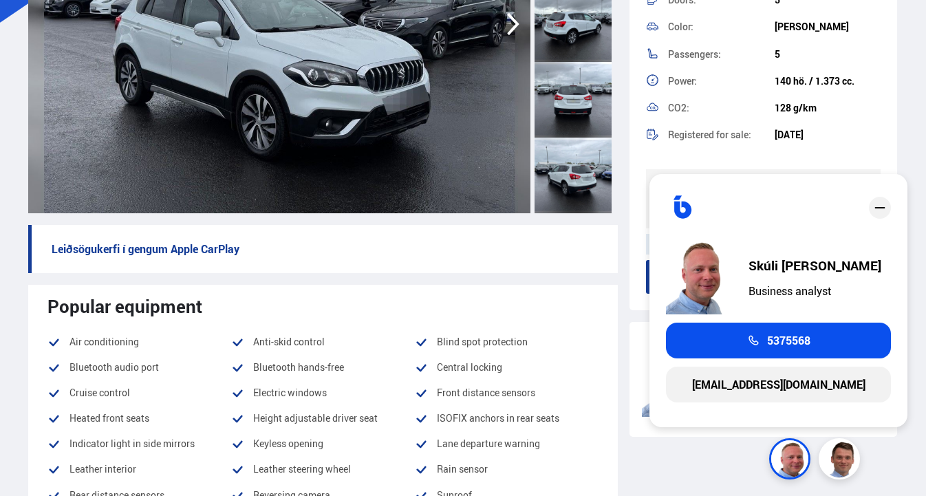
click at [881, 211] on icon "close" at bounding box center [880, 208] width 17 height 17
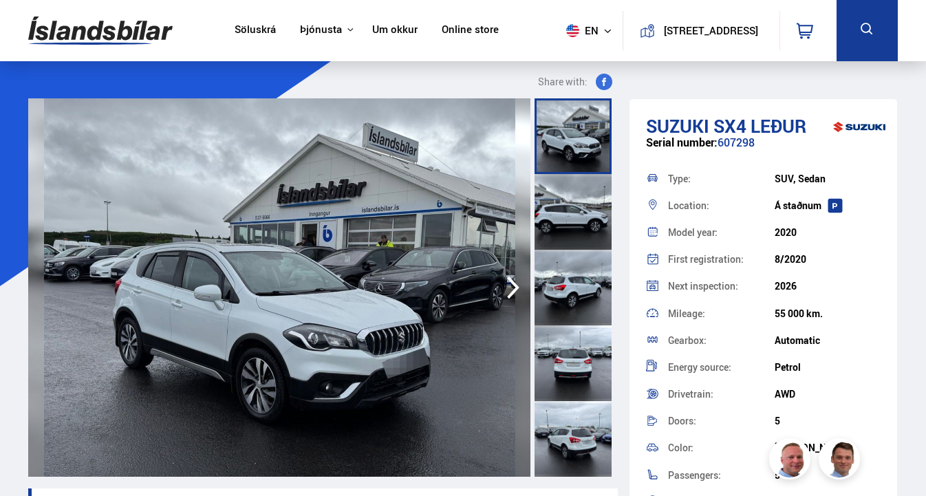
scroll to position [0, 0]
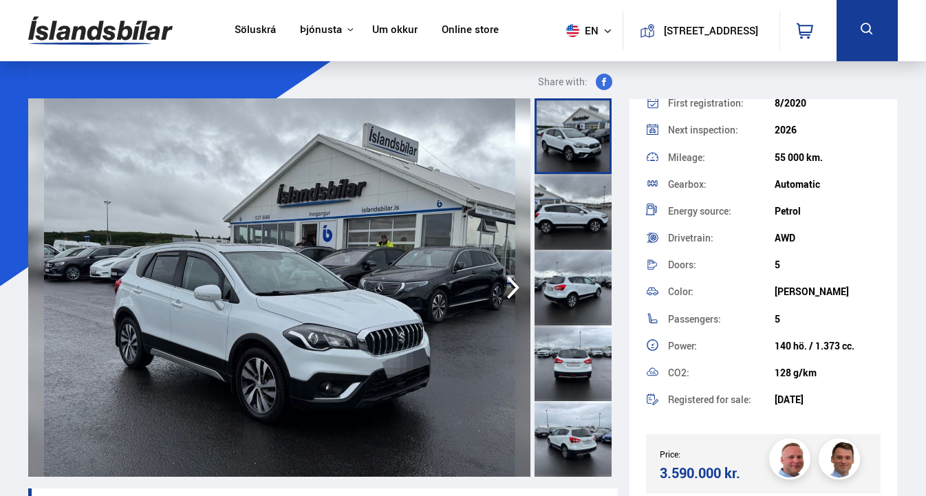
scroll to position [158, 0]
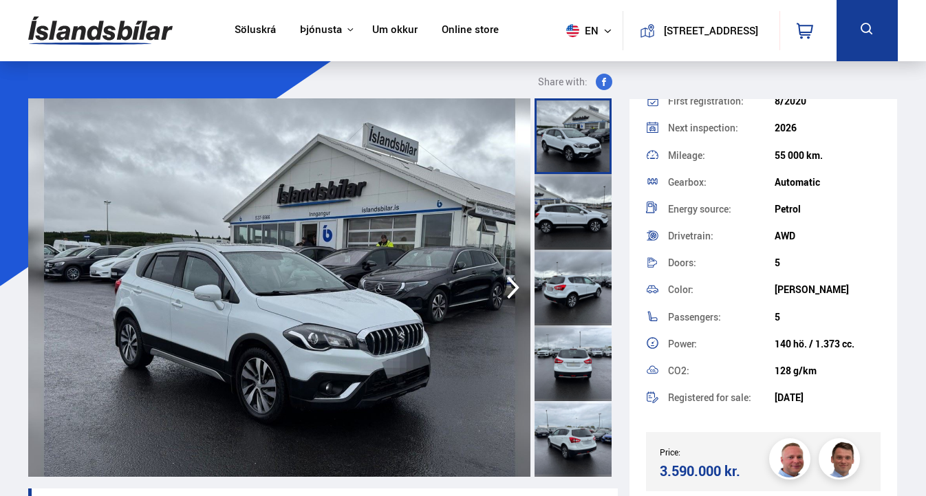
click at [670, 28] on button "[STREET_ADDRESS]" at bounding box center [710, 31] width 101 height 12
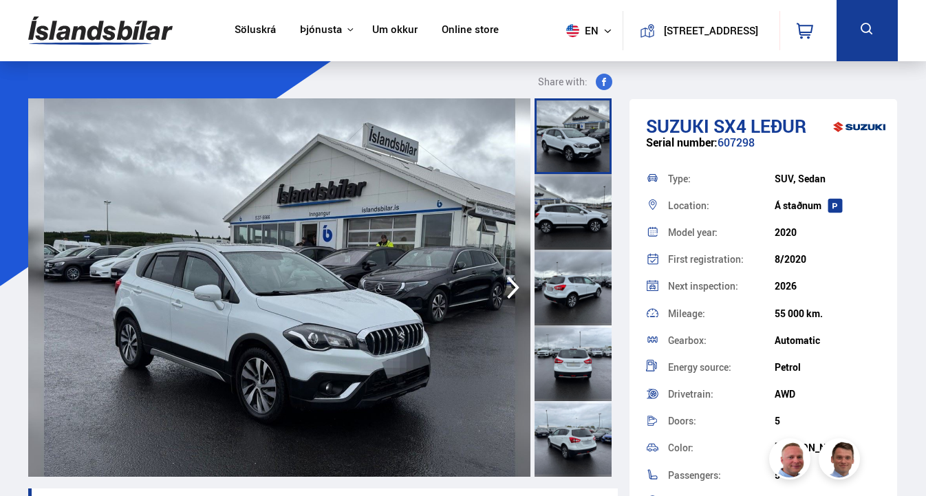
scroll to position [0, 0]
drag, startPoint x: 645, startPoint y: 126, endPoint x: 808, endPoint y: 127, distance: 163.1
click at [808, 127] on div "Suzuki SX4 LEÐUR Serial number: 607298 Type: SUV, Sedan Location: Á staðnum Mod…" at bounding box center [764, 415] width 268 height 632
copy h1 "Suzuki SX4 LEÐUR"
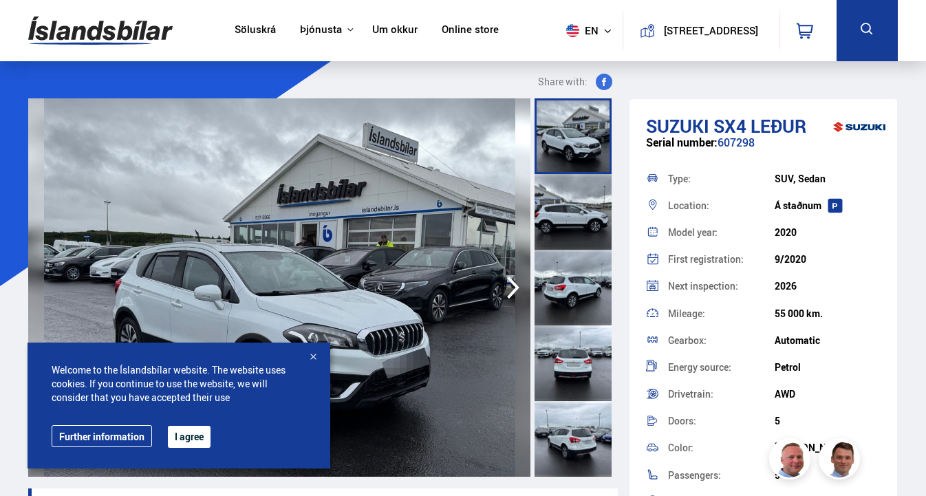
click at [314, 355] on div at bounding box center [313, 358] width 14 height 14
click at [309, 354] on div at bounding box center [313, 358] width 14 height 14
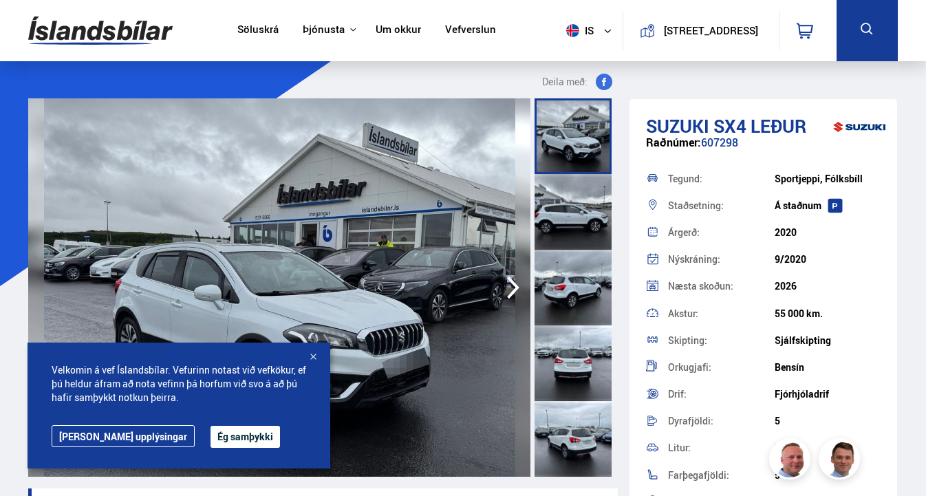
click at [314, 356] on div at bounding box center [313, 358] width 14 height 14
